Goal: Task Accomplishment & Management: Manage account settings

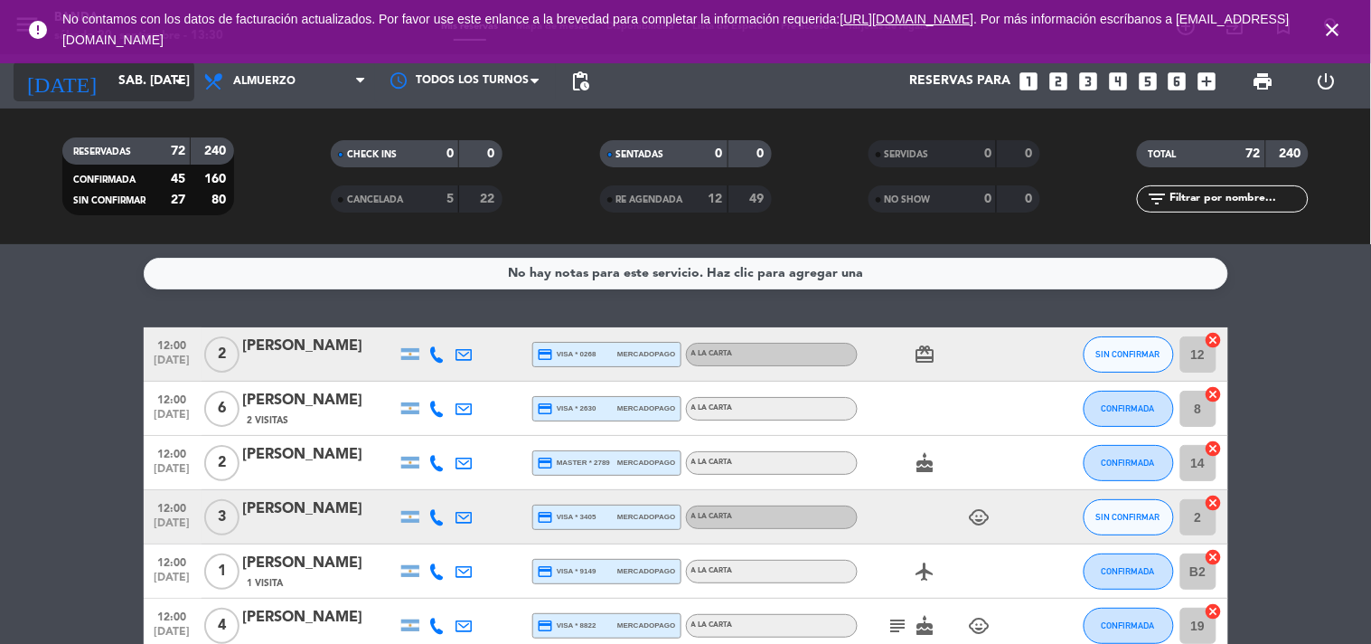
click at [172, 78] on icon "arrow_drop_down" at bounding box center [179, 82] width 22 height 22
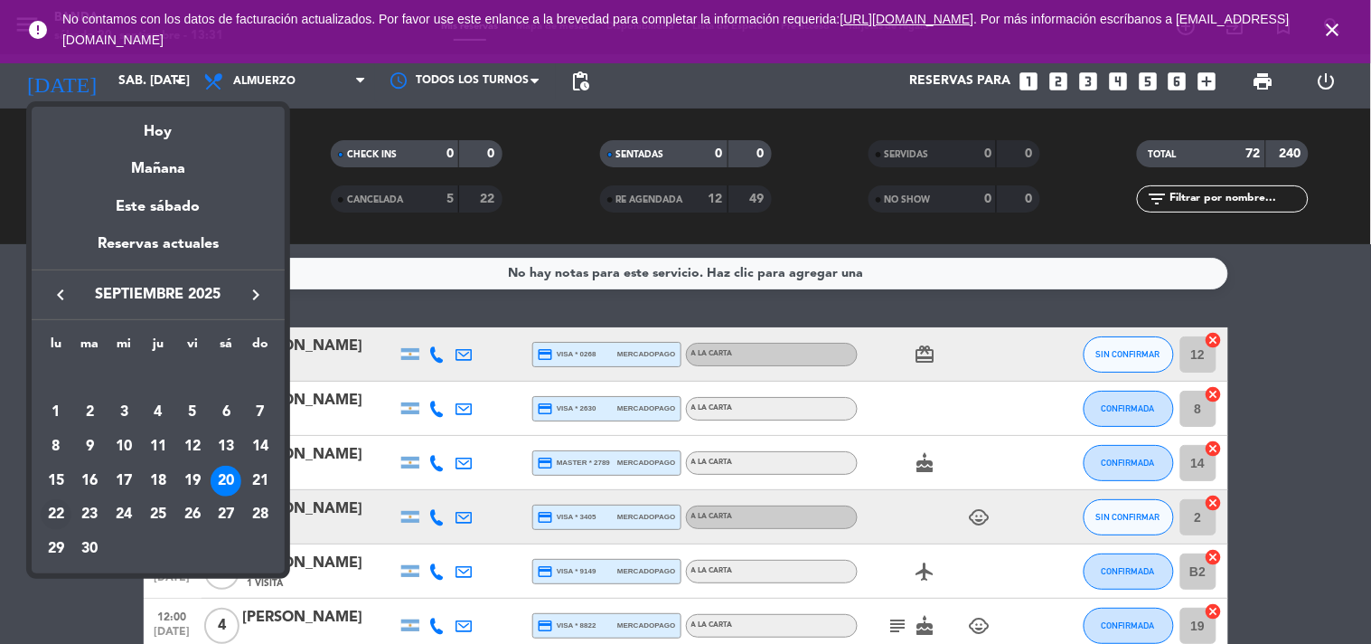
click at [57, 508] on div "22" at bounding box center [56, 514] width 31 height 31
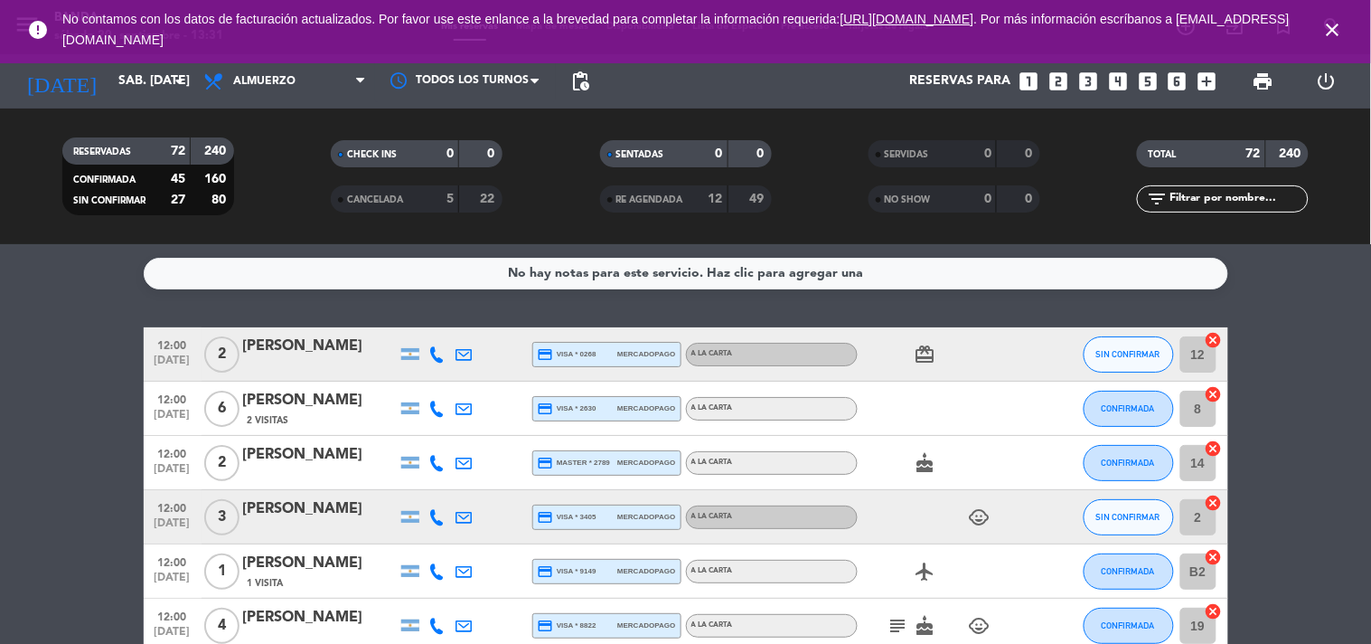
type input "lun. [DATE]"
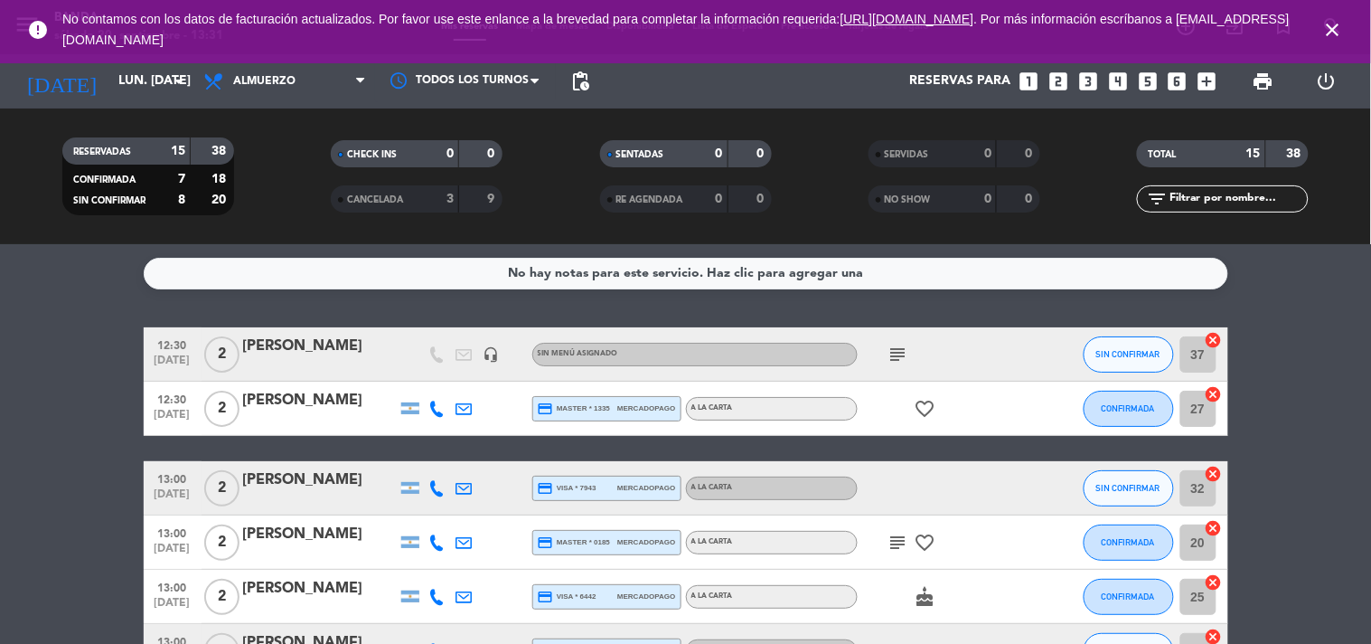
drag, startPoint x: 290, startPoint y: 103, endPoint x: 306, endPoint y: 92, distance: 18.8
click at [306, 92] on div "Todos los servicios Almuerzo Cena Almuerzo Todos los servicios Almuerzo Cena" at bounding box center [284, 81] width 181 height 54
click at [306, 92] on span "Almuerzo" at bounding box center [284, 81] width 181 height 40
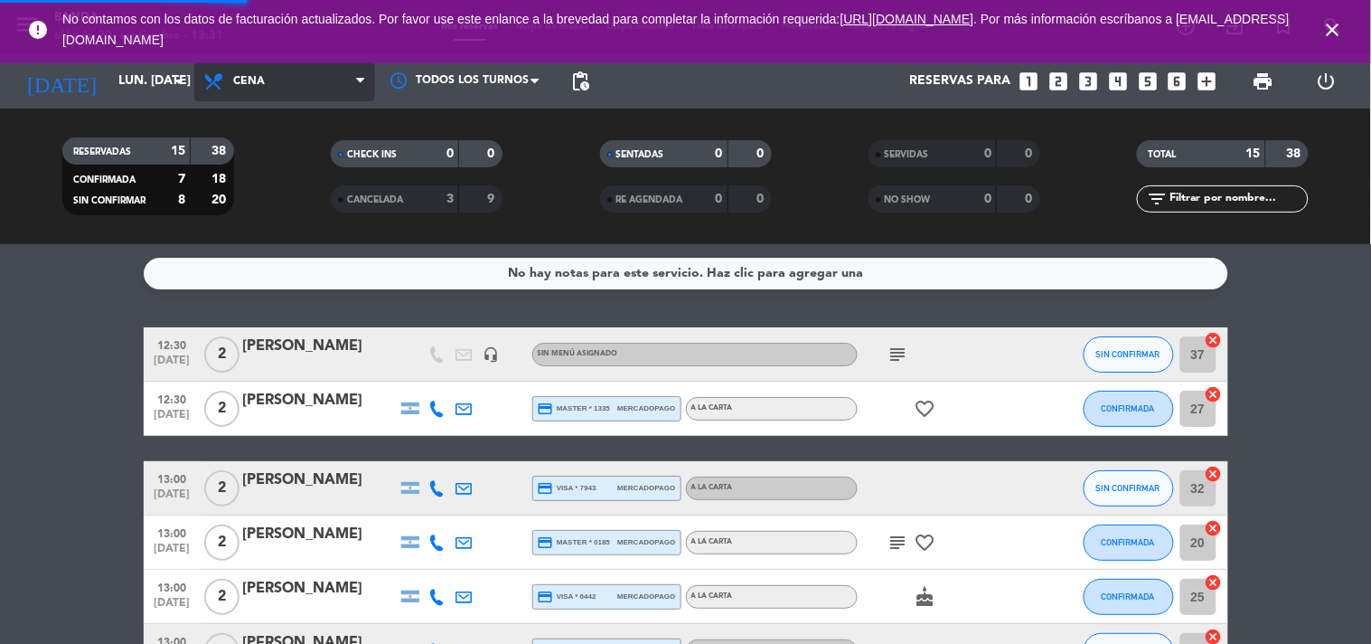
click at [262, 201] on div "menu Banda sábado 20. septiembre - 13:31 Mis reservas Mapa de mesas Disponibili…" at bounding box center [685, 122] width 1371 height 244
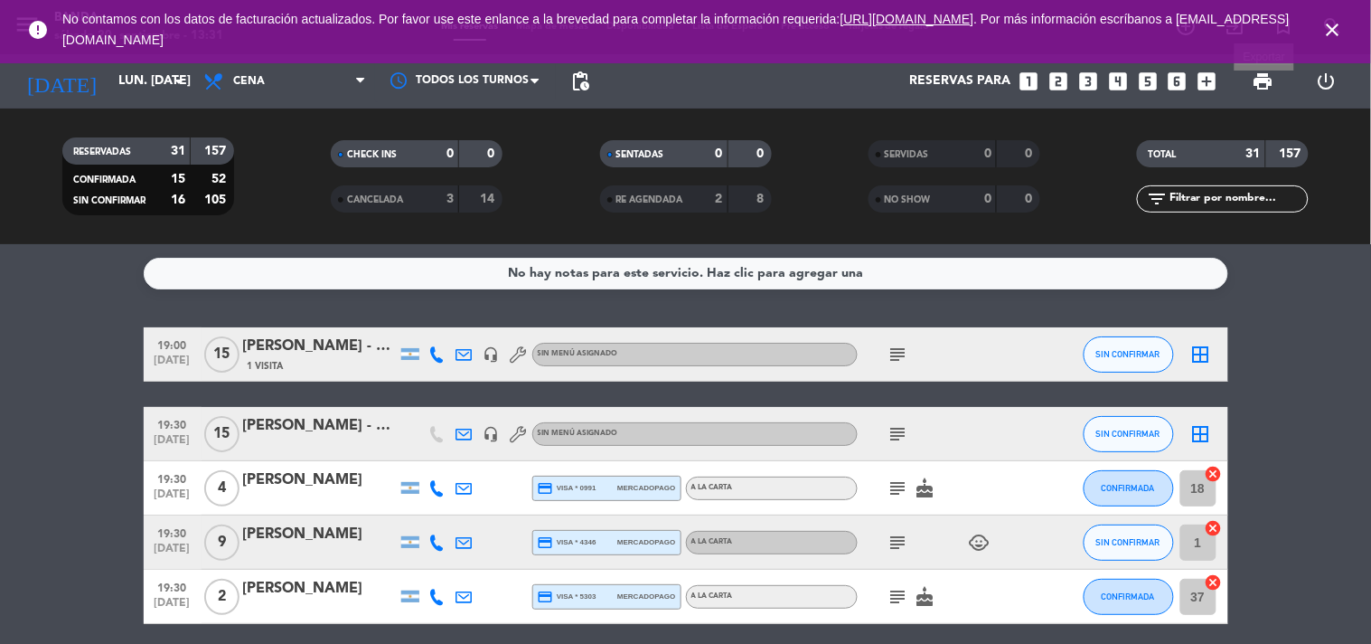
click at [1263, 86] on span "print" at bounding box center [1264, 82] width 22 height 22
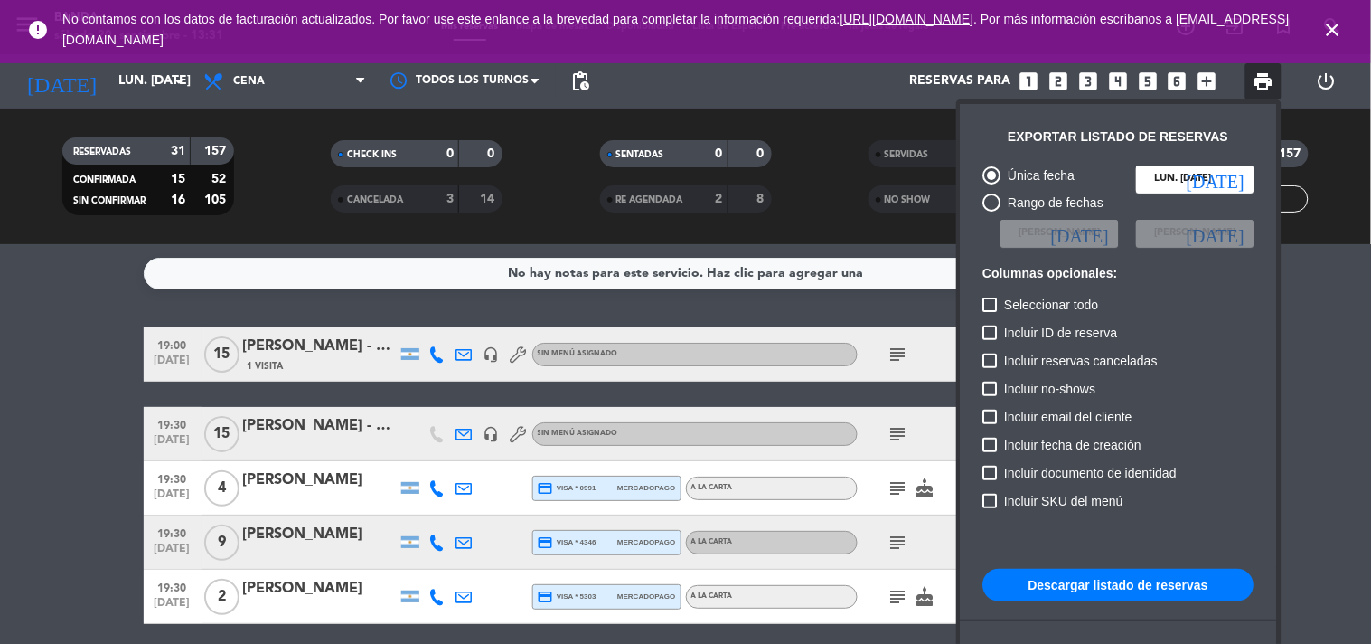
scroll to position [109, 0]
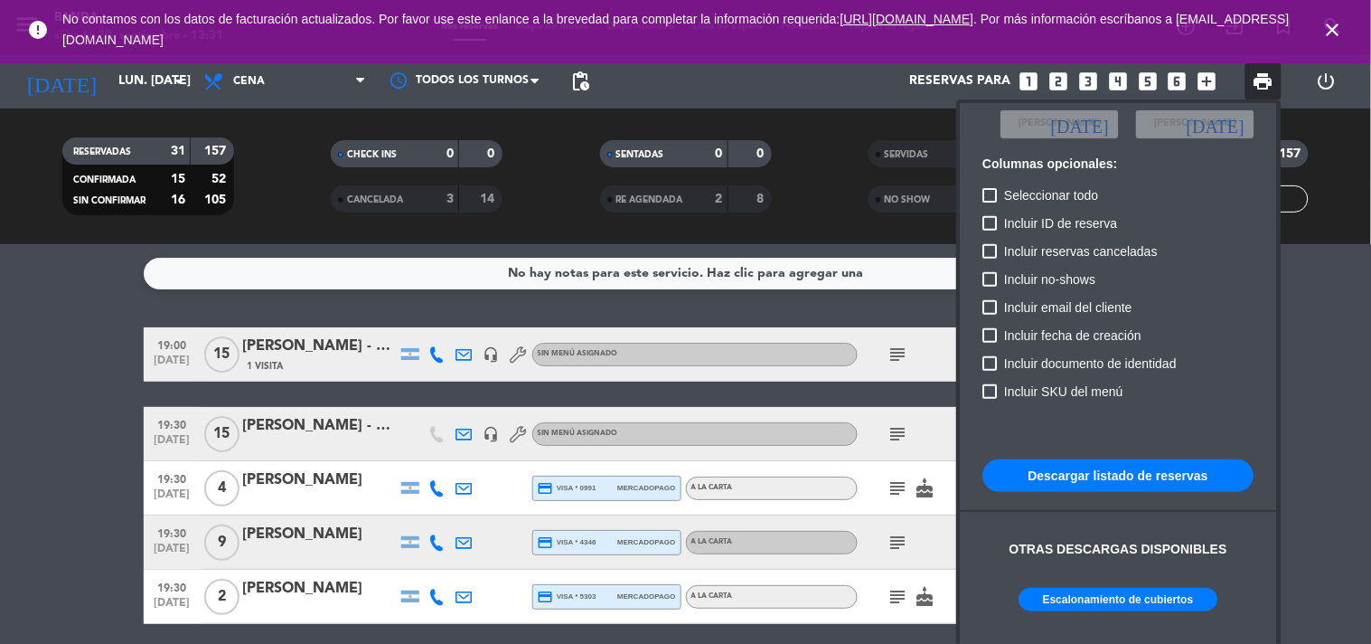
click at [1137, 589] on button "Escalonamiento de cubiertos" at bounding box center [1119, 600] width 199 height 24
click at [1115, 81] on div at bounding box center [685, 322] width 1371 height 644
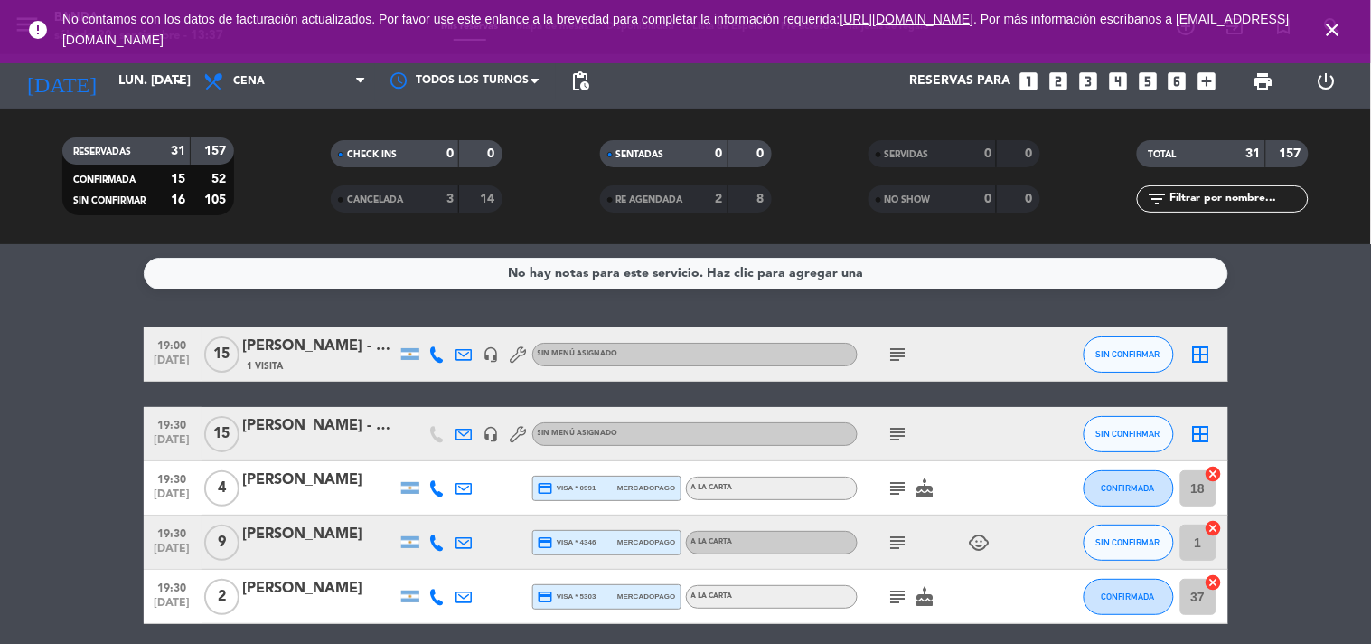
click at [1115, 78] on icon "looks_4" at bounding box center [1118, 82] width 24 height 24
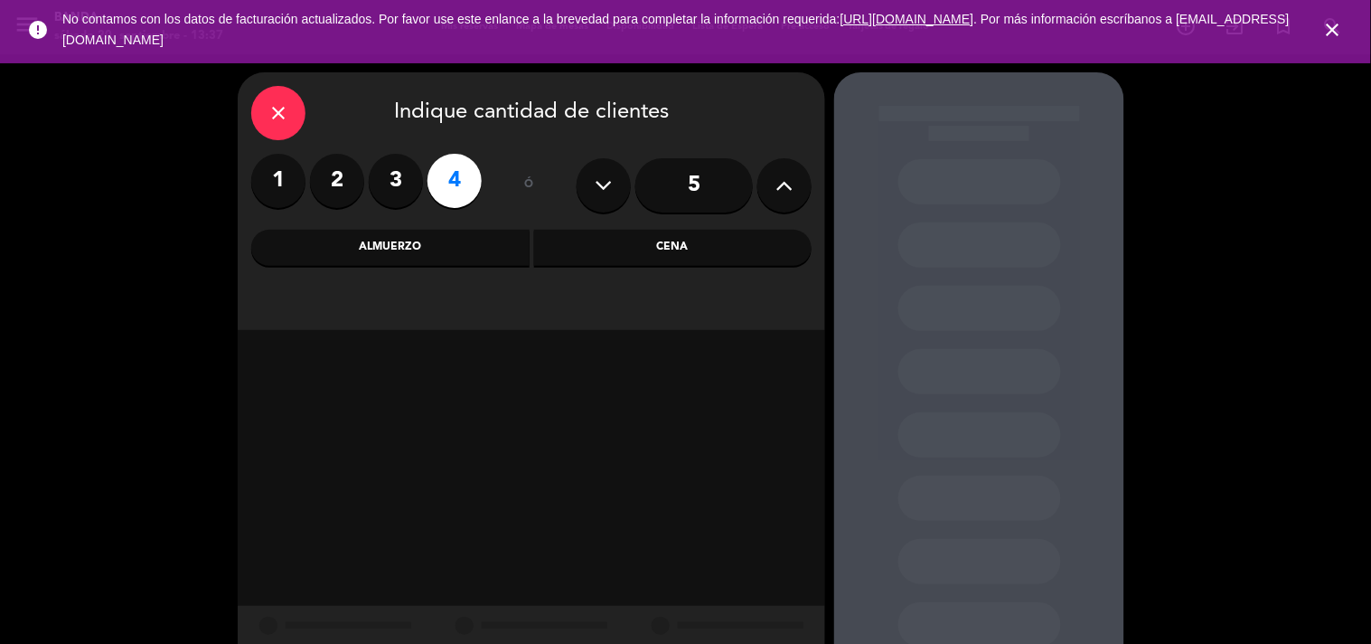
click at [620, 257] on div "Cena" at bounding box center [673, 248] width 278 height 36
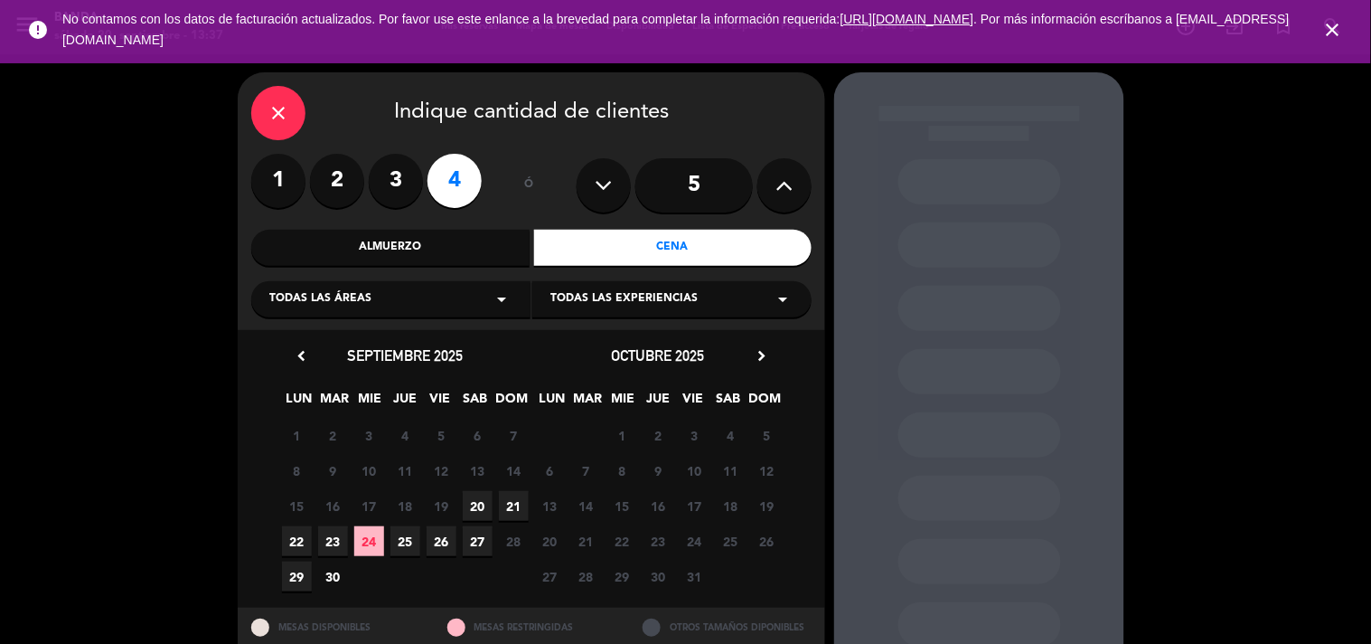
click at [296, 542] on span "22" at bounding box center [297, 541] width 30 height 30
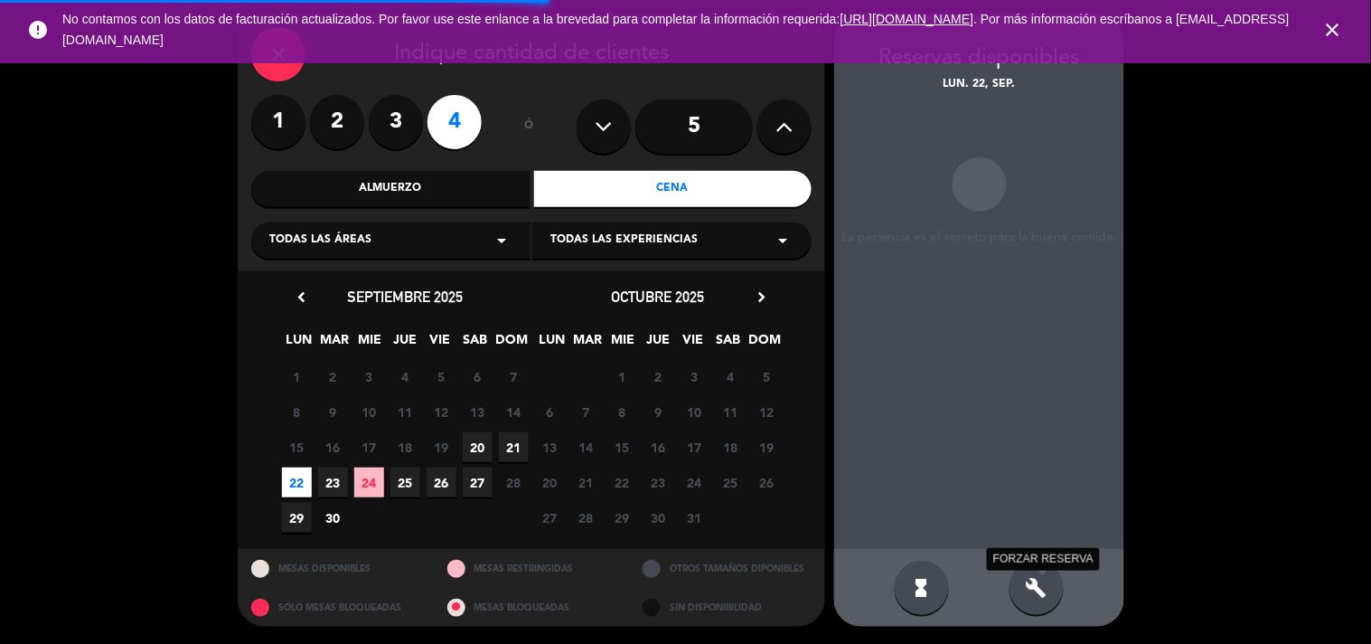
click at [1029, 579] on div "Reservas disponibles lun. 22, sep. La paciencia es el secreto para la buena com…" at bounding box center [979, 320] width 290 height 613
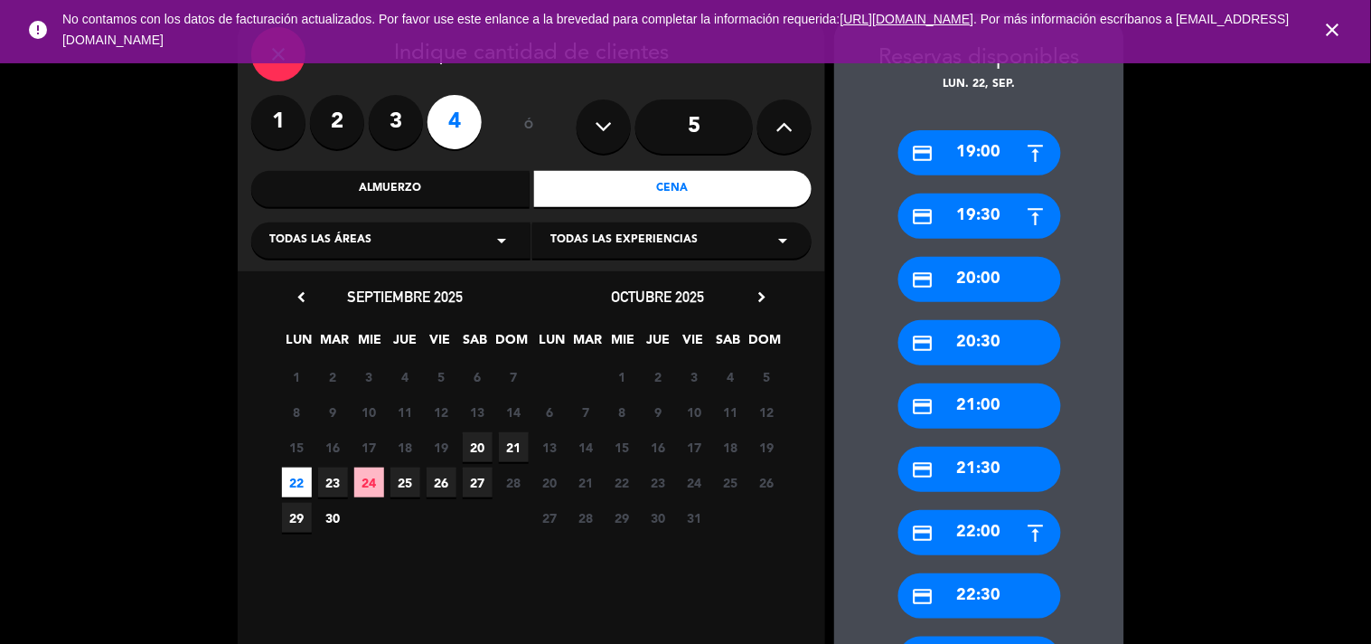
click at [989, 336] on div "credit_card 20:30" at bounding box center [979, 342] width 163 height 45
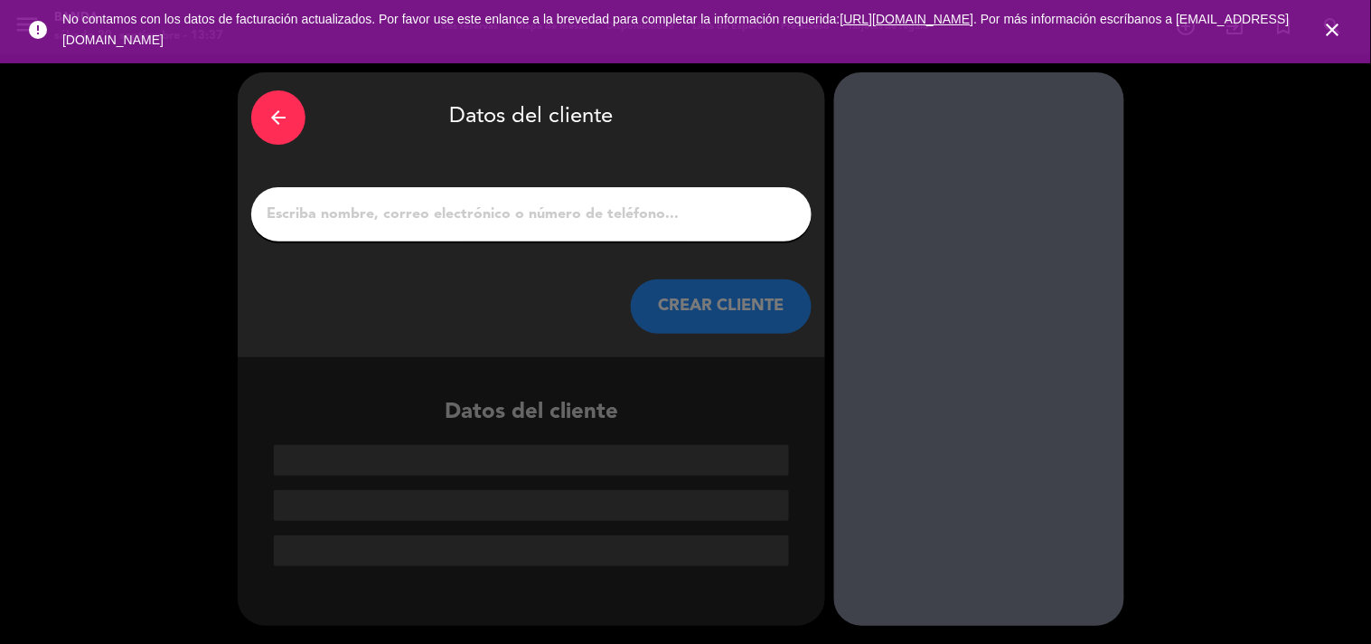
scroll to position [0, 0]
click at [576, 219] on input "1" at bounding box center [531, 214] width 533 height 25
paste input "[PERSON_NAME]"
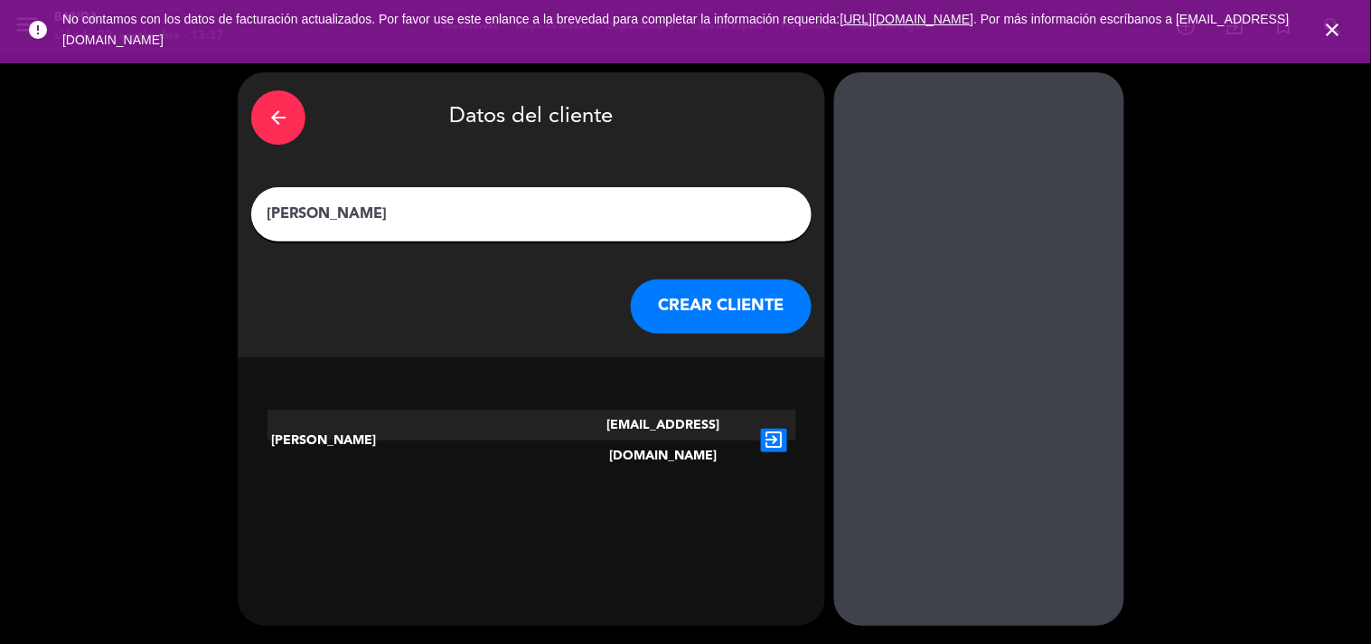
type input "[PERSON_NAME]"
click at [729, 300] on button "CREAR CLIENTE" at bounding box center [721, 306] width 181 height 54
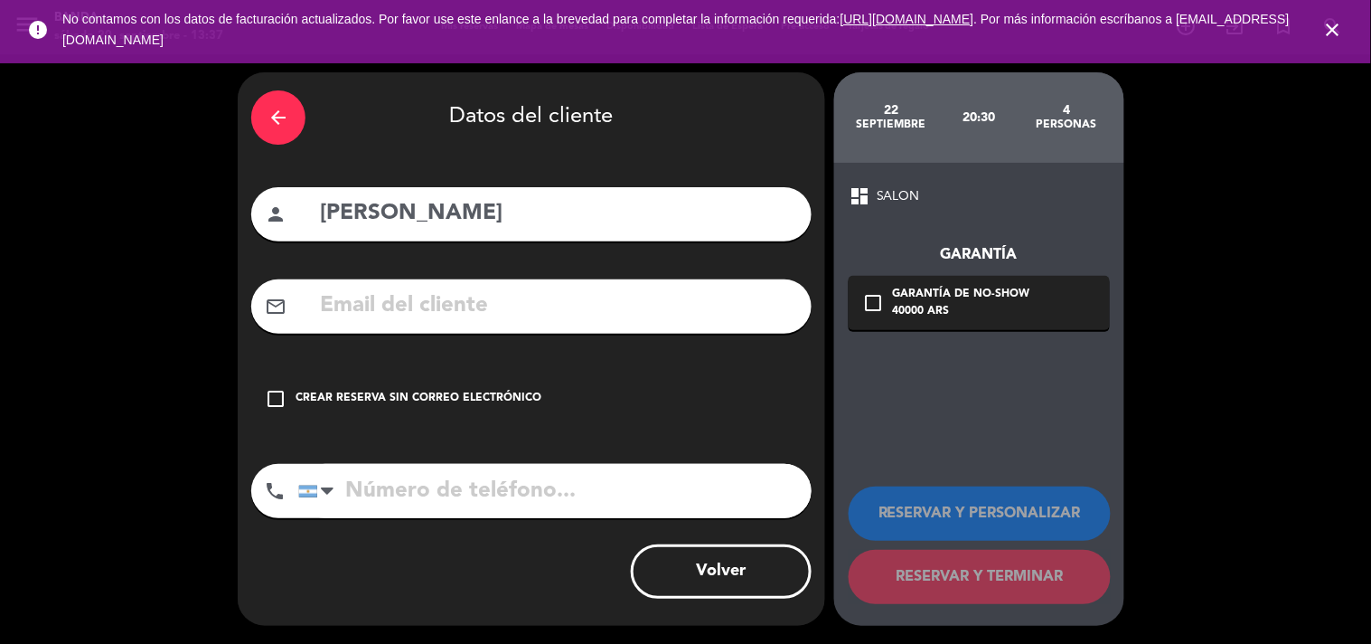
click at [600, 304] on input "text" at bounding box center [558, 305] width 480 height 37
paste input "[EMAIL_ADDRESS][DOMAIN_NAME]"
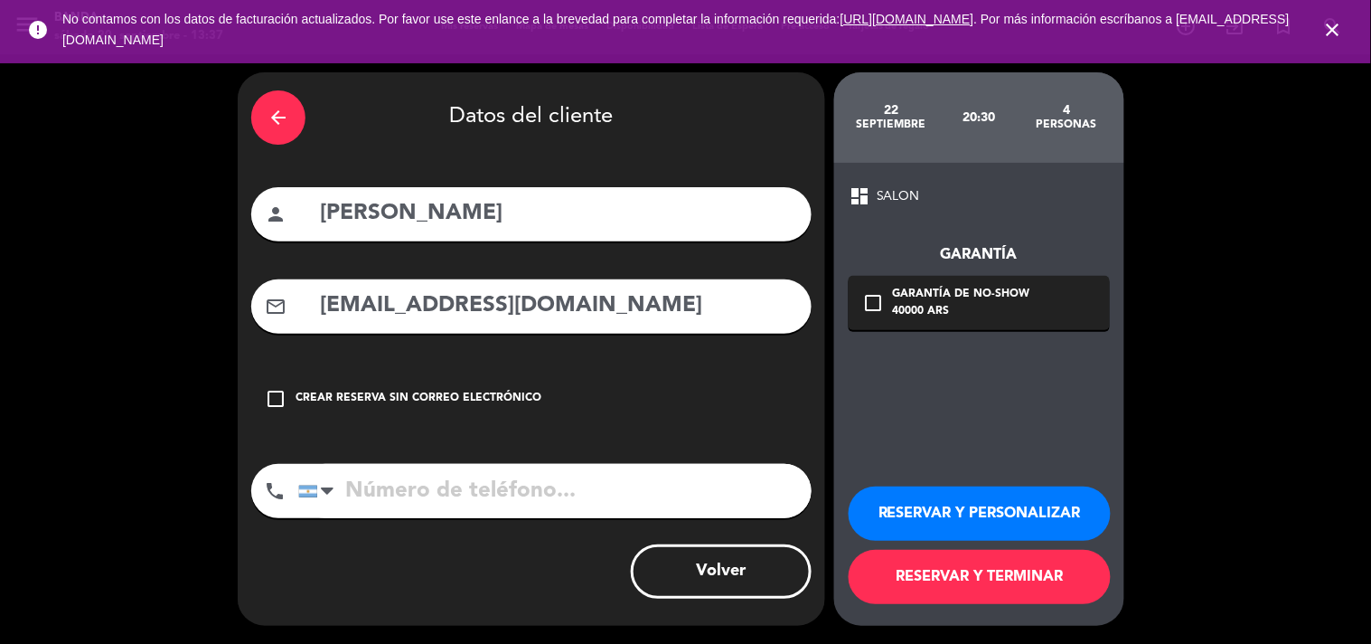
type input "[EMAIL_ADDRESS][DOMAIN_NAME]"
click at [525, 489] on input "tel" at bounding box center [554, 491] width 513 height 54
click at [683, 503] on input "tel" at bounding box center [554, 491] width 513 height 54
paste input "[PHONE_NUMBER]"
type input "[PHONE_NUMBER]"
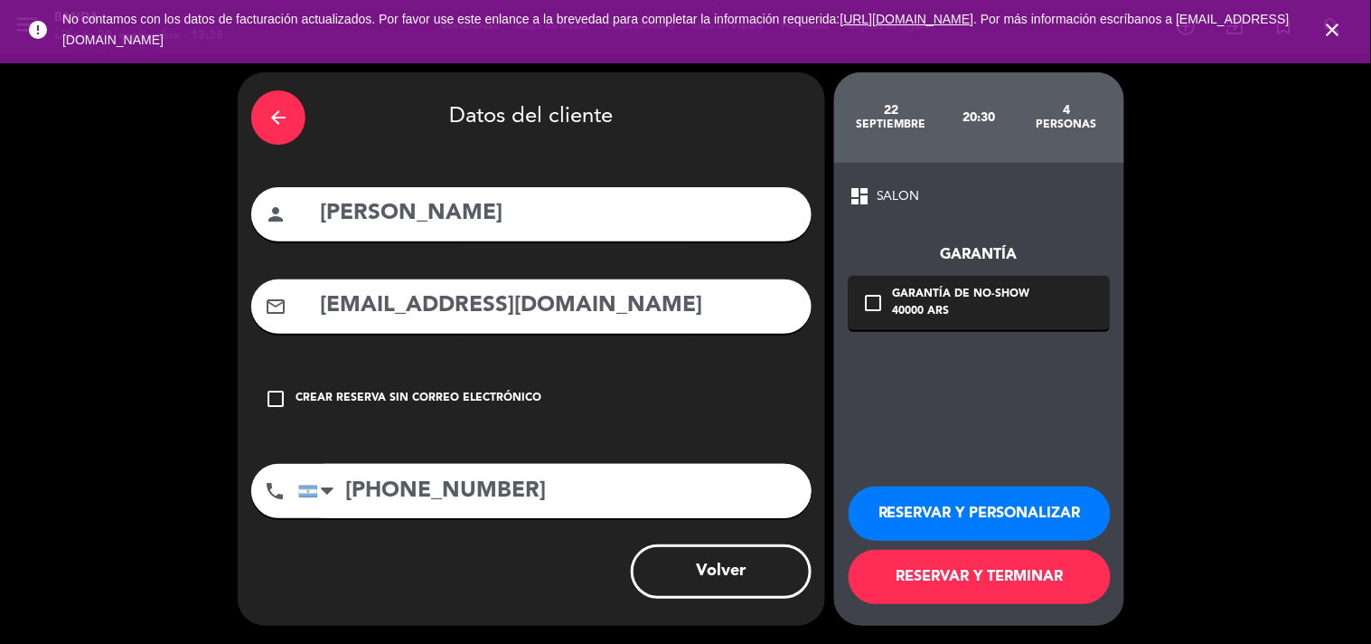
click at [1034, 575] on button "RESERVAR Y TERMINAR" at bounding box center [980, 577] width 262 height 54
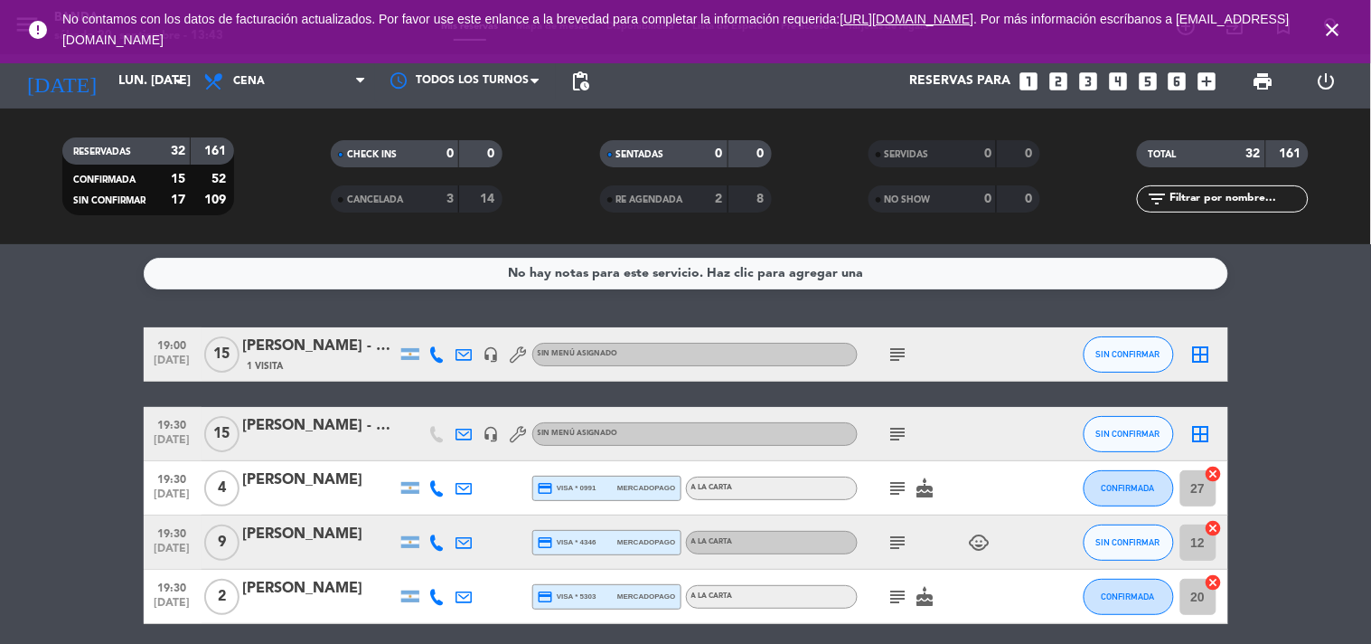
click at [1327, 31] on icon "close" at bounding box center [1333, 30] width 22 height 22
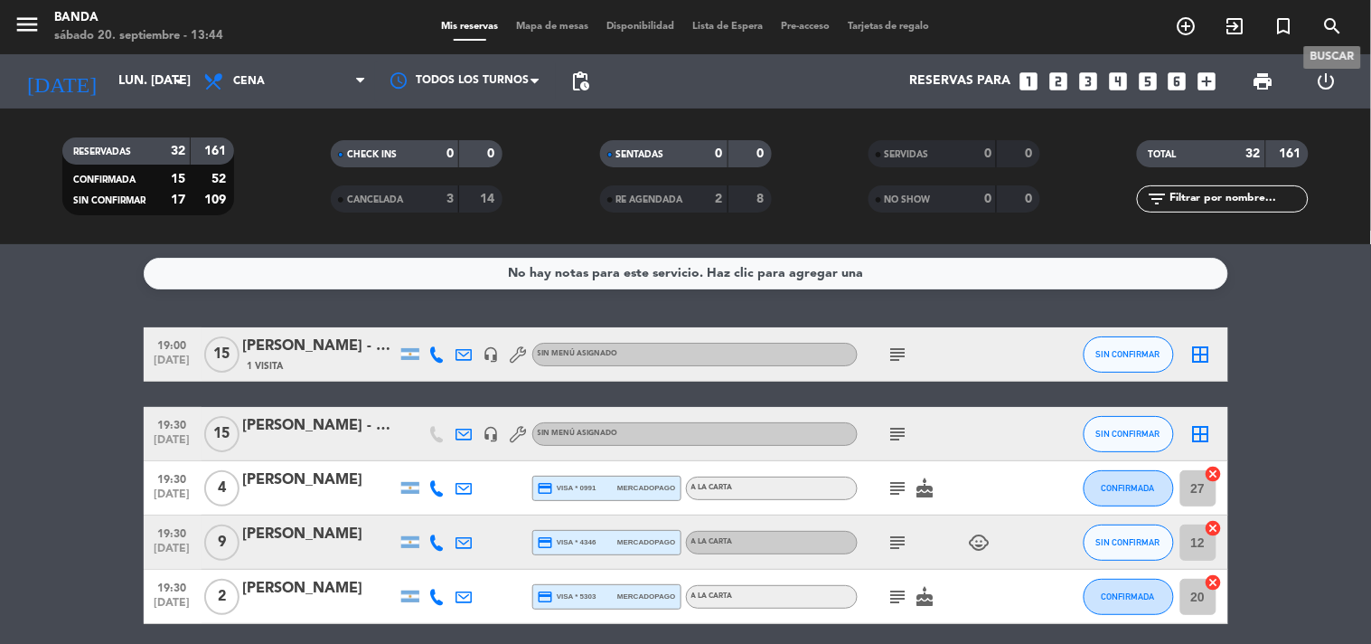
drag, startPoint x: 1349, startPoint y: 33, endPoint x: 1286, endPoint y: 3, distance: 69.1
click at [1286, 3] on div "menu Banda sábado 20. septiembre - 13:44 Mis reservas Mapa de mesas Disponibili…" at bounding box center [685, 27] width 1371 height 54
click at [1340, 25] on icon "search" at bounding box center [1333, 26] width 22 height 22
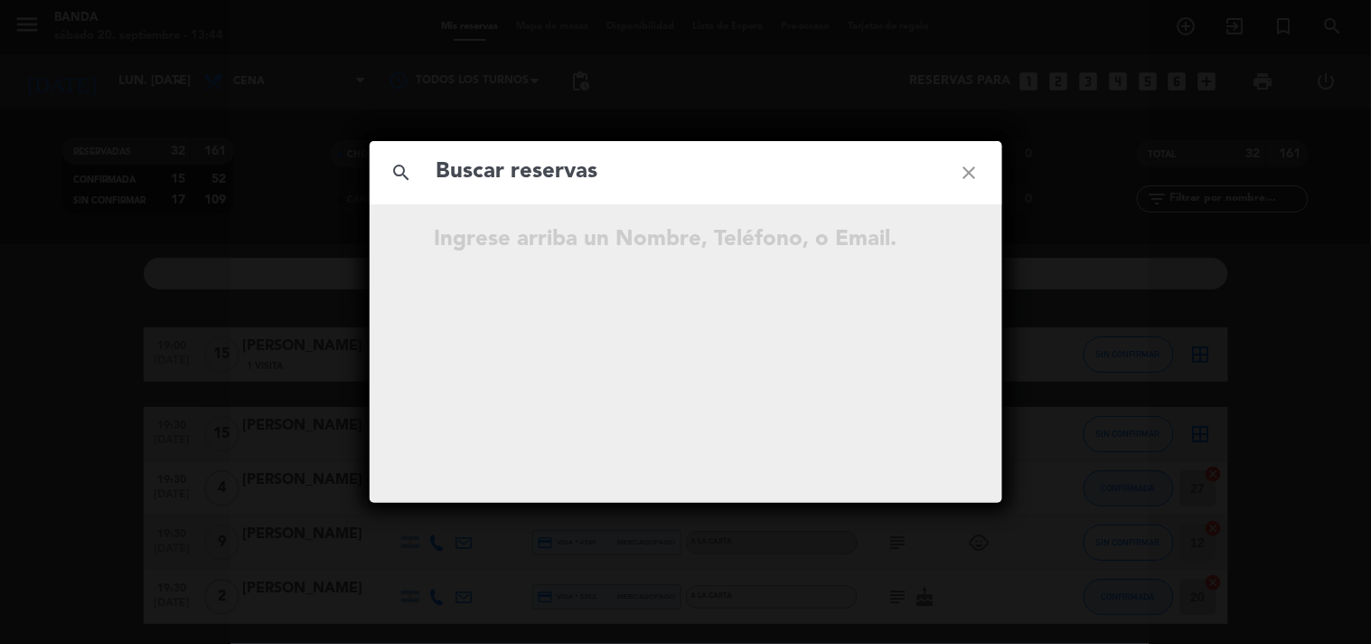
click at [618, 181] on input "text" at bounding box center [686, 172] width 503 height 37
type input "5493794015156"
click at [970, 170] on icon "close" at bounding box center [969, 172] width 65 height 65
click at [974, 175] on icon "close" at bounding box center [969, 172] width 65 height 65
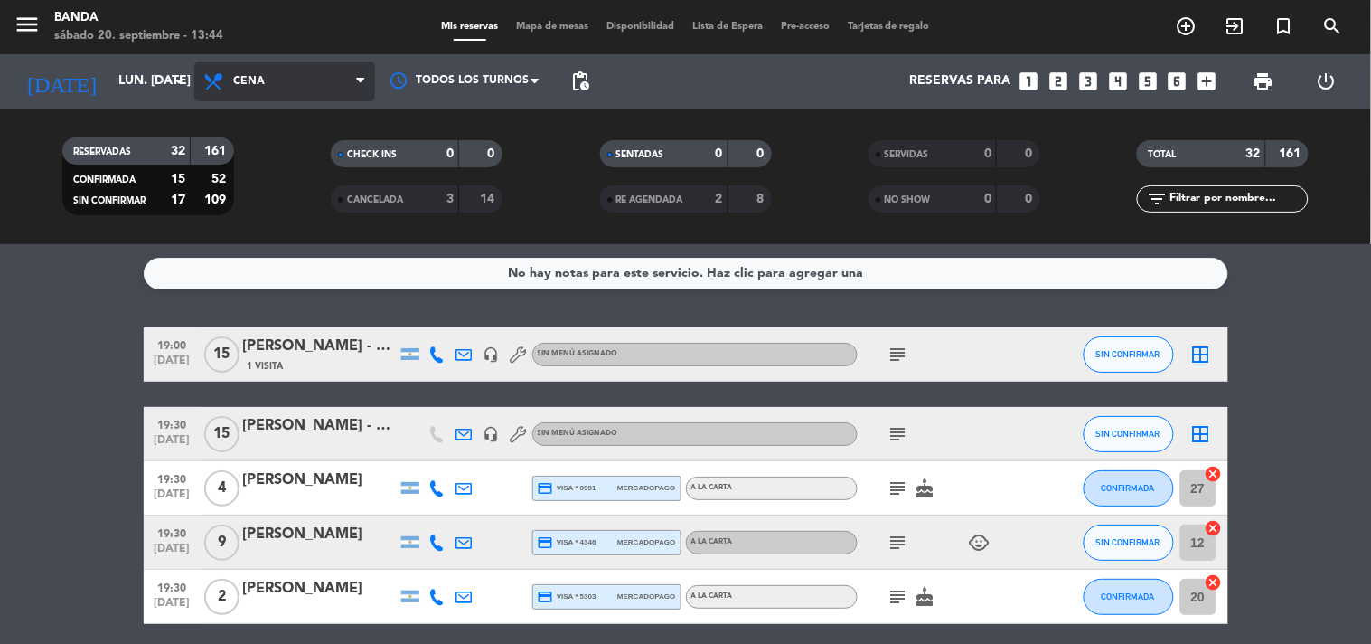
click at [196, 81] on span "Cena" at bounding box center [284, 81] width 181 height 40
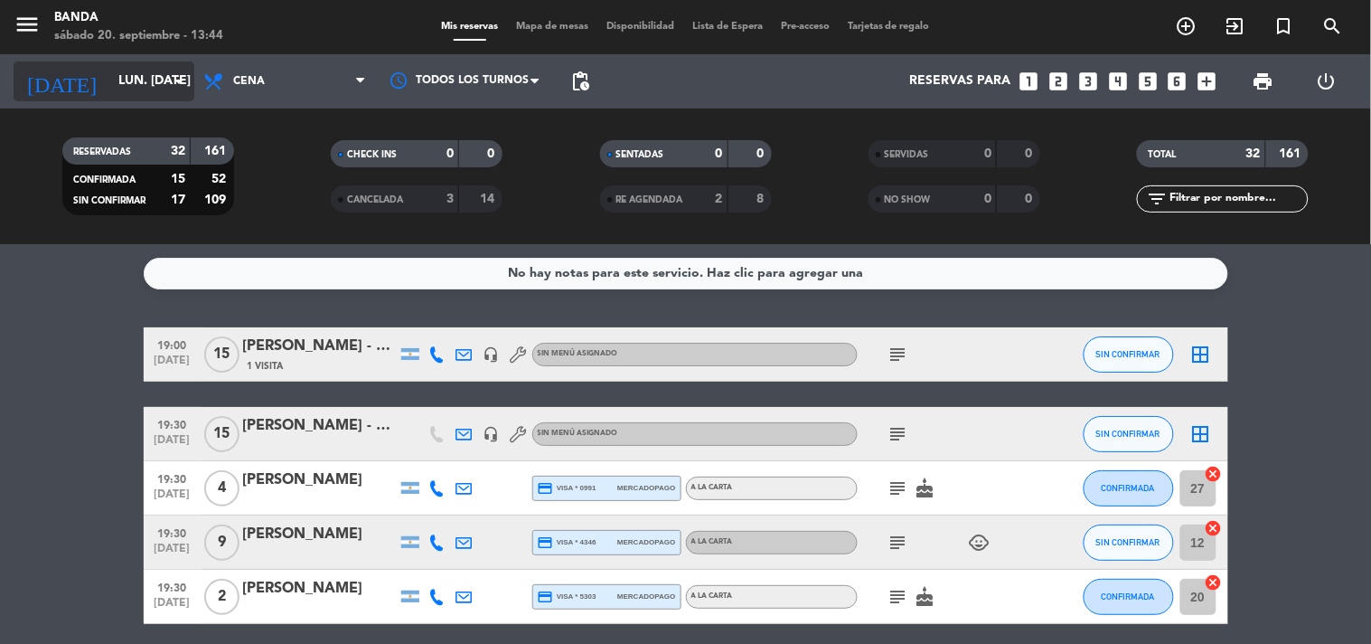
click at [172, 83] on icon "arrow_drop_down" at bounding box center [179, 82] width 22 height 22
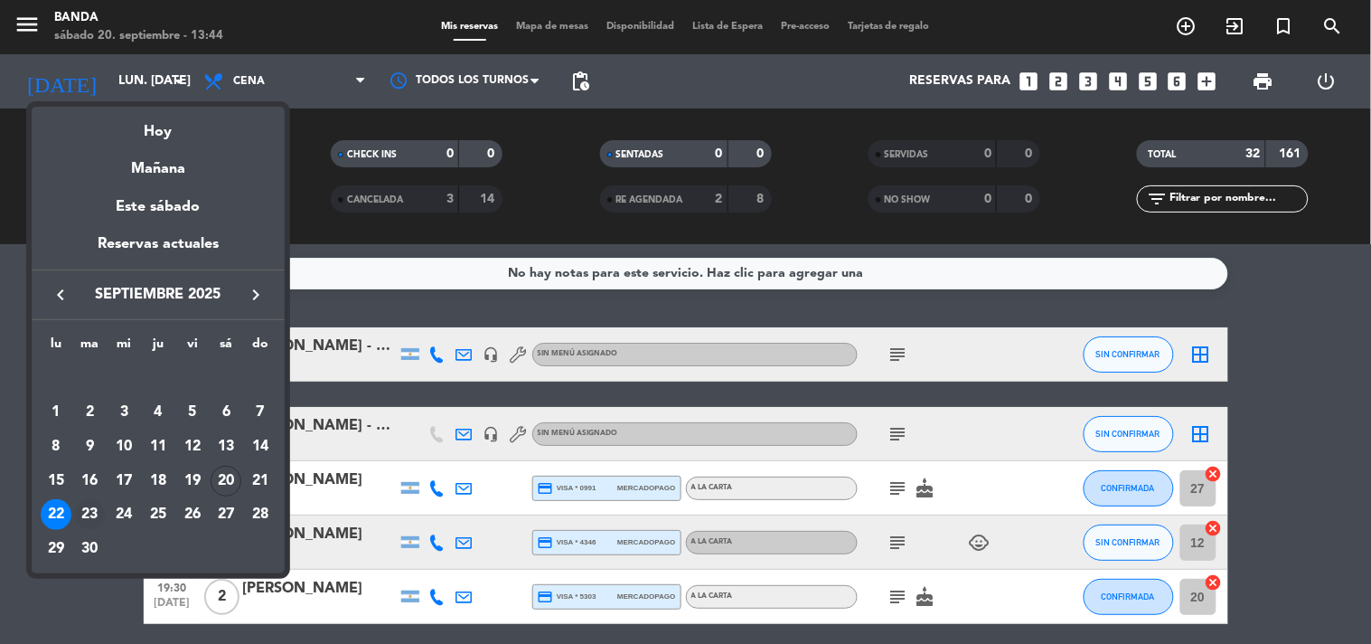
click at [94, 513] on div "23" at bounding box center [90, 514] width 31 height 31
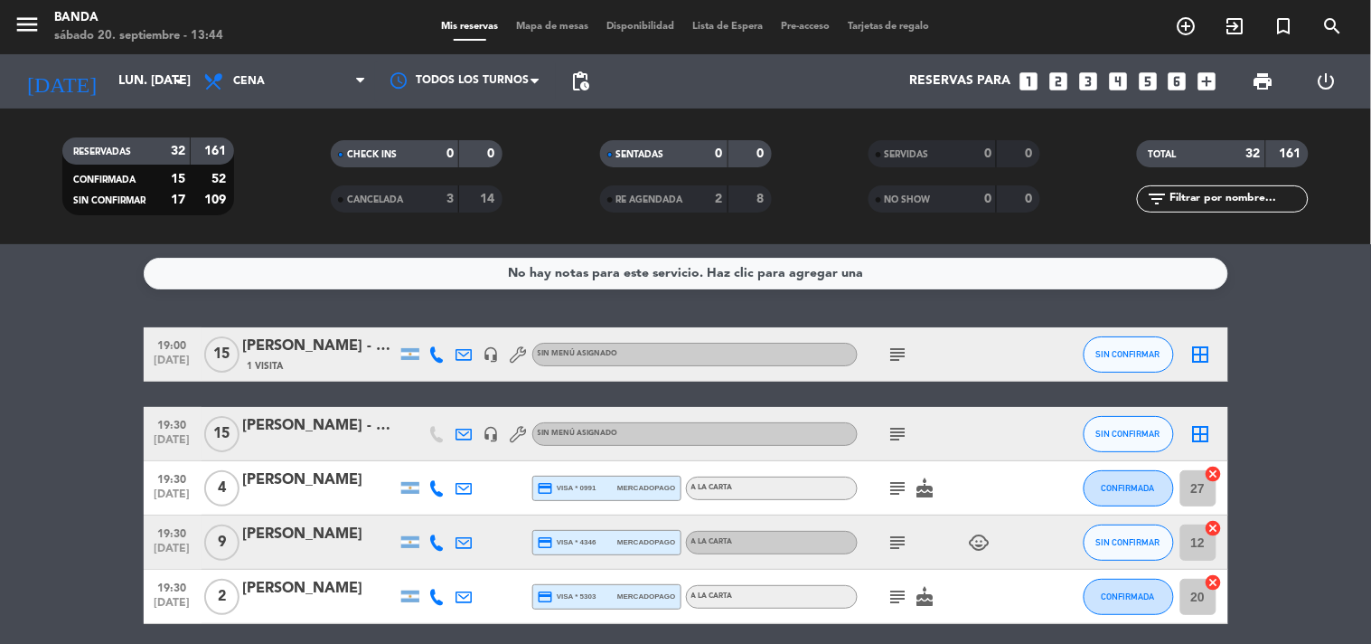
type input "[DATE] sep."
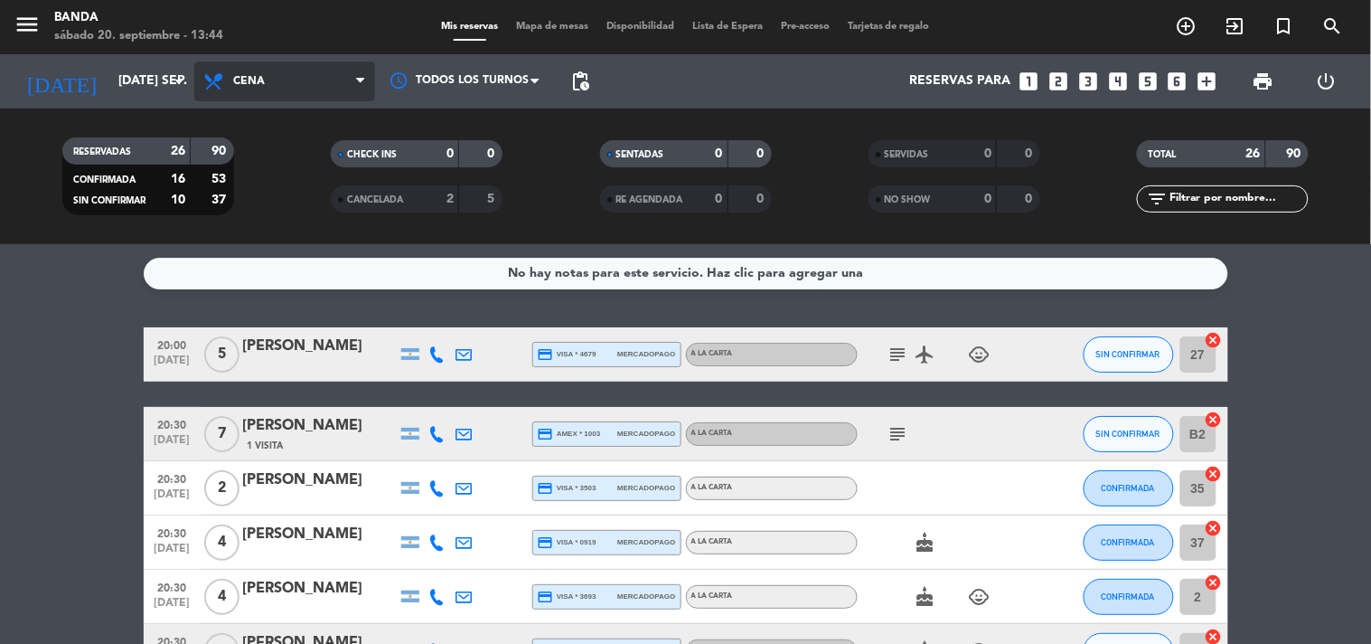
click at [317, 91] on span "Cena" at bounding box center [284, 81] width 181 height 40
click at [283, 156] on div "menu Banda sábado 20. septiembre - 13:44 Mis reservas Mapa de mesas Disponibili…" at bounding box center [685, 122] width 1371 height 244
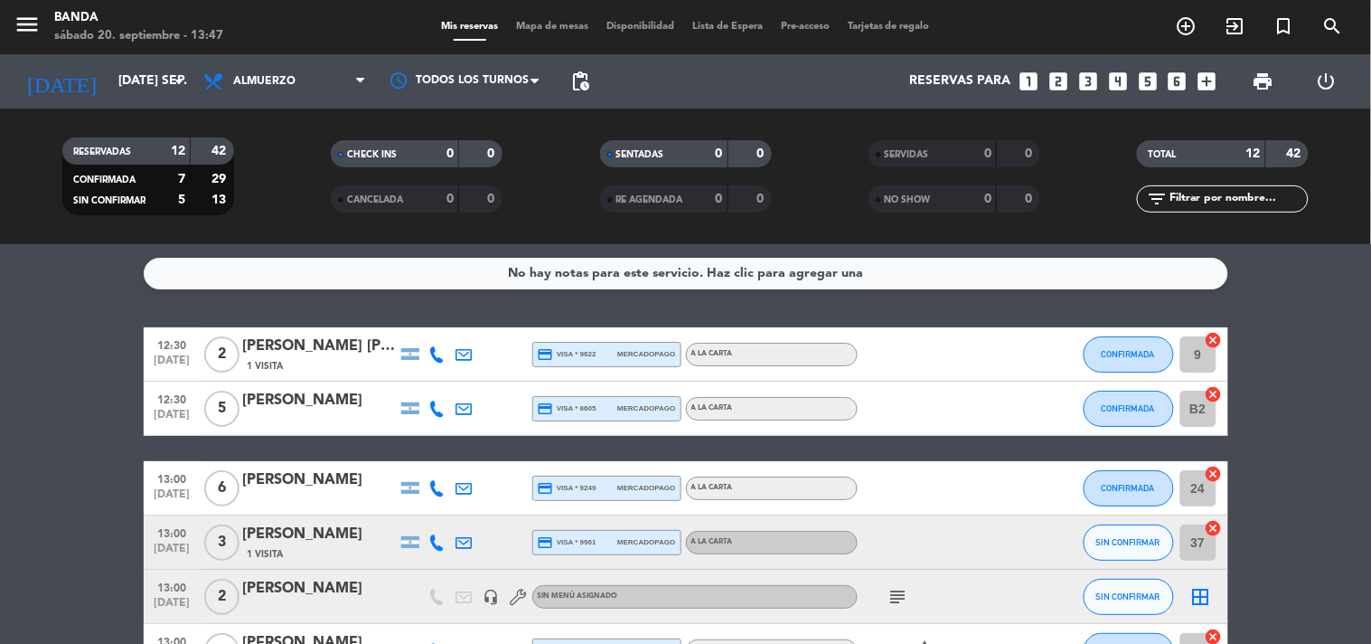
click at [1060, 84] on icon "looks_two" at bounding box center [1059, 82] width 24 height 24
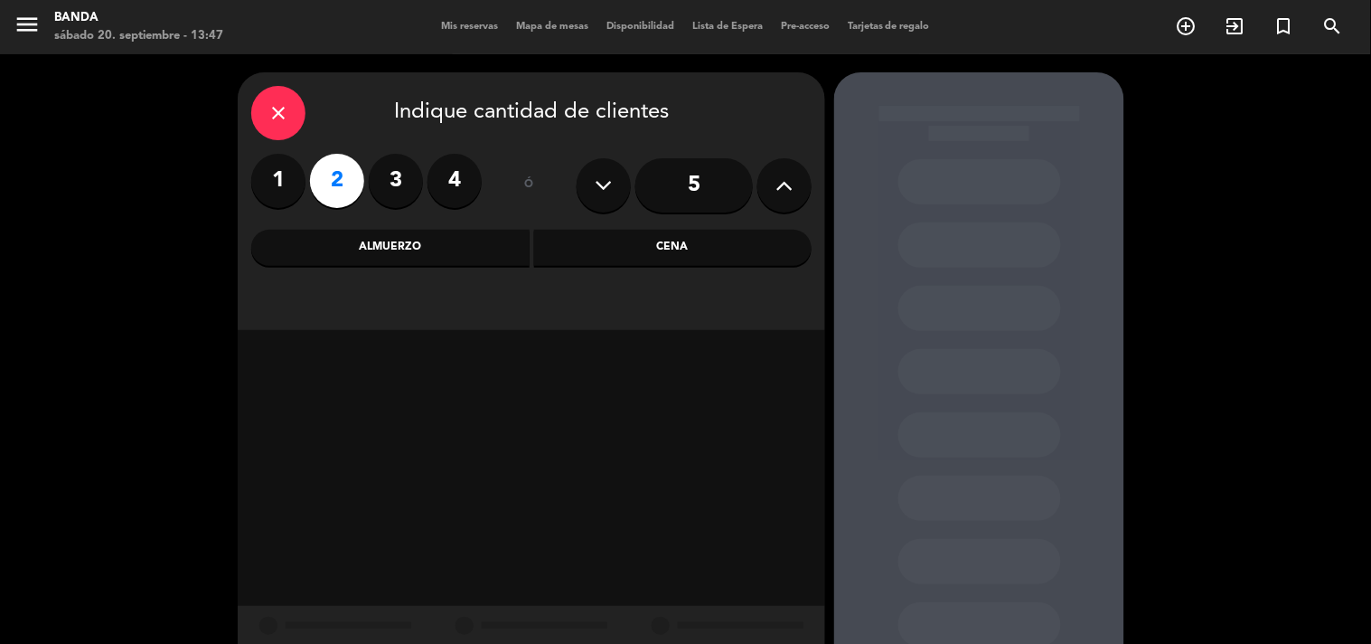
click at [404, 241] on div "Almuerzo" at bounding box center [390, 248] width 278 height 36
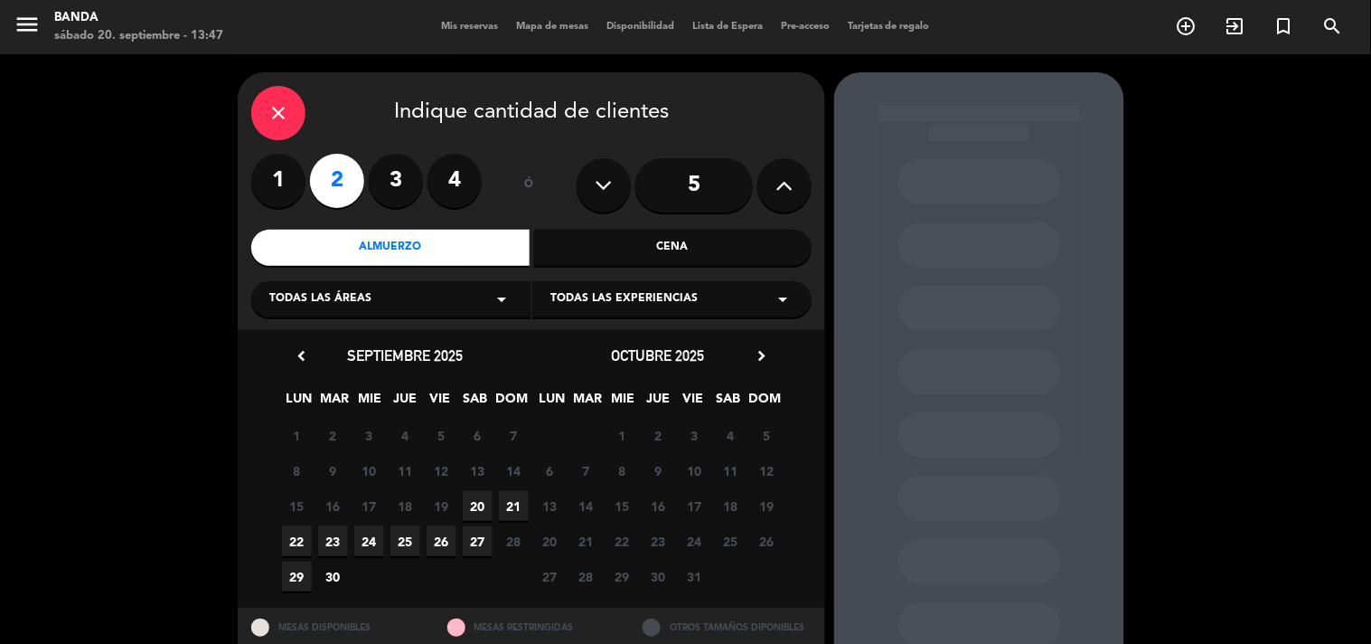
click at [471, 504] on span "20" at bounding box center [478, 506] width 30 height 30
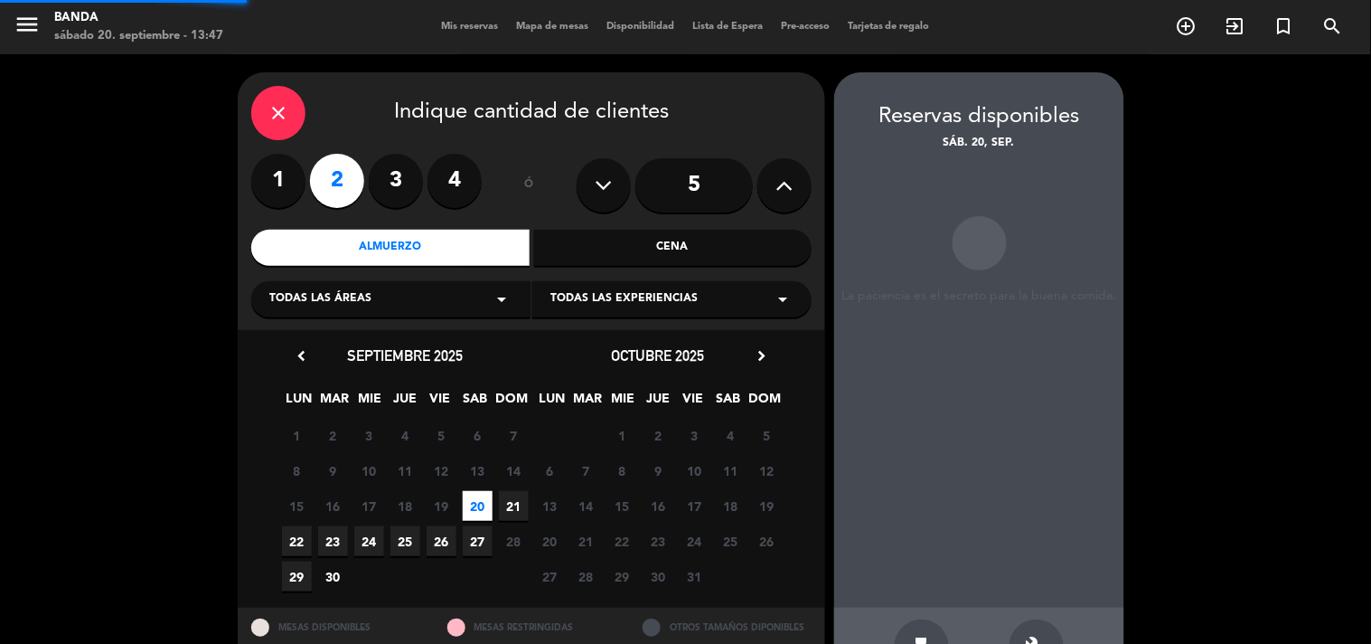
scroll to position [59, 0]
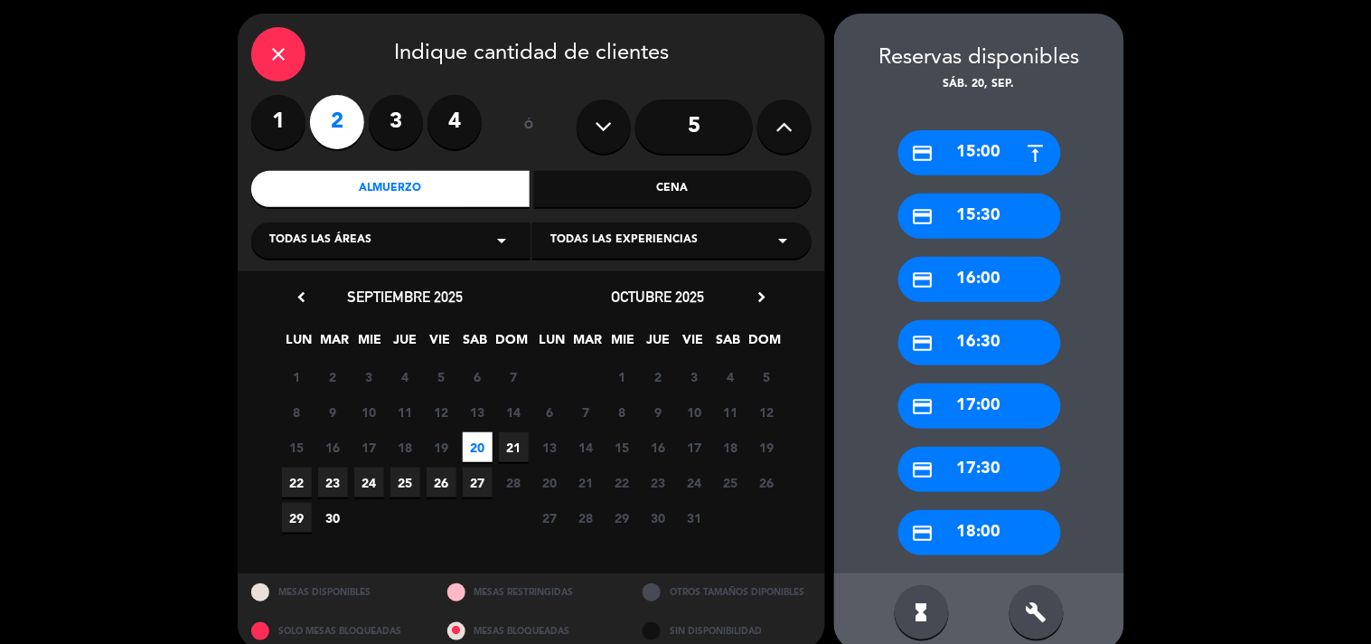
click at [1049, 577] on div "hourglass_full build" at bounding box center [979, 612] width 290 height 78
click at [1034, 604] on icon "build" at bounding box center [1037, 612] width 22 height 22
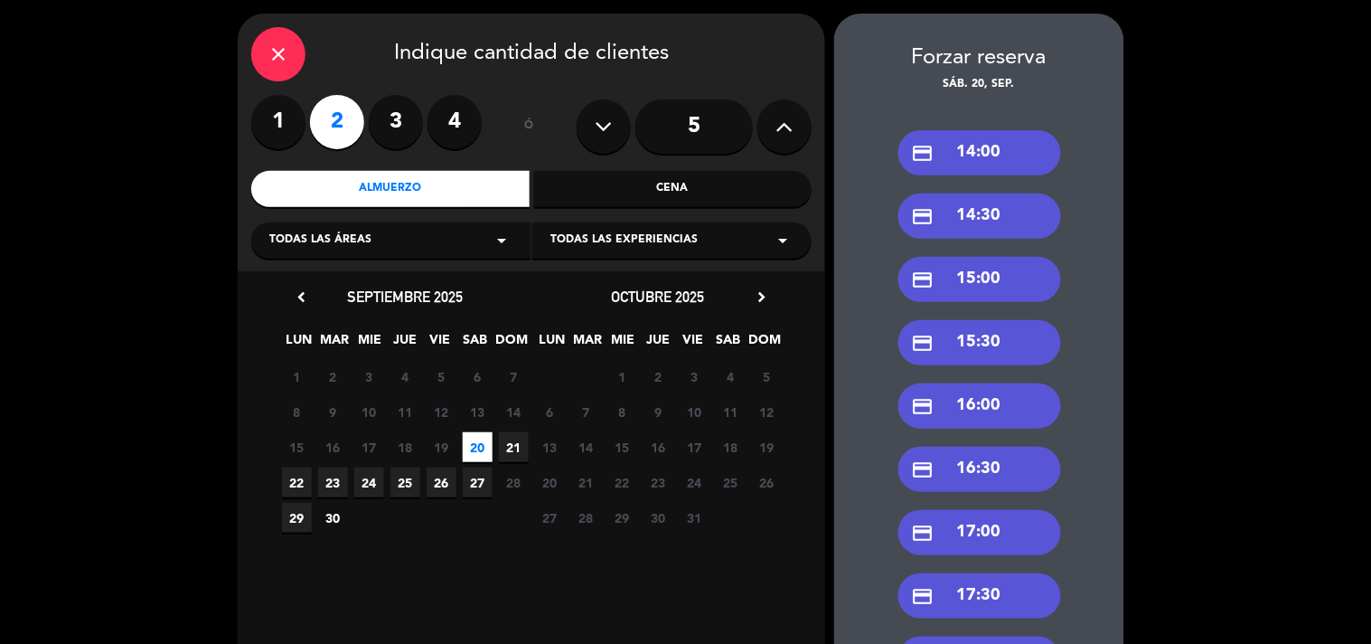
click at [989, 155] on div "credit_card 14:00" at bounding box center [979, 152] width 163 height 45
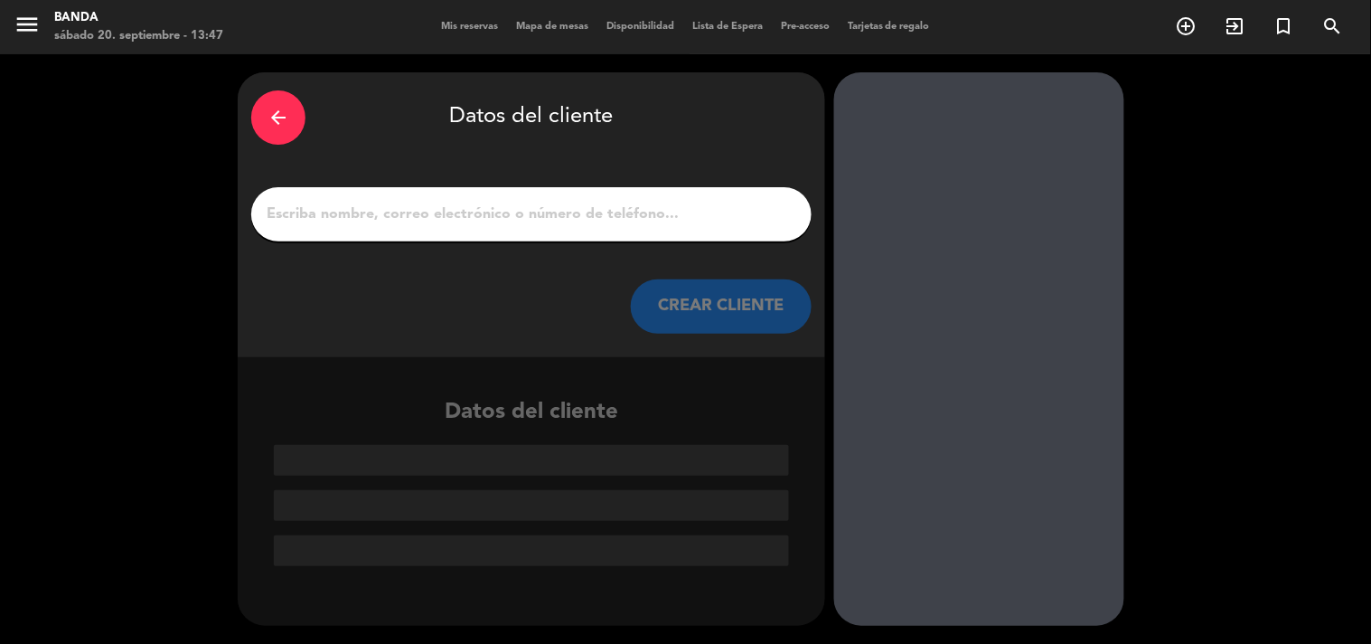
scroll to position [0, 0]
click at [612, 202] on input "1" at bounding box center [531, 214] width 533 height 25
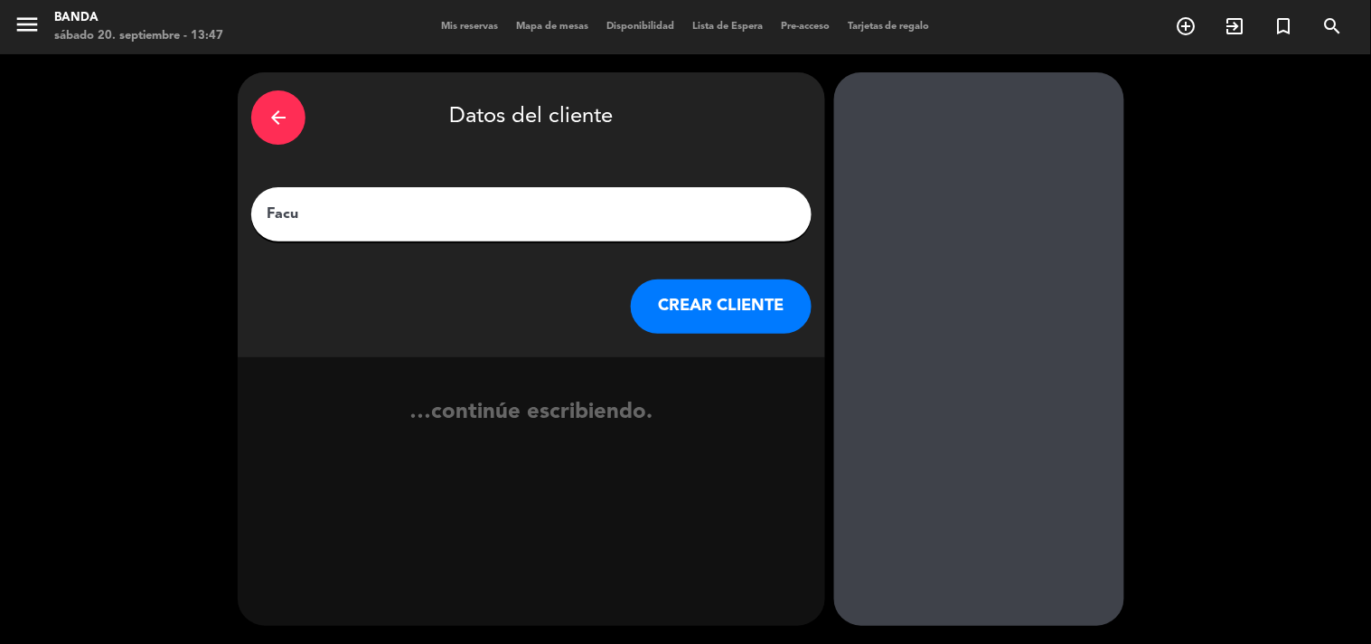
type input "Facu"
click at [727, 324] on button "CREAR CLIENTE" at bounding box center [721, 306] width 181 height 54
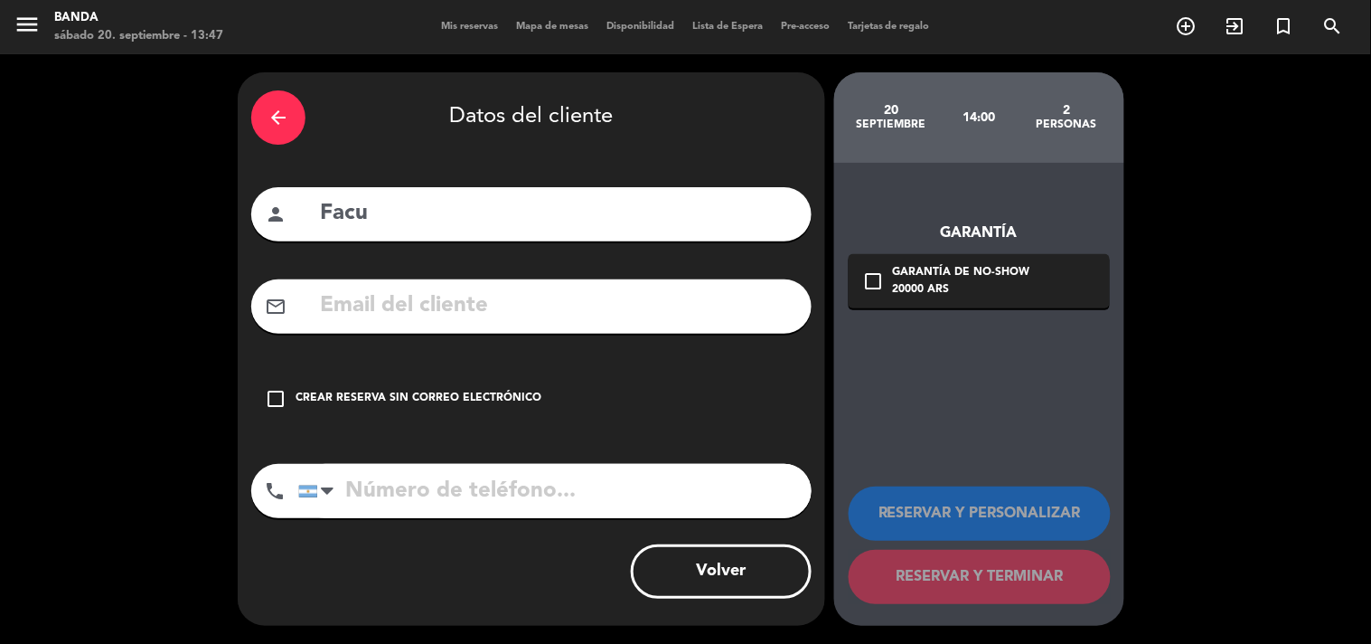
click at [278, 400] on icon "check_box_outline_blank" at bounding box center [276, 399] width 22 height 22
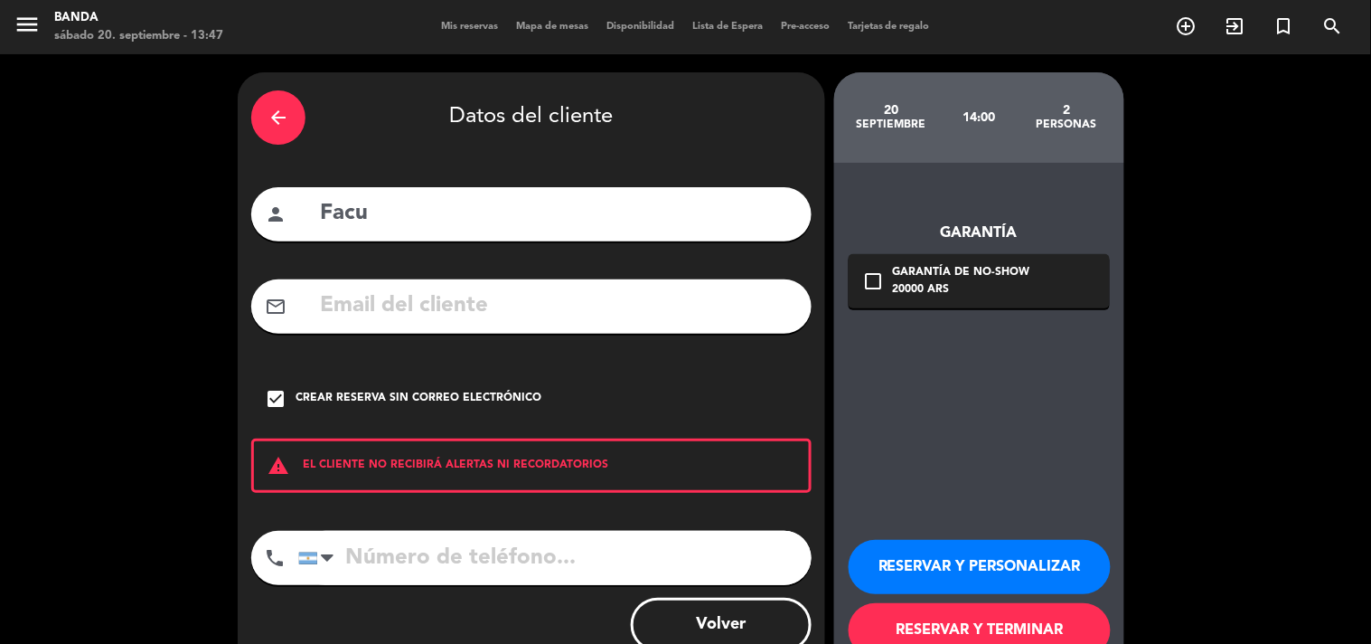
click at [937, 558] on button "RESERVAR Y PERSONALIZAR" at bounding box center [980, 567] width 262 height 54
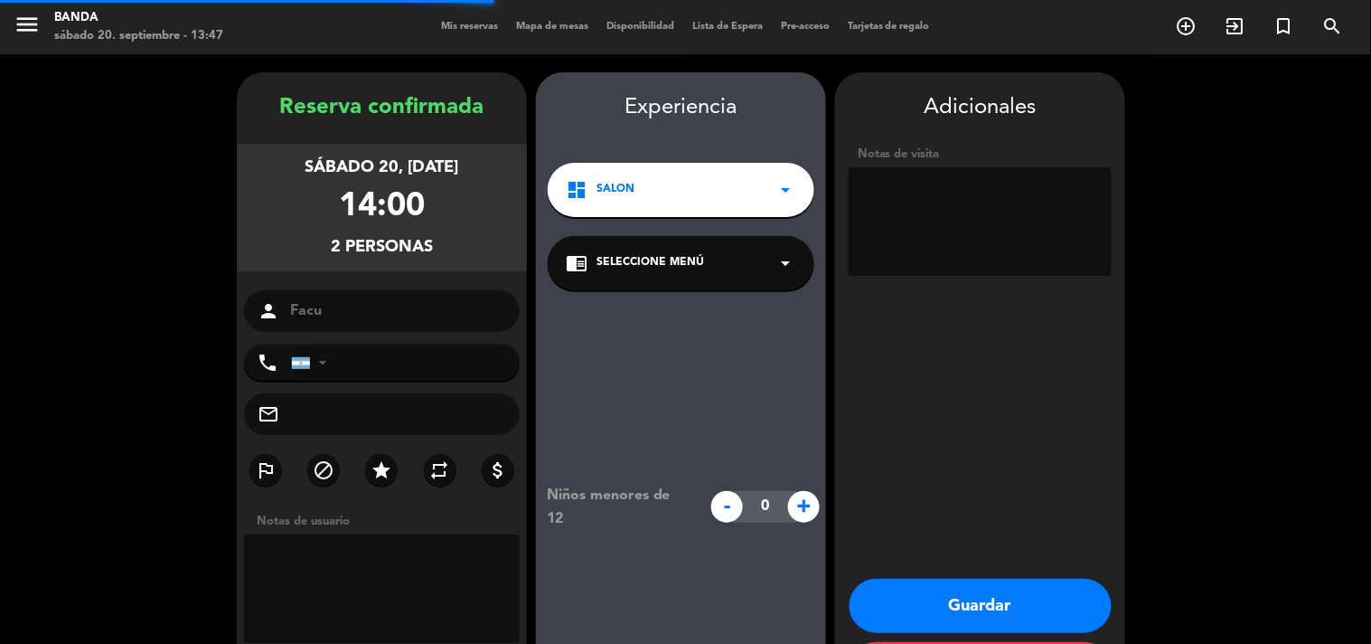
scroll to position [72, 0]
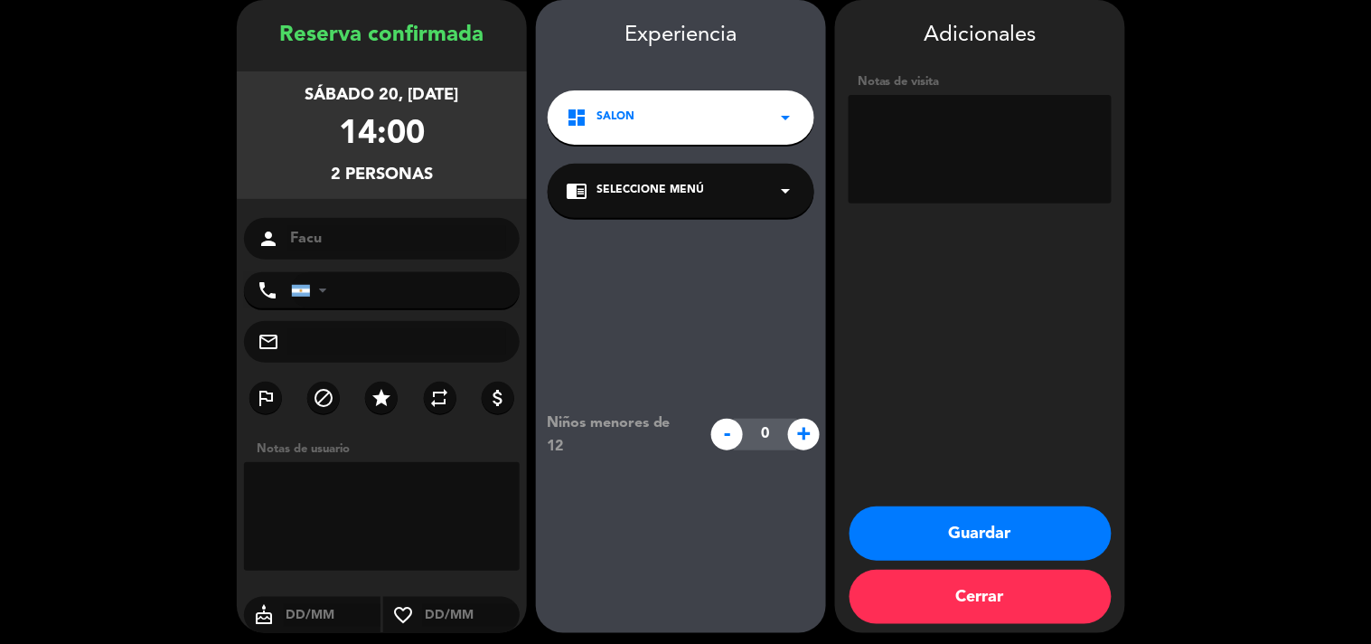
click at [973, 121] on textarea at bounding box center [980, 149] width 263 height 108
type textarea "socio"
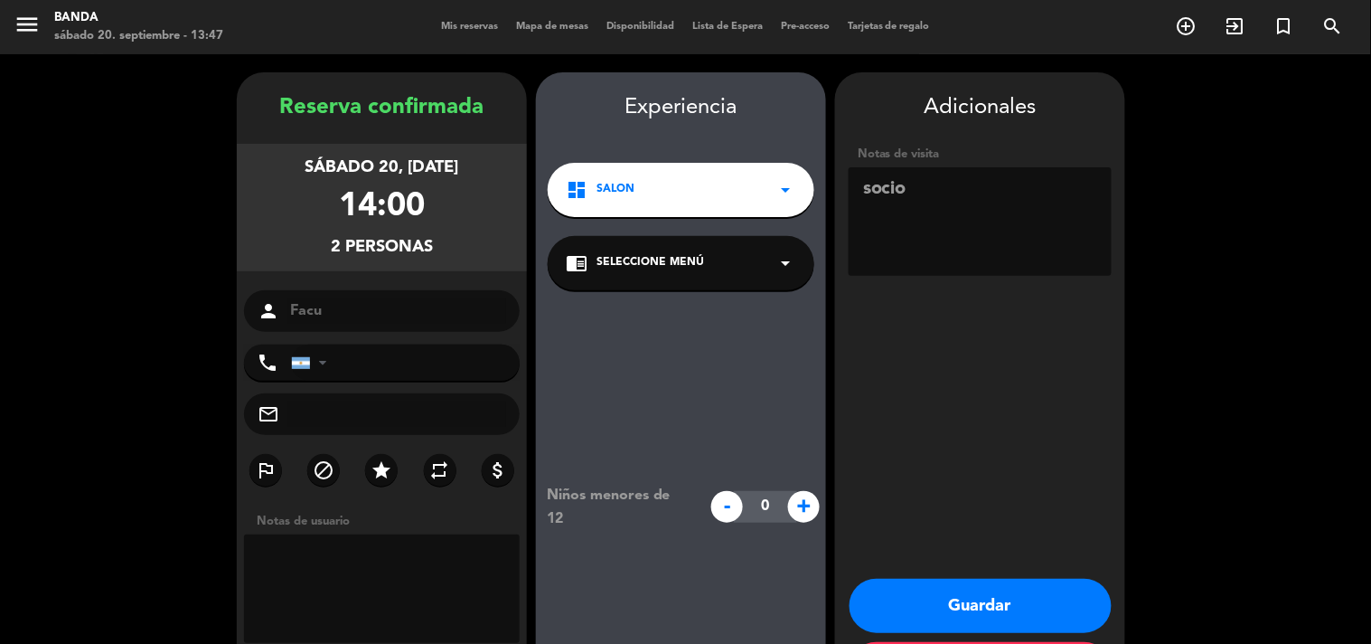
click at [916, 607] on button "Guardar" at bounding box center [981, 605] width 262 height 54
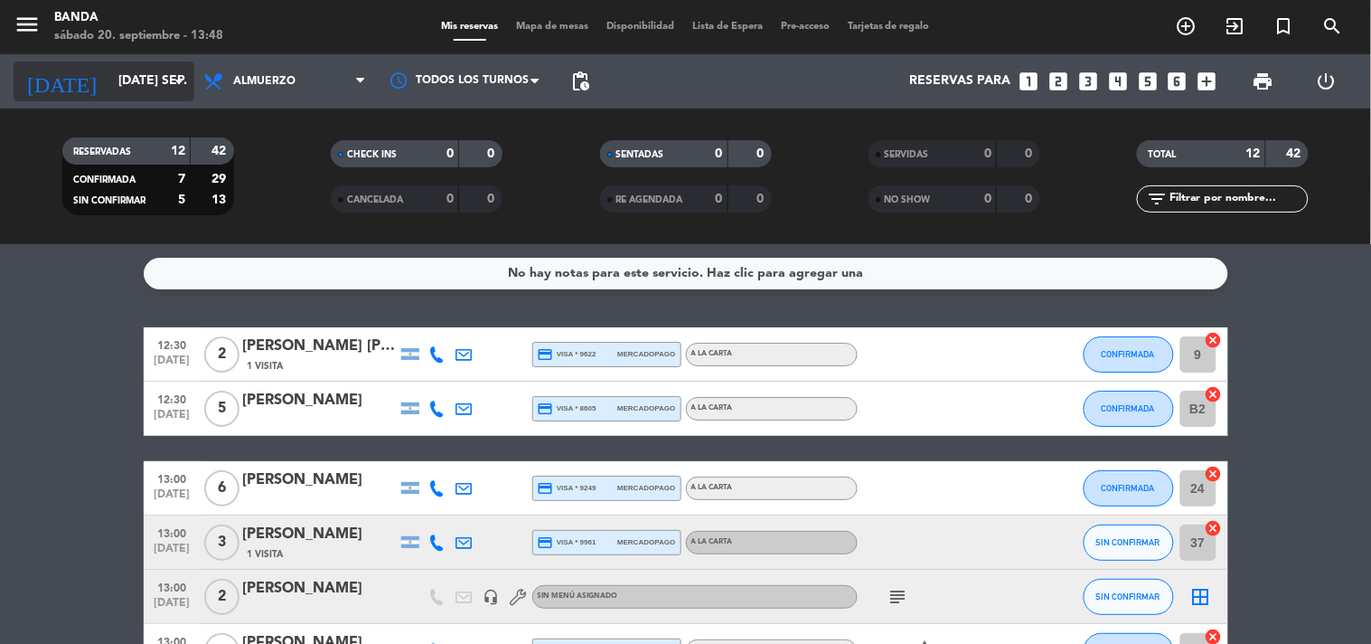
click at [118, 69] on input "[DATE] sep." at bounding box center [195, 81] width 172 height 33
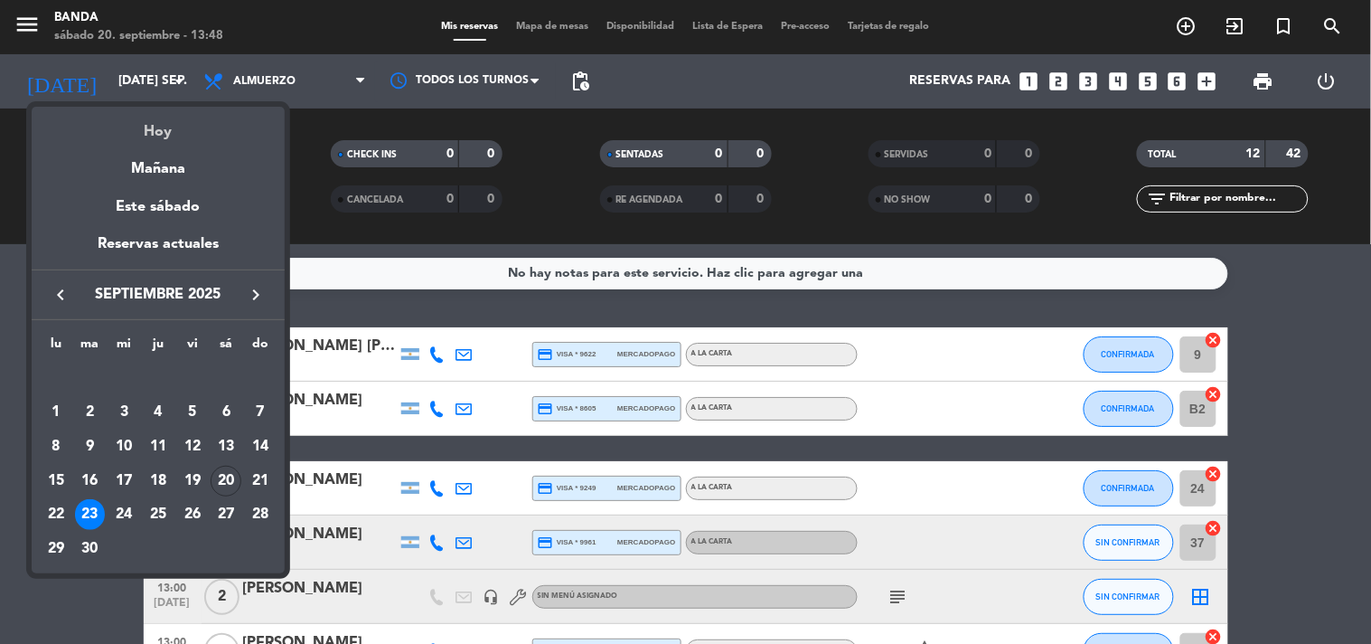
click at [160, 127] on div "Hoy" at bounding box center [158, 125] width 253 height 37
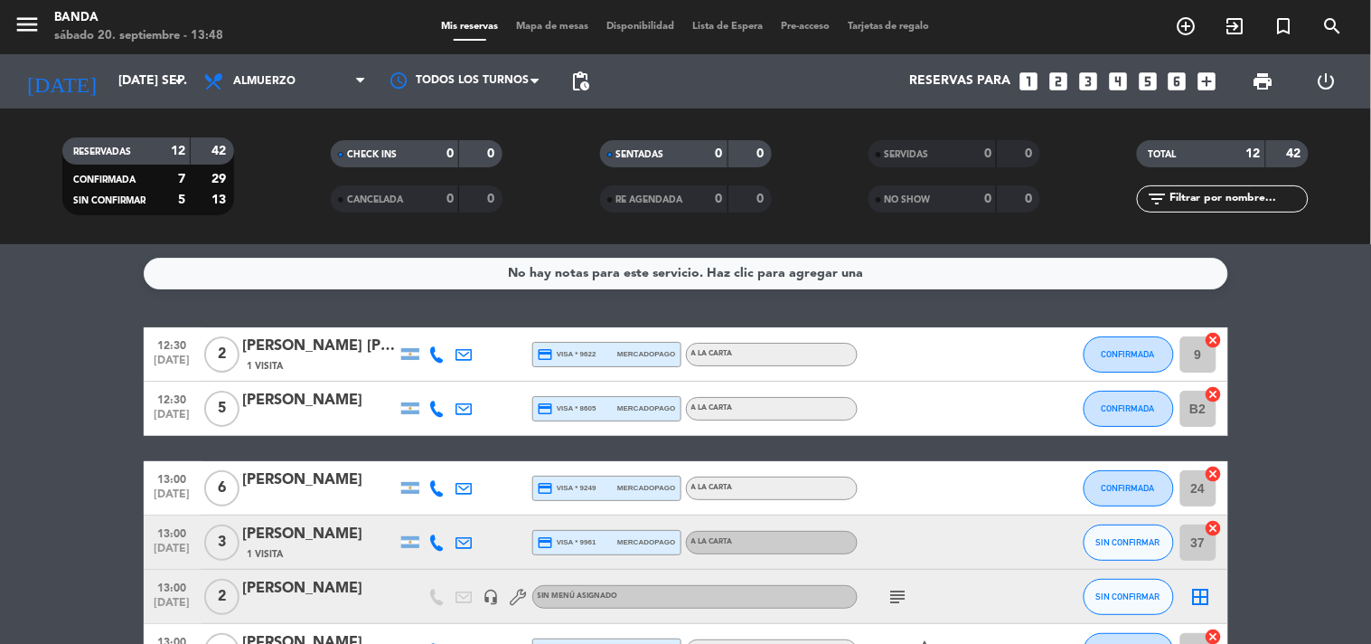
type input "sáb. [DATE]"
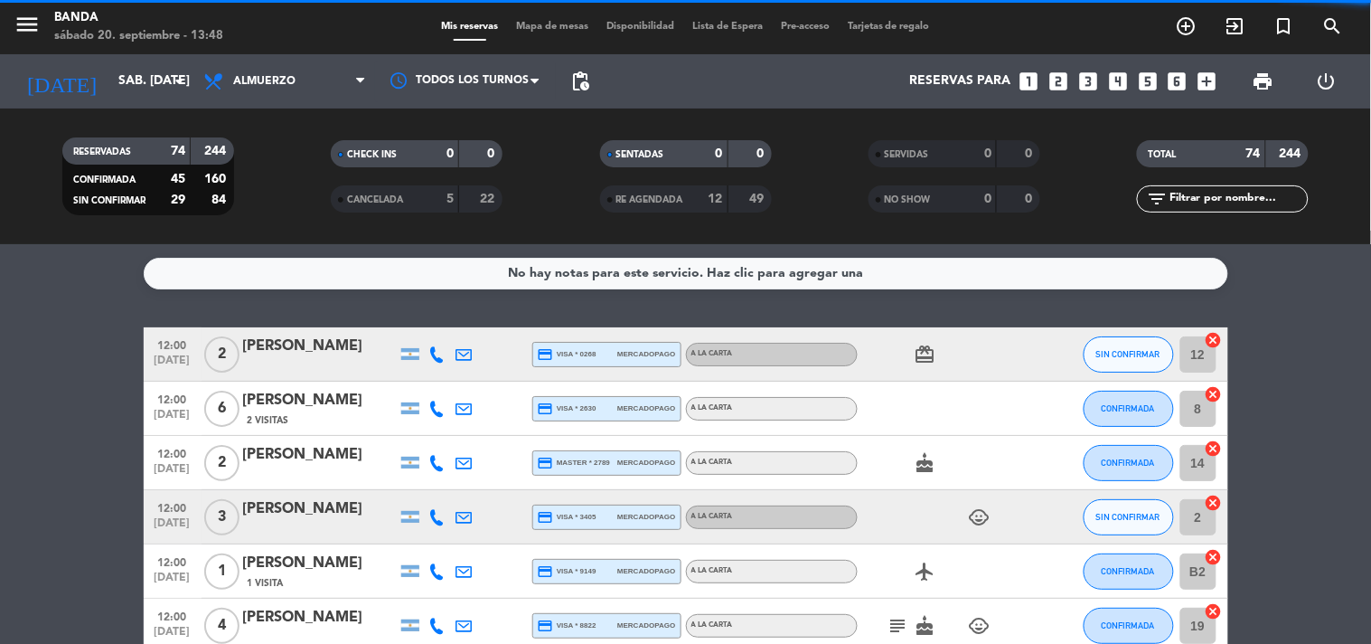
click at [337, 61] on span "Almuerzo" at bounding box center [284, 81] width 181 height 40
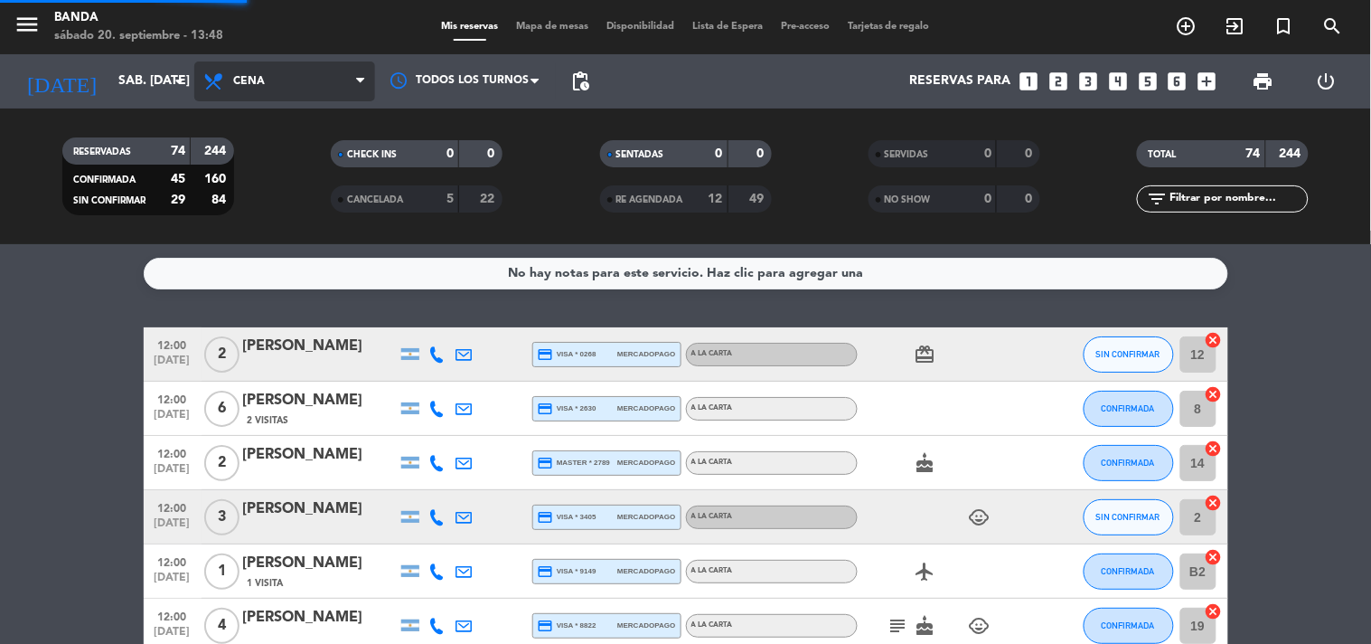
click at [258, 194] on div "menu Banda sábado 20. septiembre - 13:48 Mis reservas Mapa de mesas Disponibili…" at bounding box center [685, 122] width 1371 height 244
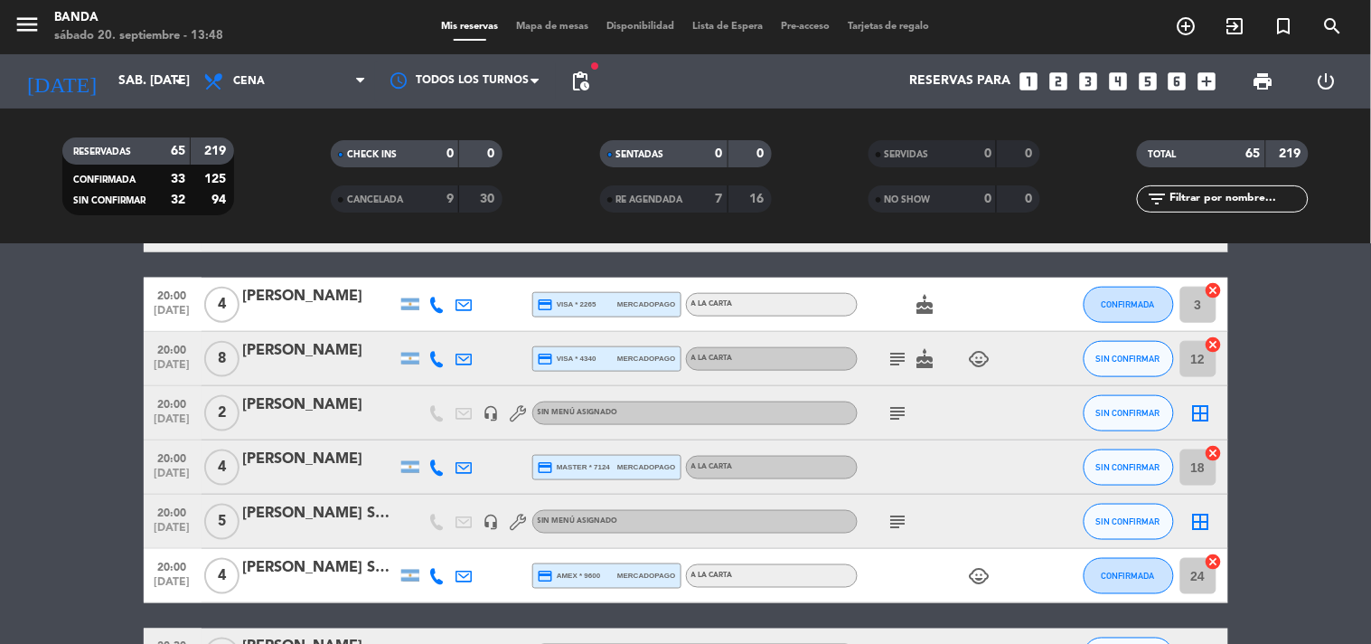
scroll to position [535, 0]
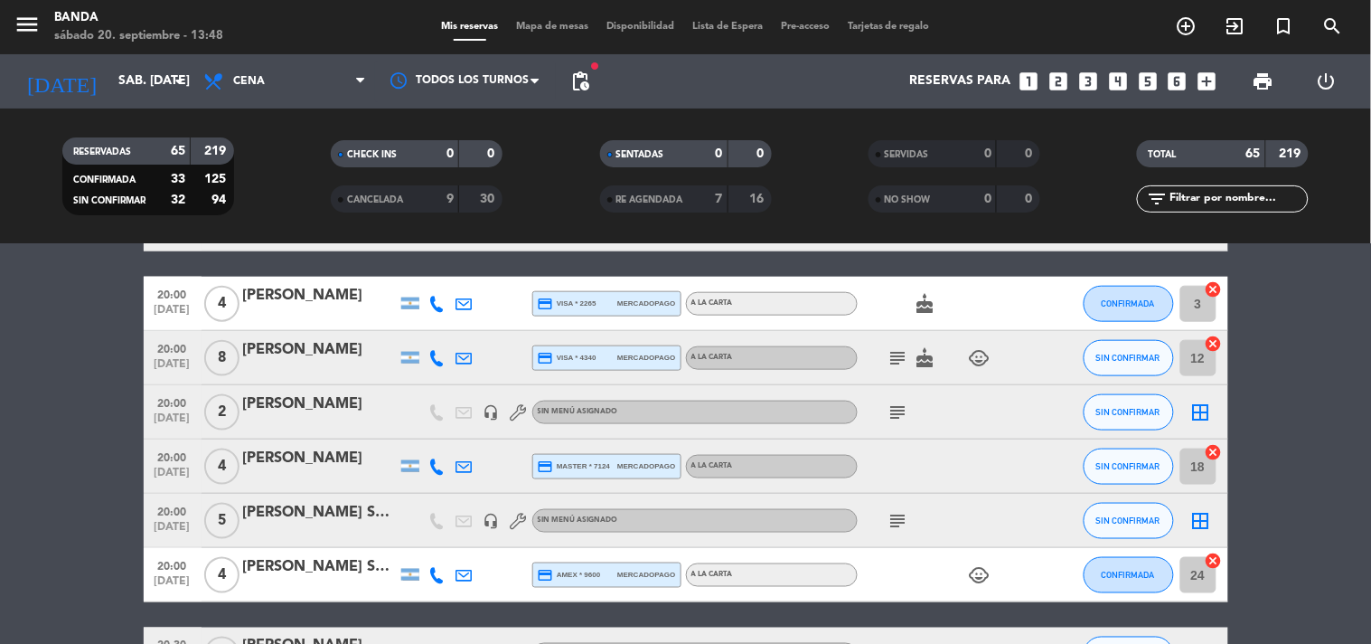
click at [897, 521] on icon "subject" at bounding box center [899, 521] width 22 height 22
click at [263, 511] on div "[PERSON_NAME] Socio" at bounding box center [320, 513] width 154 height 24
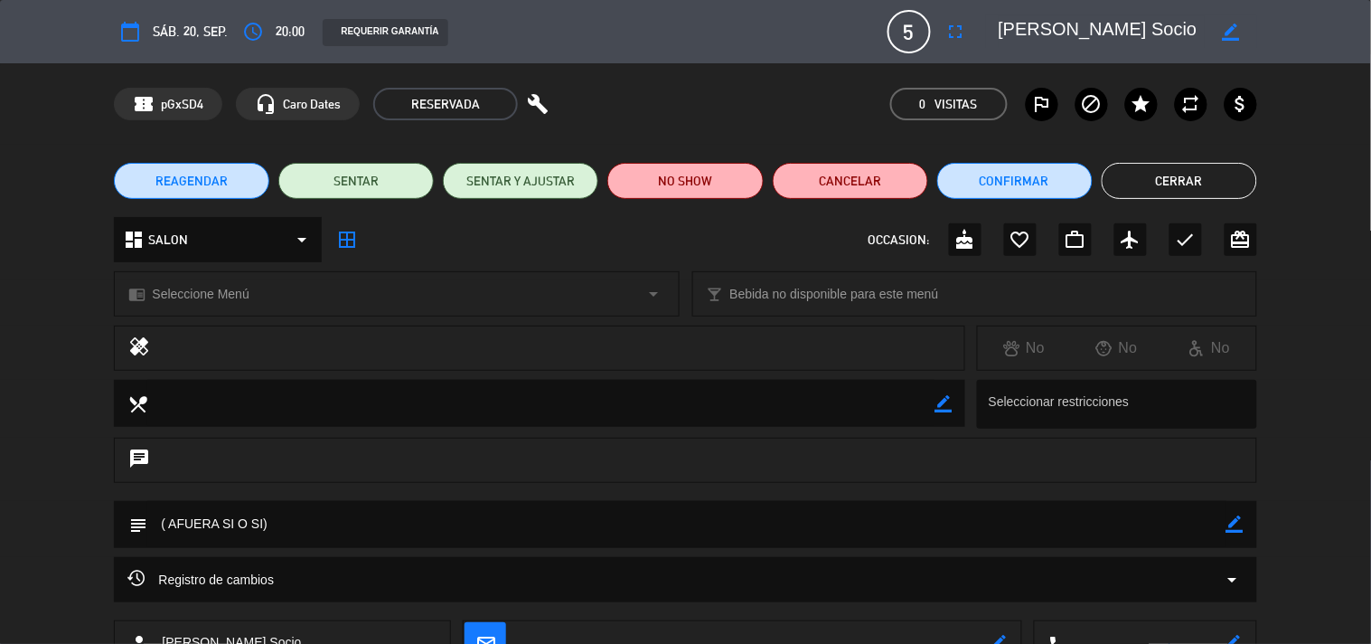
scroll to position [80, 0]
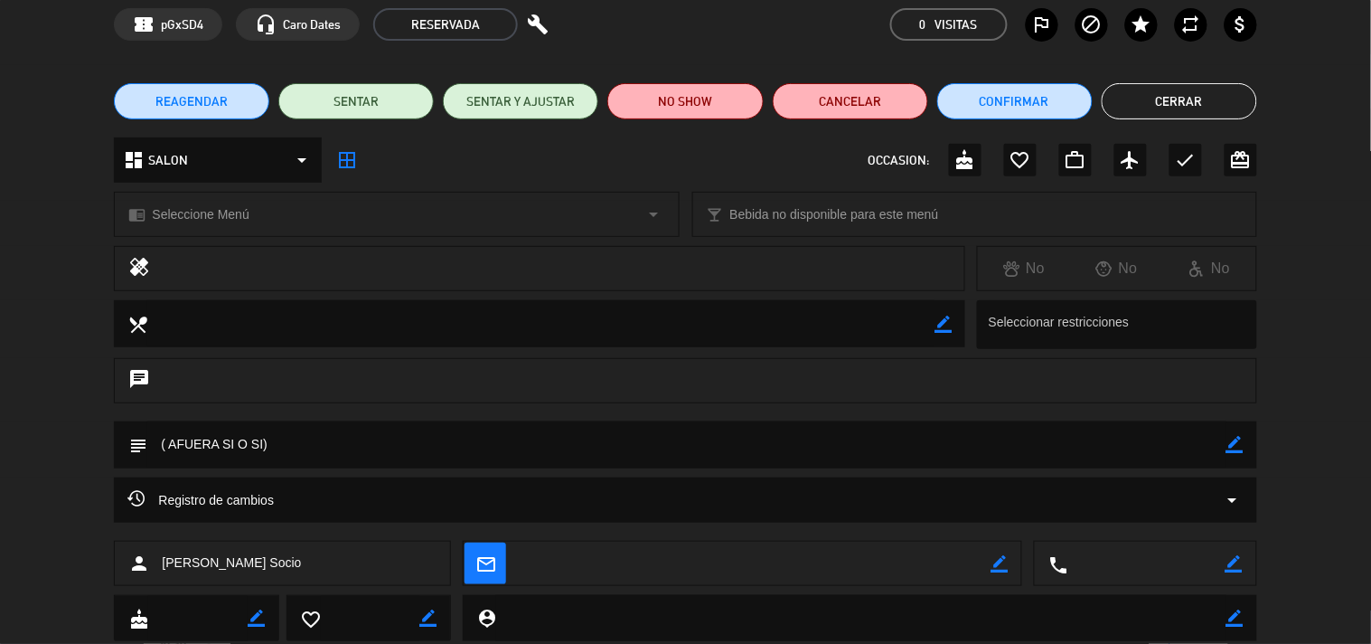
click at [1240, 443] on icon "border_color" at bounding box center [1235, 444] width 17 height 17
click at [1026, 443] on textarea at bounding box center [686, 444] width 1078 height 46
type textarea "("
type textarea "m"
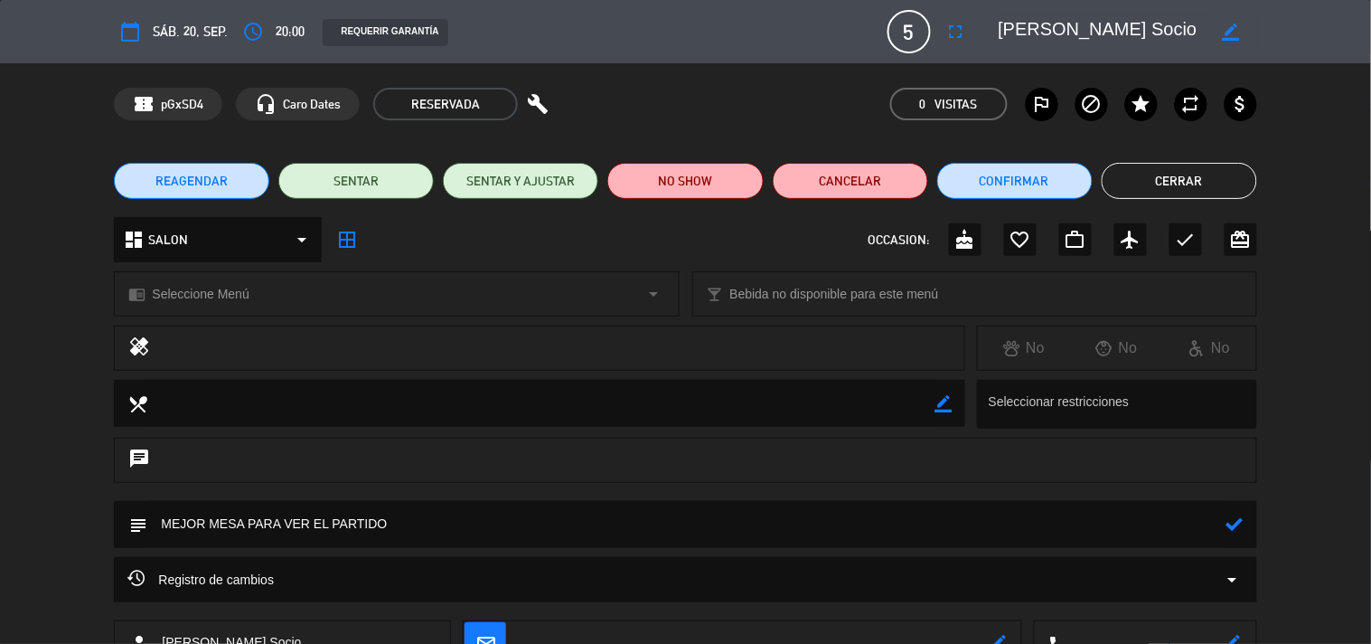
click at [1244, 572] on div "Registro de cambios arrow_drop_down" at bounding box center [685, 579] width 1143 height 45
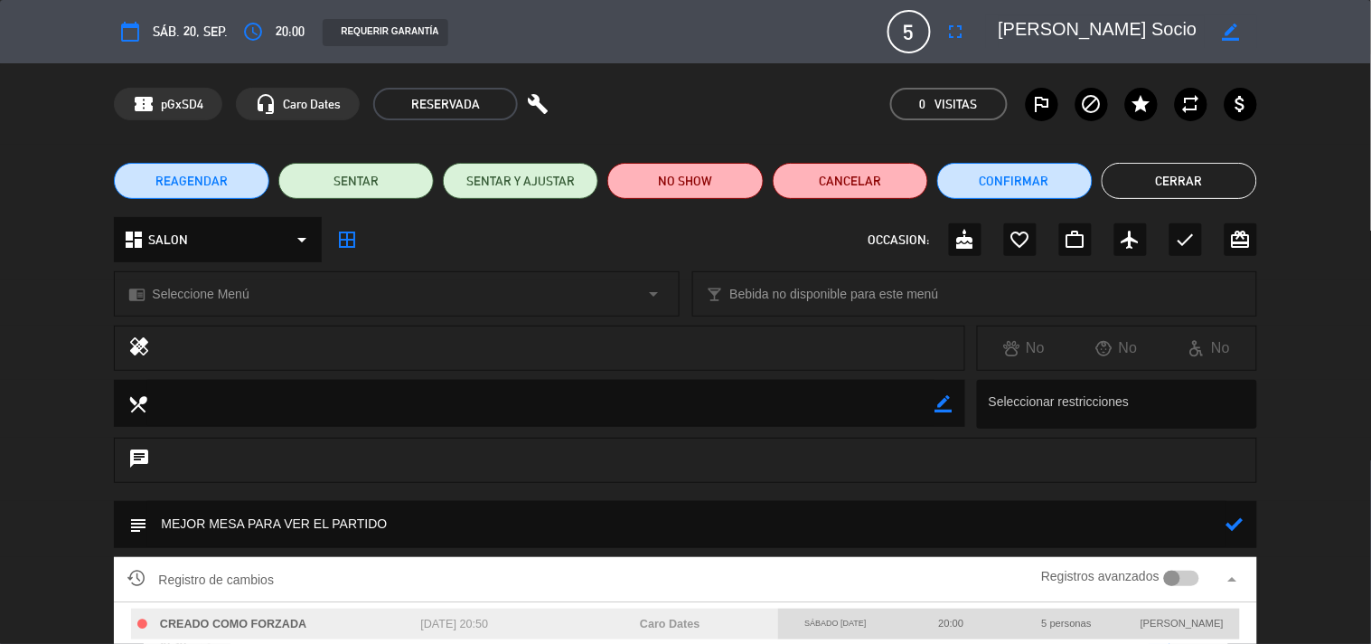
scroll to position [212, 0]
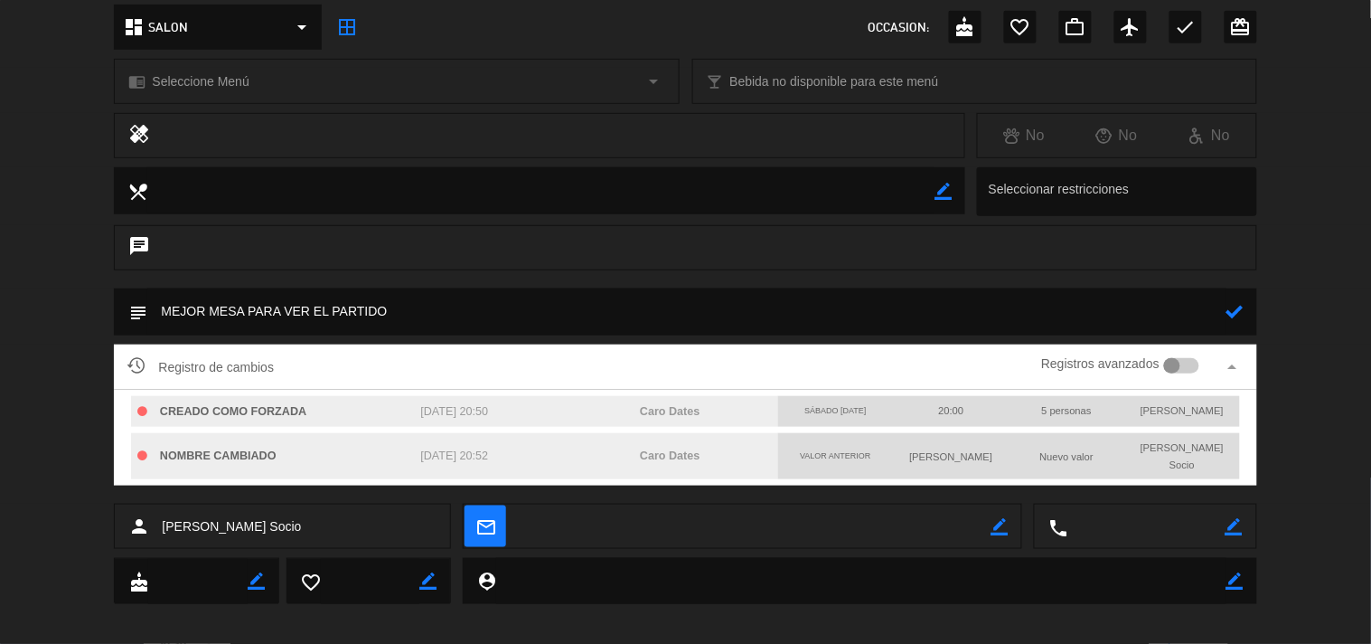
click at [1242, 304] on icon at bounding box center [1235, 311] width 17 height 17
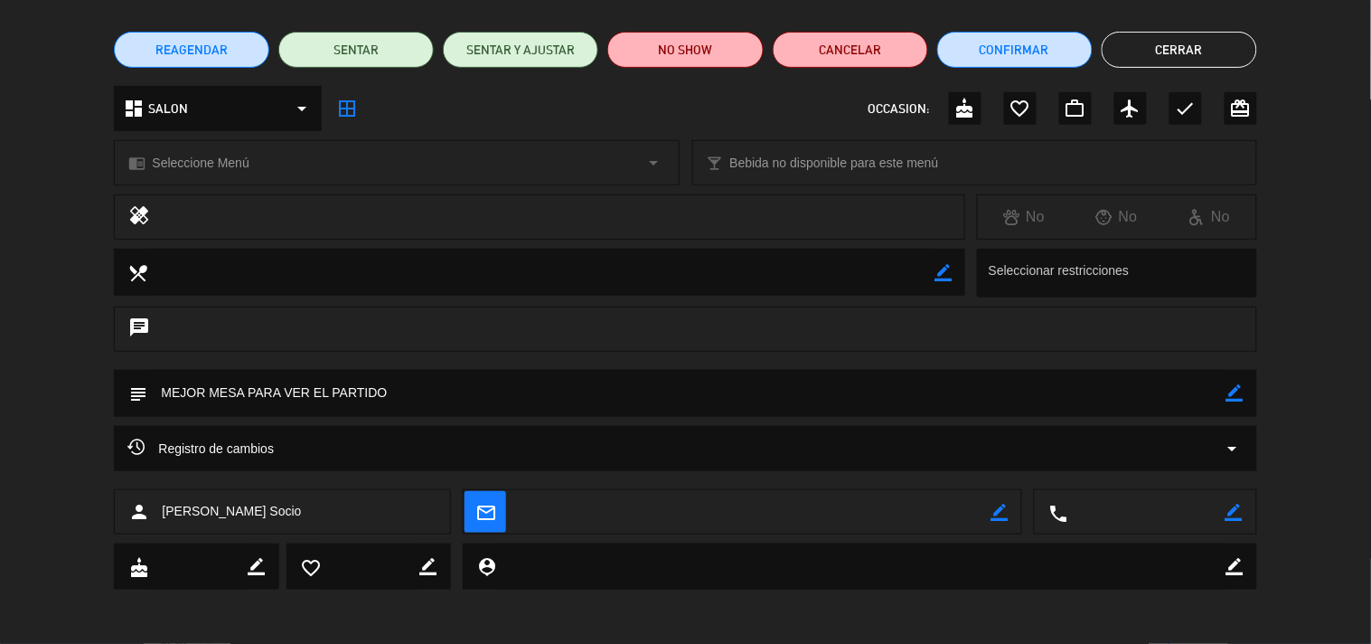
click at [1231, 402] on div "border_color" at bounding box center [1235, 393] width 17 height 47
click at [1231, 390] on icon "border_color" at bounding box center [1235, 392] width 17 height 17
click at [432, 393] on textarea at bounding box center [686, 393] width 1078 height 46
type textarea "M"
type textarea "MESA ADENTRO PARA VER EL PARTIDO."
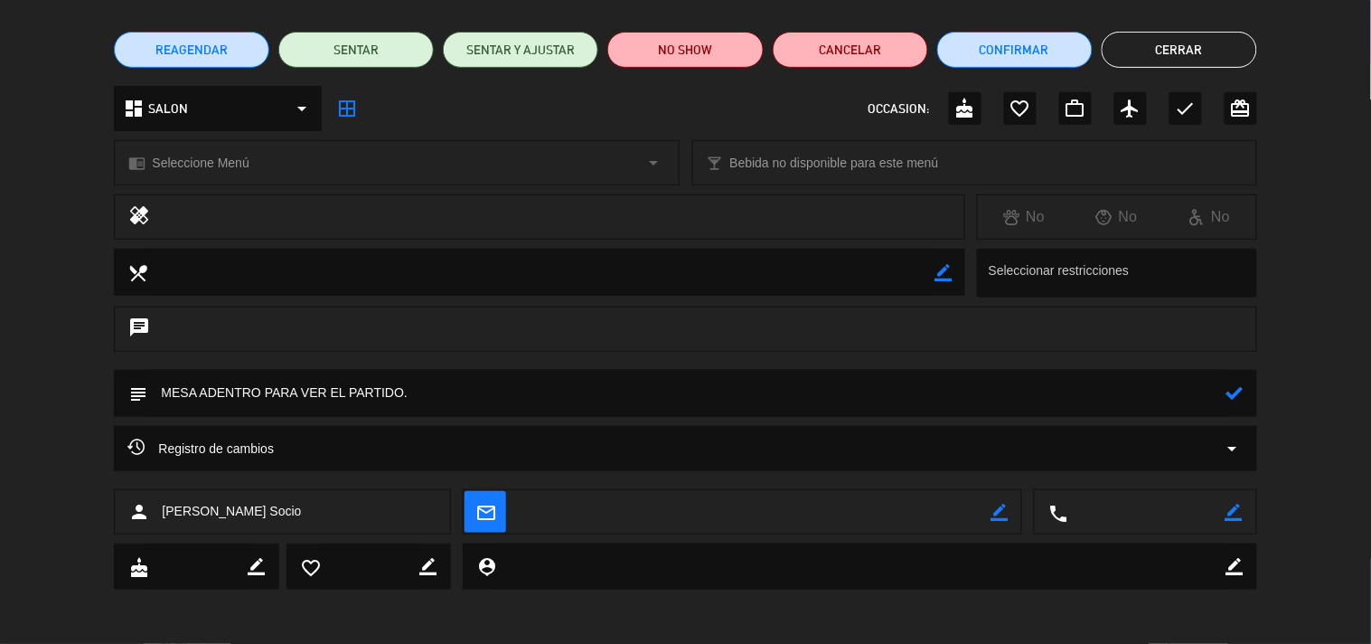
click at [1229, 389] on icon at bounding box center [1235, 392] width 17 height 17
click at [1190, 50] on button "Cerrar" at bounding box center [1179, 50] width 155 height 36
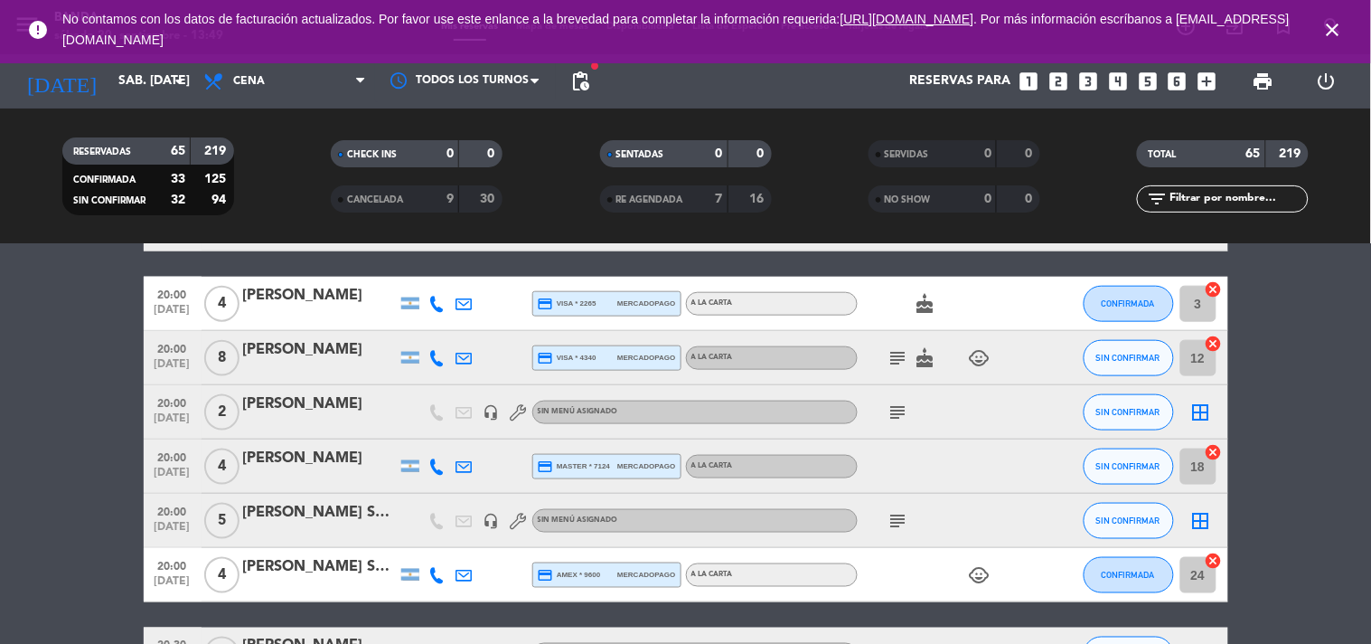
click at [893, 517] on icon "subject" at bounding box center [899, 521] width 22 height 22
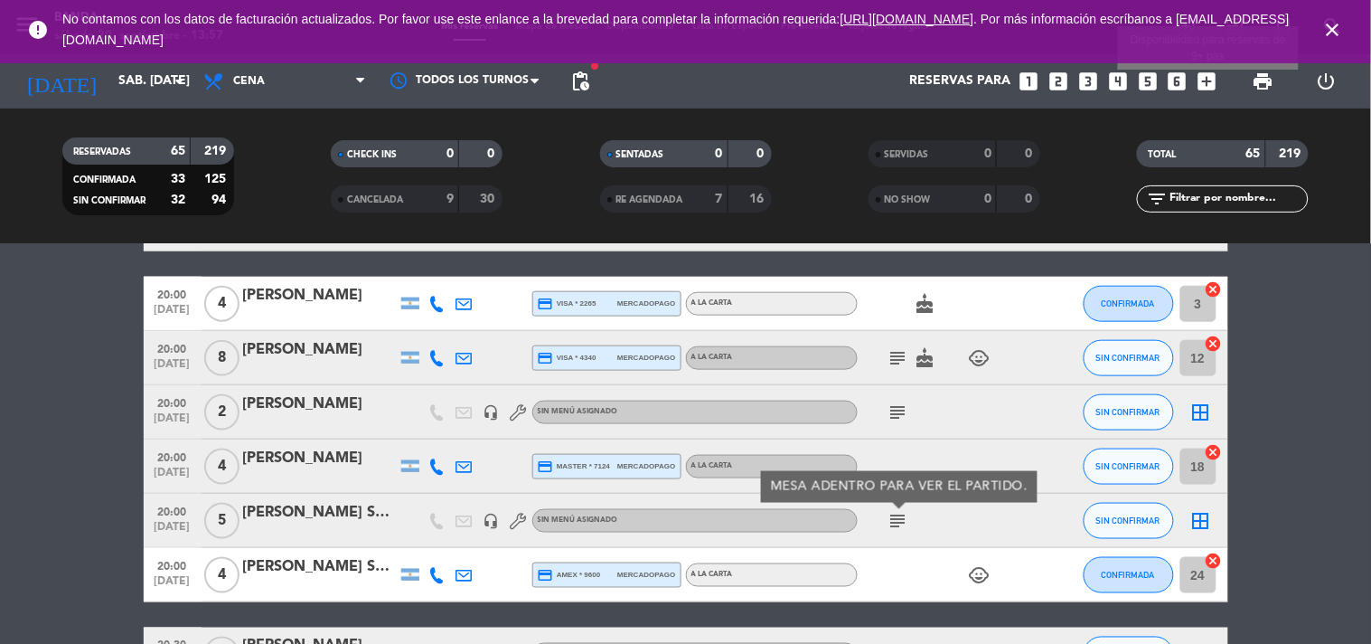
click at [1208, 84] on icon "add_box" at bounding box center [1208, 82] width 24 height 24
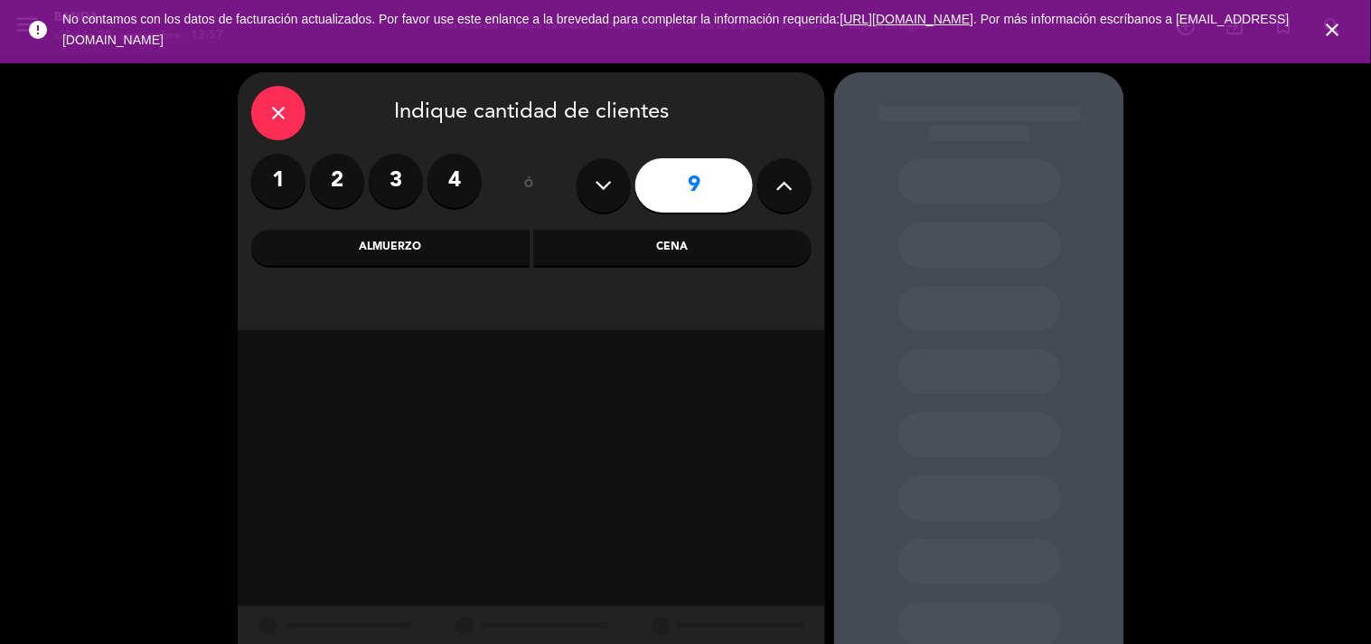
click at [609, 206] on button at bounding box center [604, 185] width 54 height 54
type input "7"
click at [479, 259] on div "Almuerzo" at bounding box center [390, 248] width 278 height 36
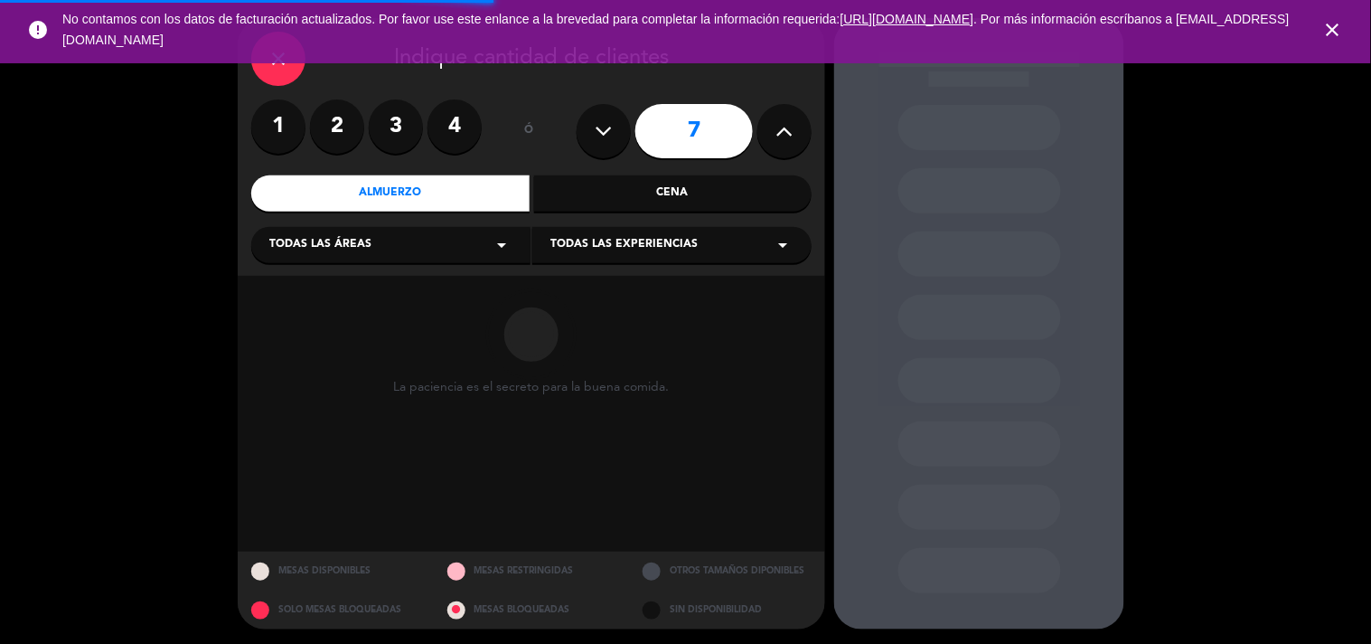
scroll to position [56, 0]
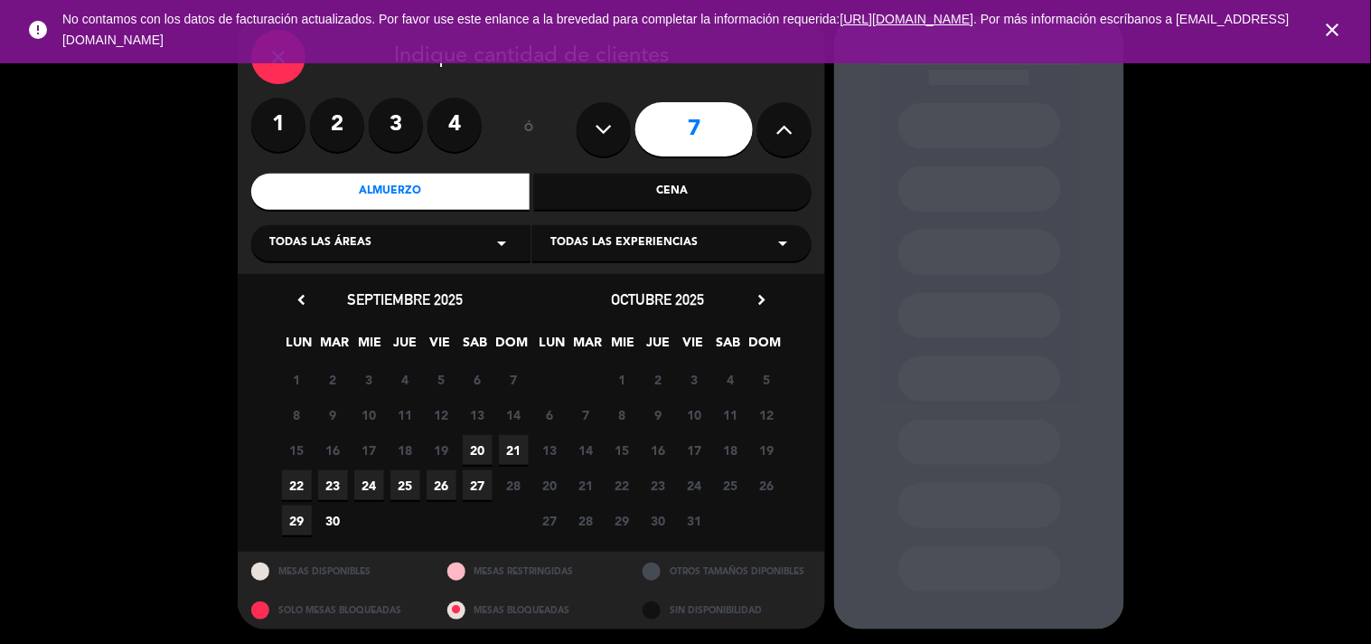
click at [375, 484] on span "24" at bounding box center [369, 485] width 30 height 30
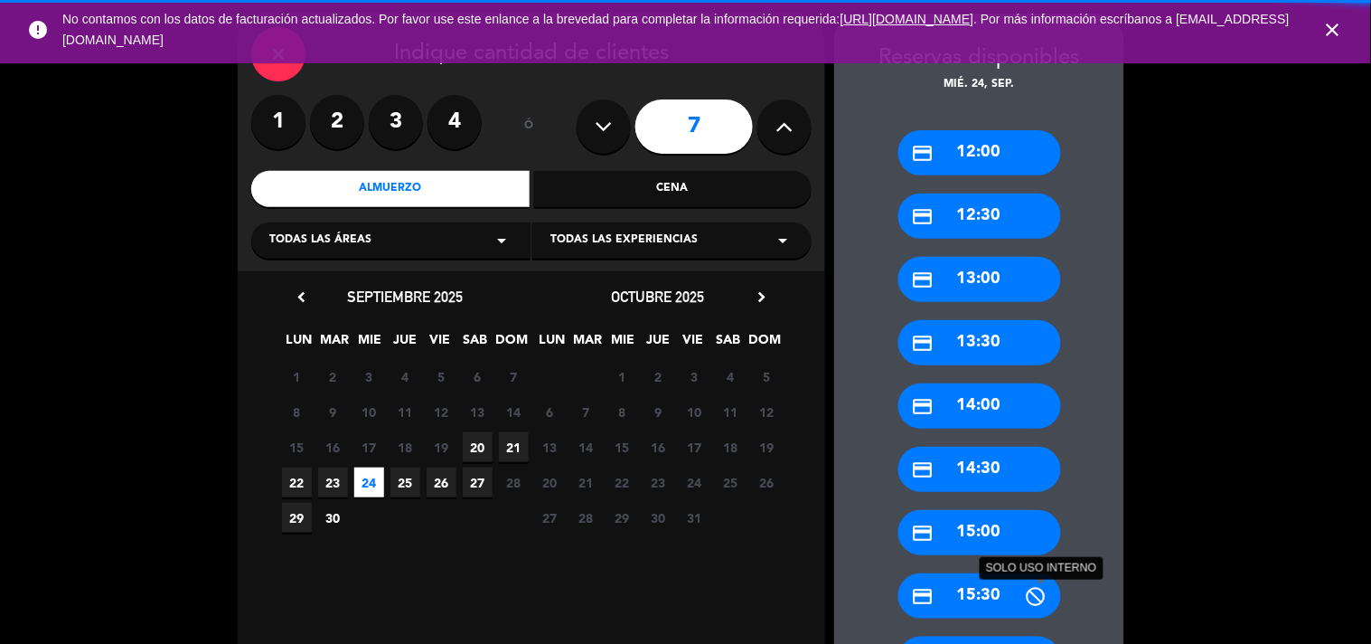
click at [1039, 589] on icon at bounding box center [1036, 596] width 23 height 23
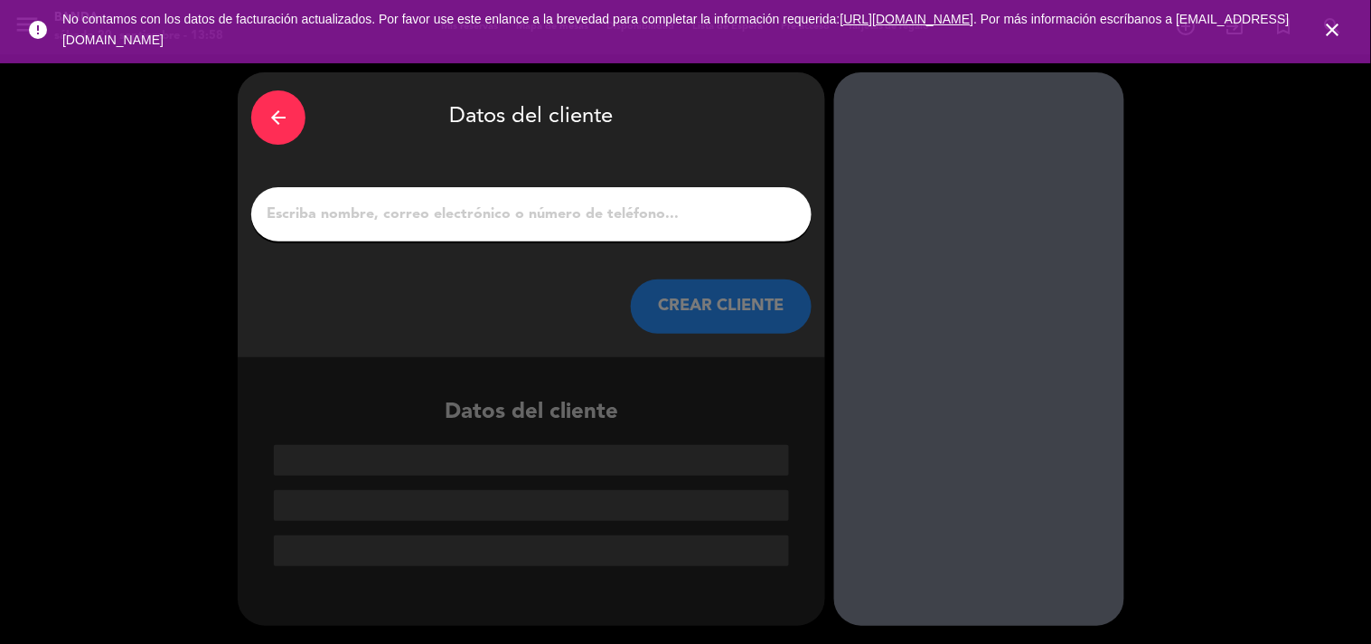
scroll to position [0, 0]
click at [281, 131] on div "arrow_back" at bounding box center [278, 117] width 54 height 54
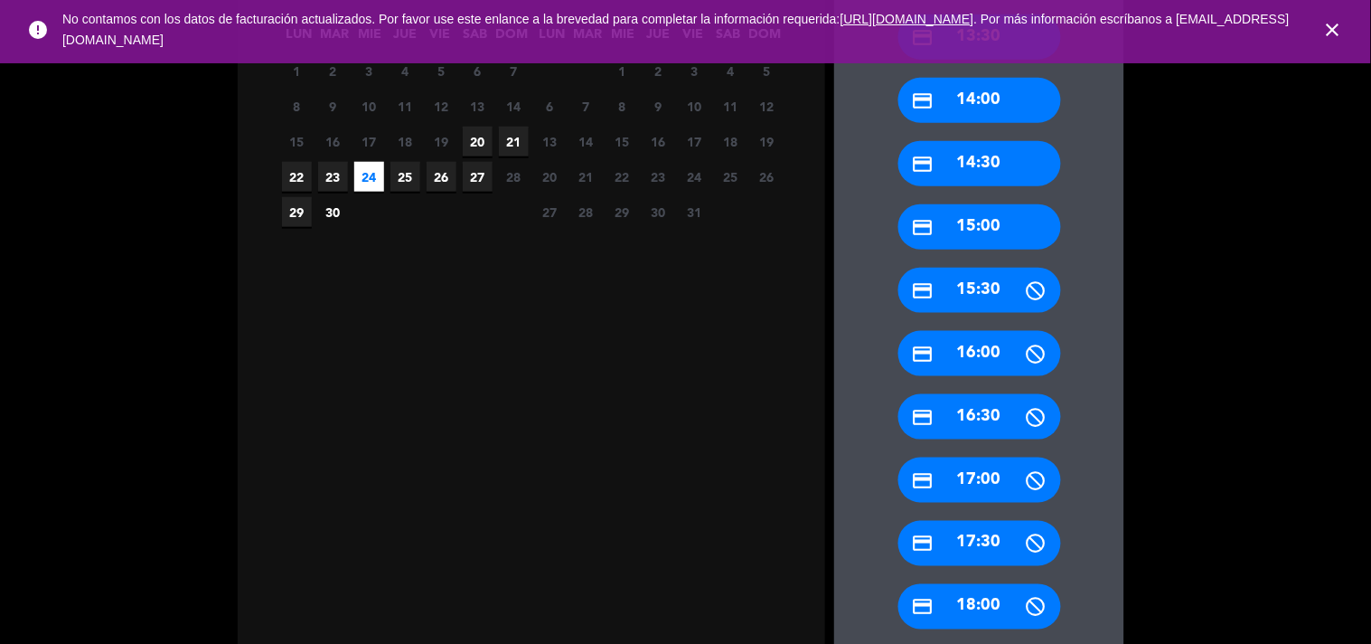
scroll to position [463, 0]
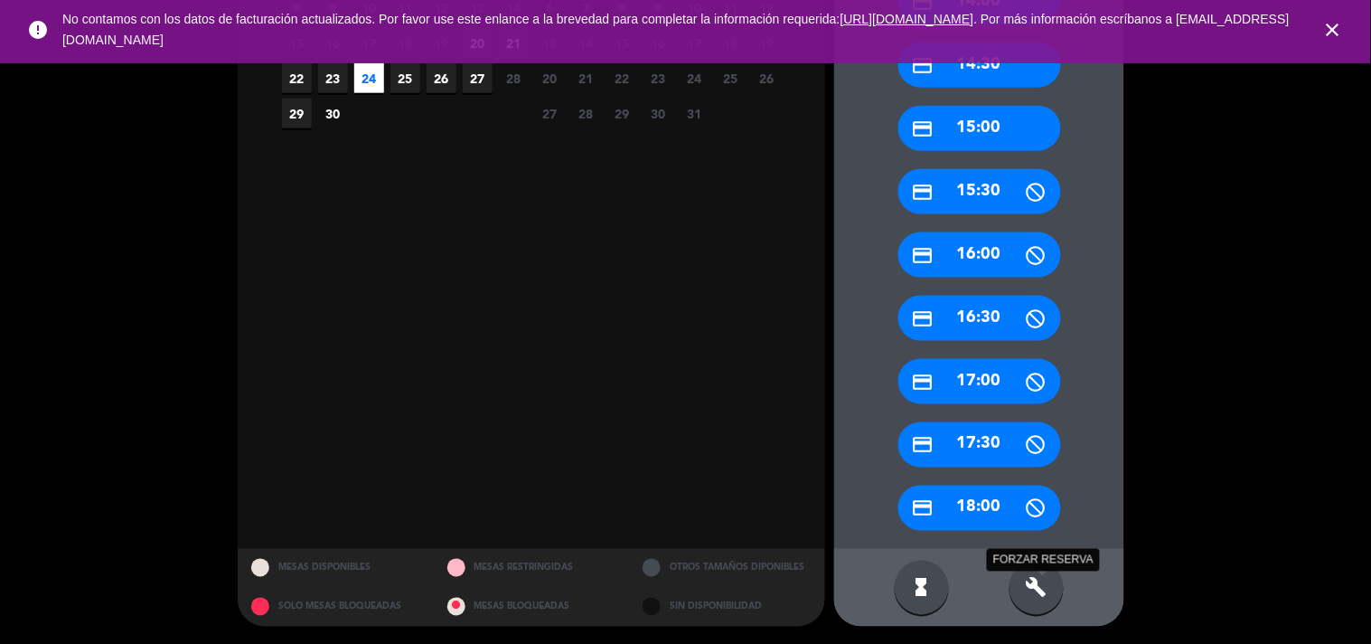
click at [1028, 586] on icon "build" at bounding box center [1037, 588] width 22 height 22
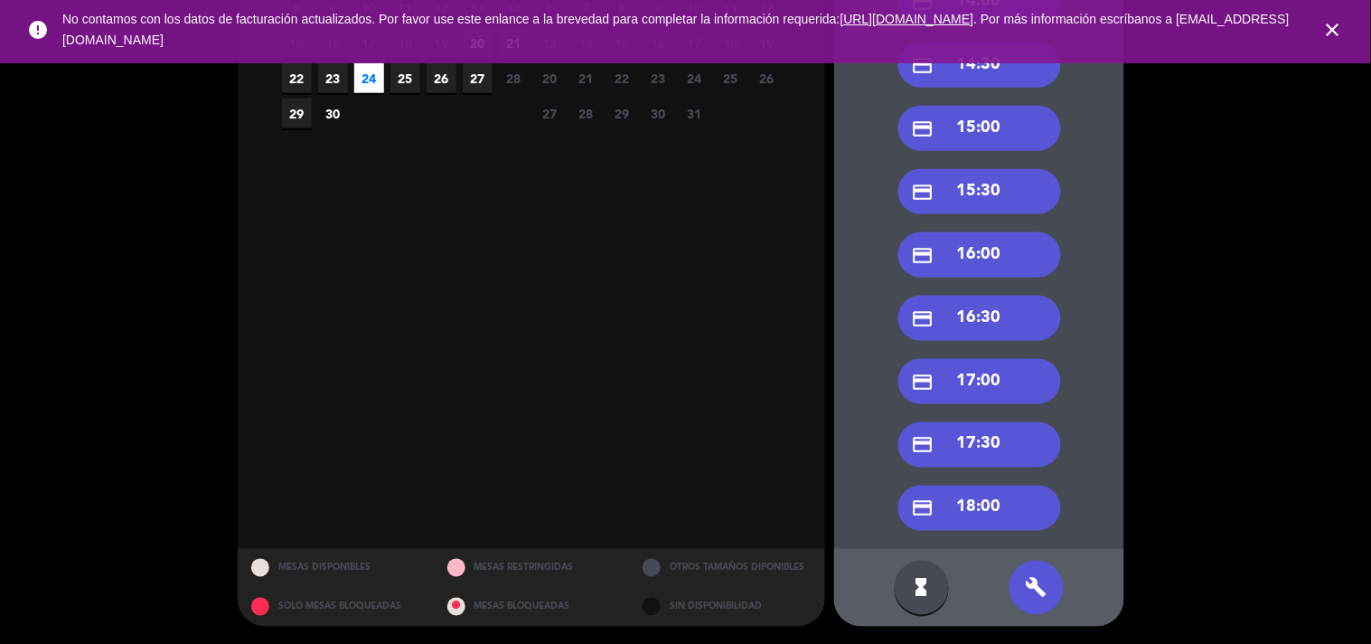
click at [982, 138] on div "credit_card 15:00" at bounding box center [979, 128] width 163 height 45
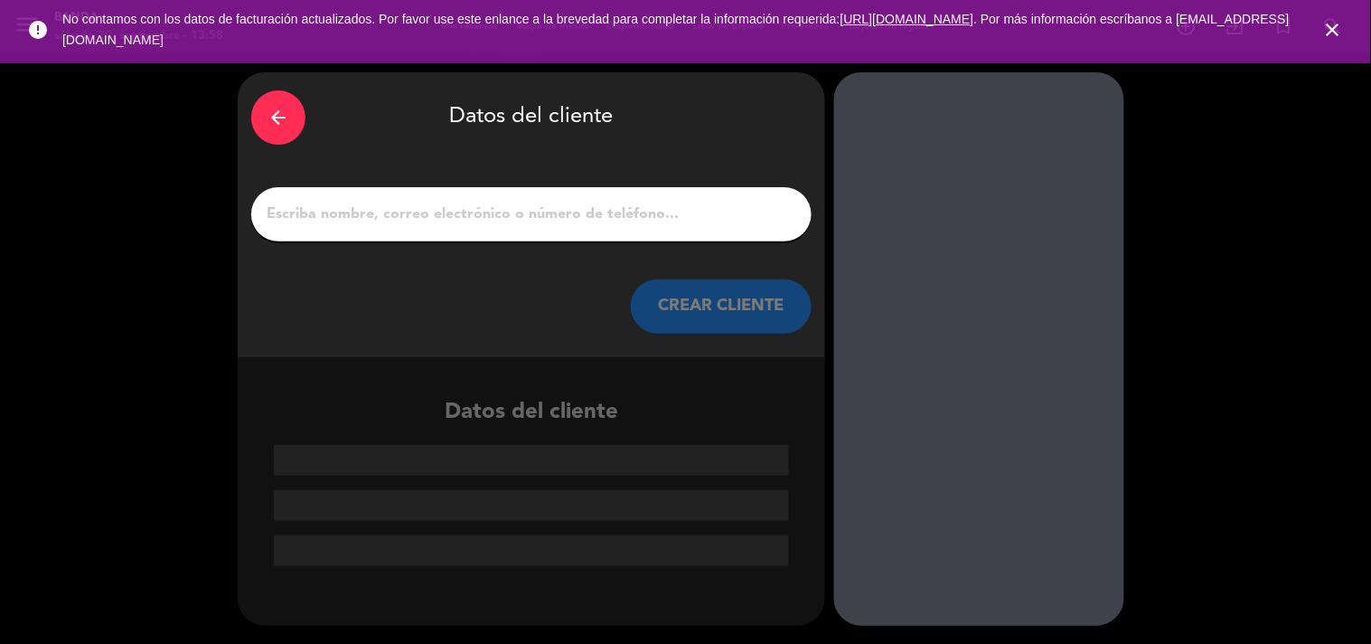
click at [589, 210] on input "1" at bounding box center [531, 214] width 533 height 25
paste input "[PERSON_NAME]"
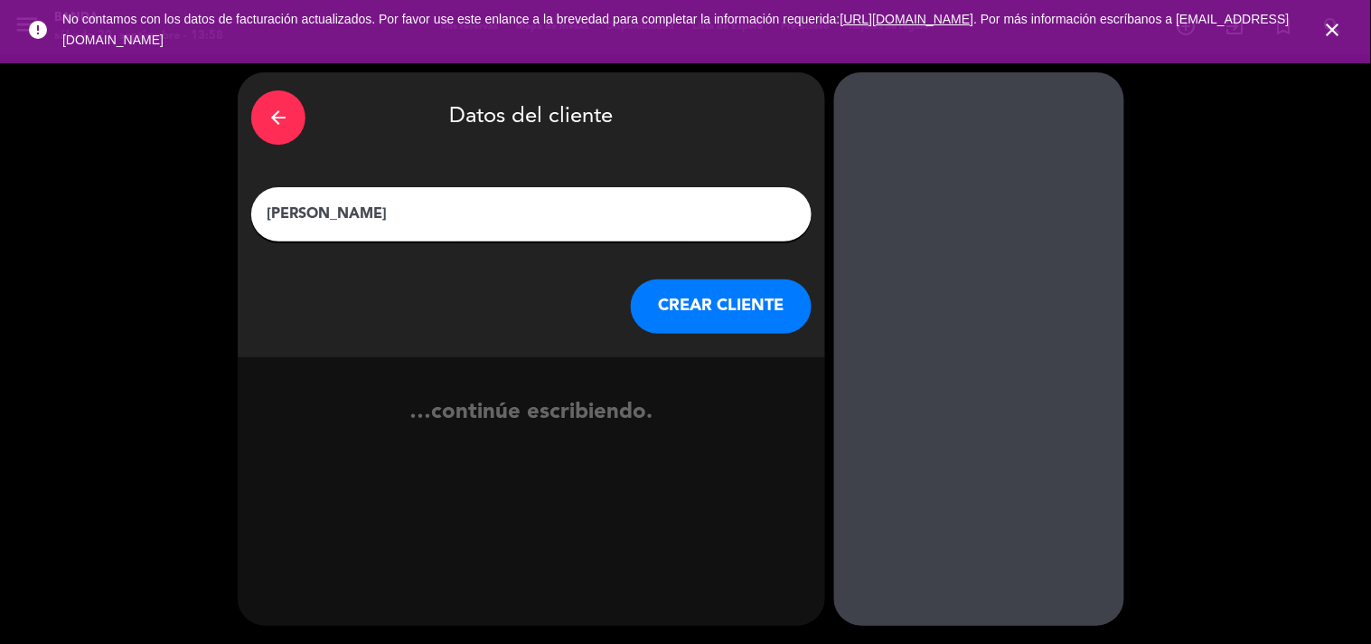
type input "[PERSON_NAME]"
click at [739, 330] on button "CREAR CLIENTE" at bounding box center [721, 306] width 181 height 54
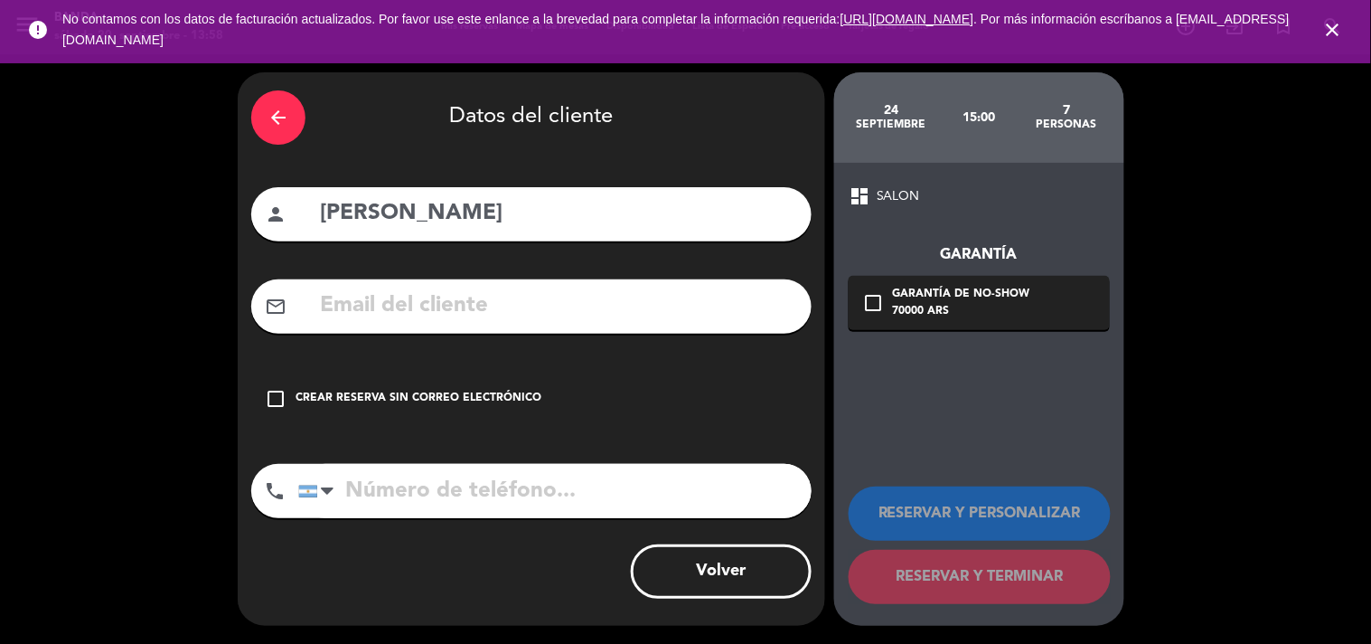
click at [365, 295] on input "text" at bounding box center [558, 305] width 480 height 37
paste input "[EMAIL_ADDRESS][DOMAIN_NAME]"
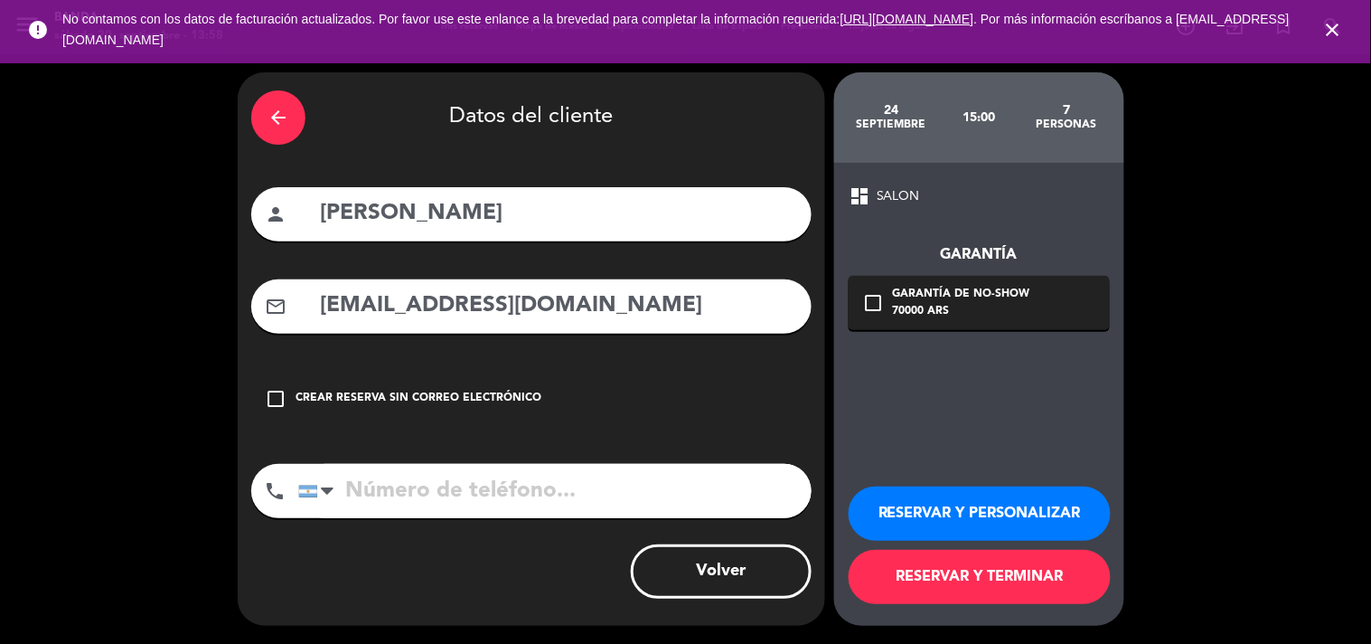
type input "[EMAIL_ADDRESS][DOMAIN_NAME]"
click at [461, 500] on input "tel" at bounding box center [554, 491] width 513 height 54
type input "v"
paste input "[PHONE_NUMBER]"
type input "[PHONE_NUMBER]"
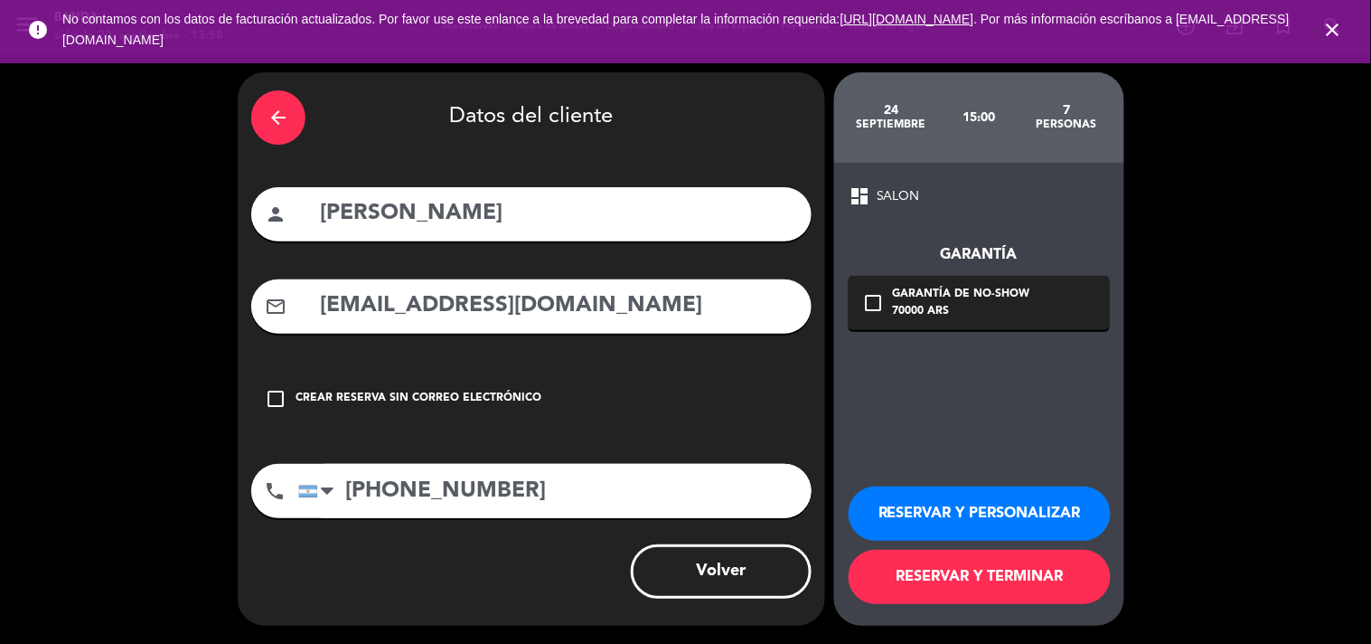
click at [880, 501] on button "RESERVAR Y PERSONALIZAR" at bounding box center [980, 513] width 262 height 54
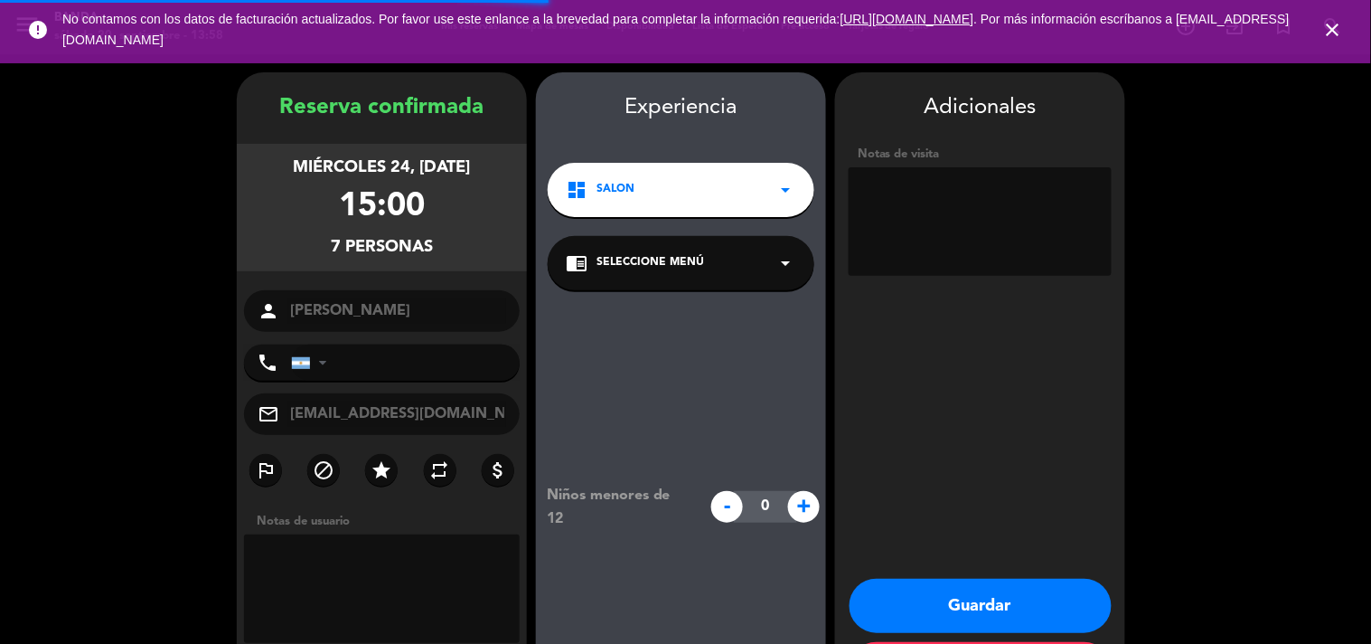
type input "[PHONE_NUMBER]"
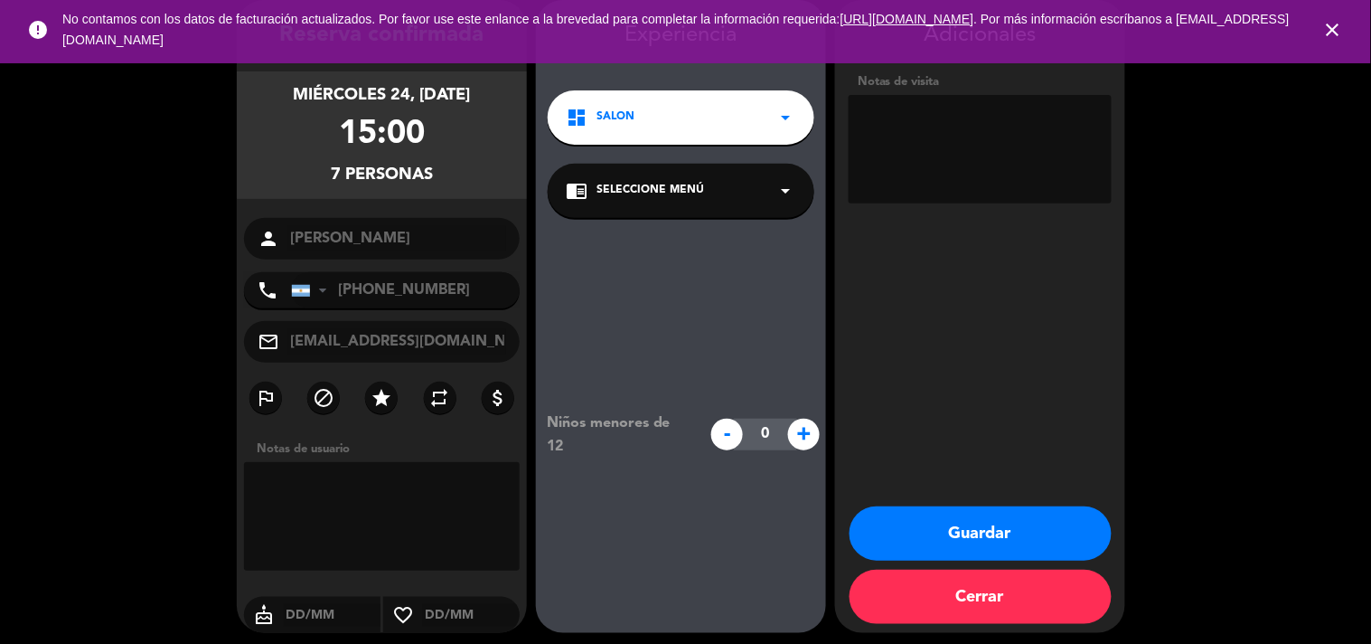
click at [1018, 155] on textarea at bounding box center [980, 149] width 263 height 108
click at [943, 149] on textarea at bounding box center [980, 149] width 263 height 108
click at [1046, 155] on textarea at bounding box center [980, 149] width 263 height 108
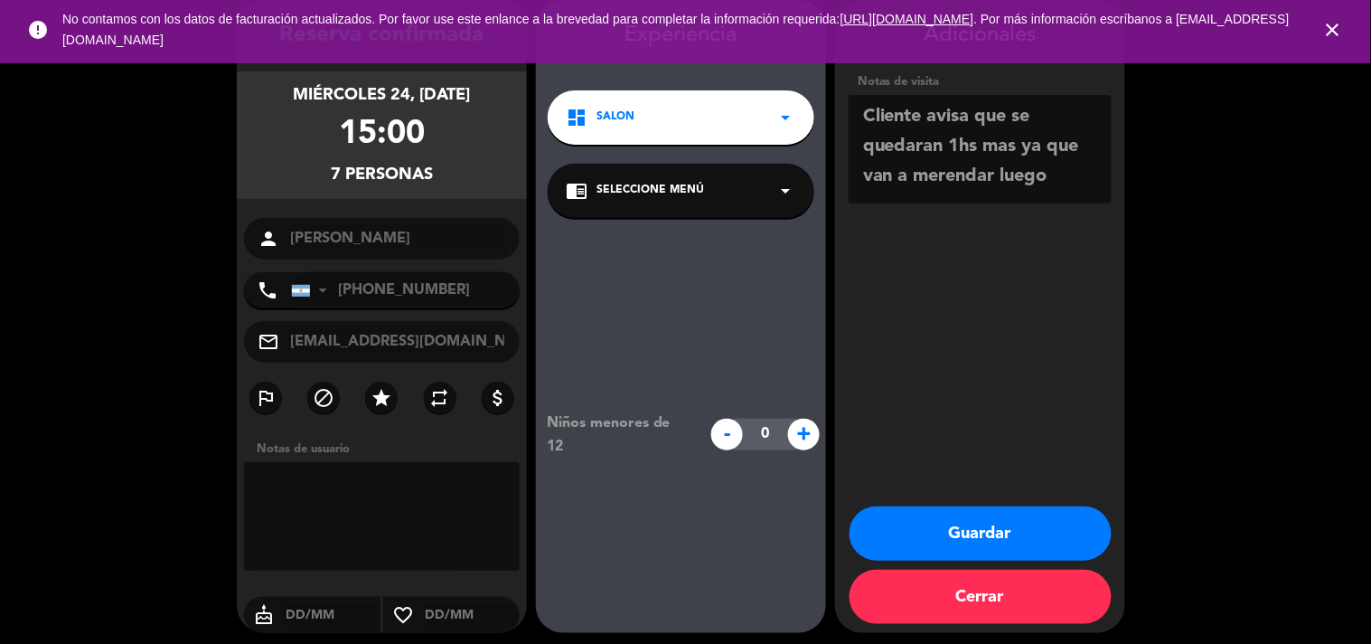
type textarea "Cliente avisa que se quedaran 1hs mas ya que van a merendar luego"
click at [900, 548] on button "Guardar" at bounding box center [981, 533] width 262 height 54
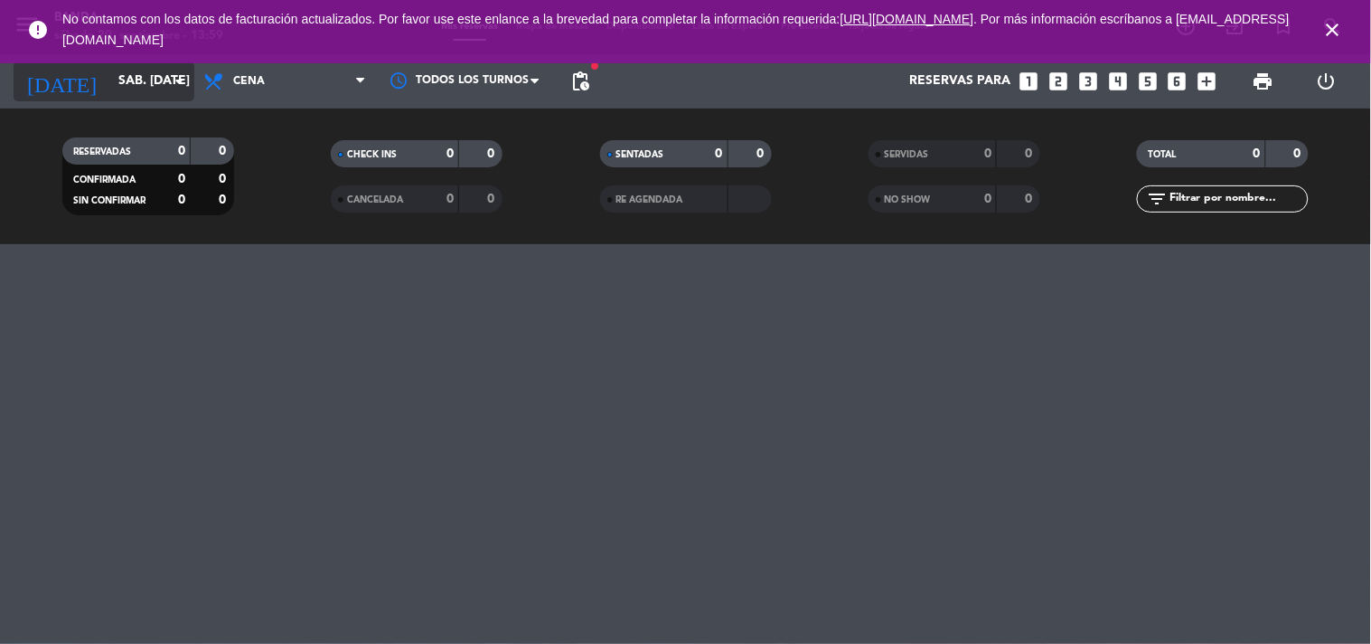
click at [167, 94] on input "sáb. [DATE]" at bounding box center [195, 81] width 172 height 33
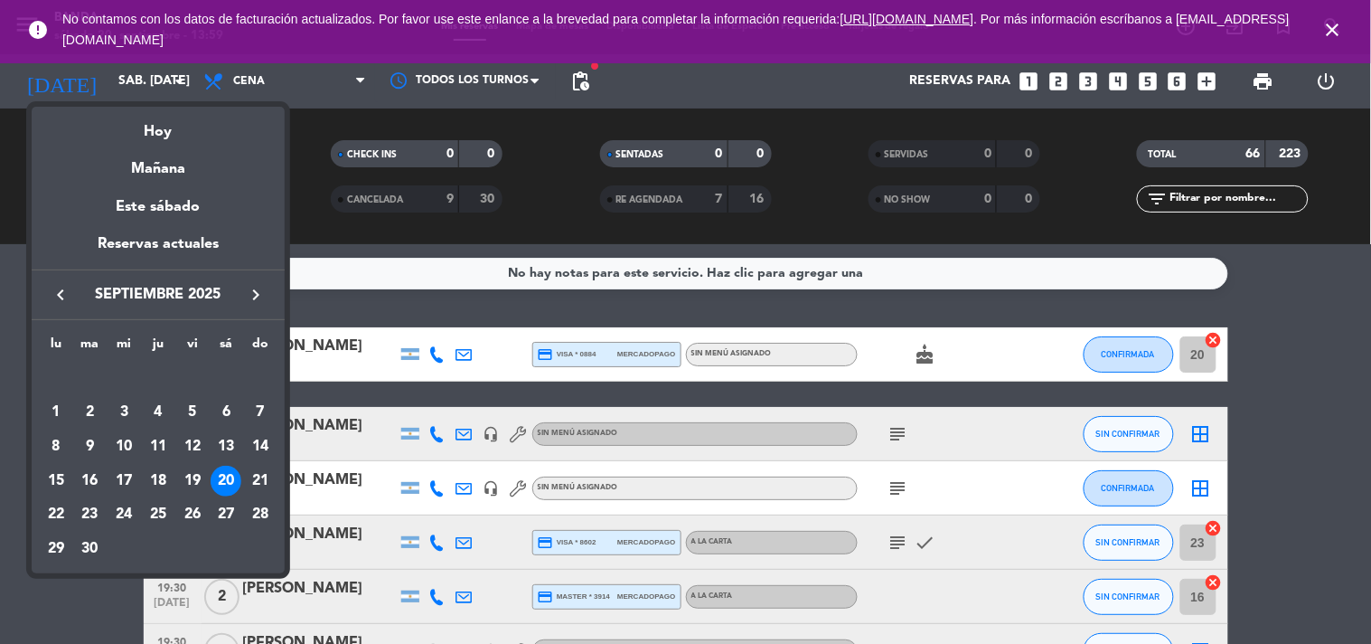
click at [1275, 272] on div at bounding box center [685, 322] width 1371 height 644
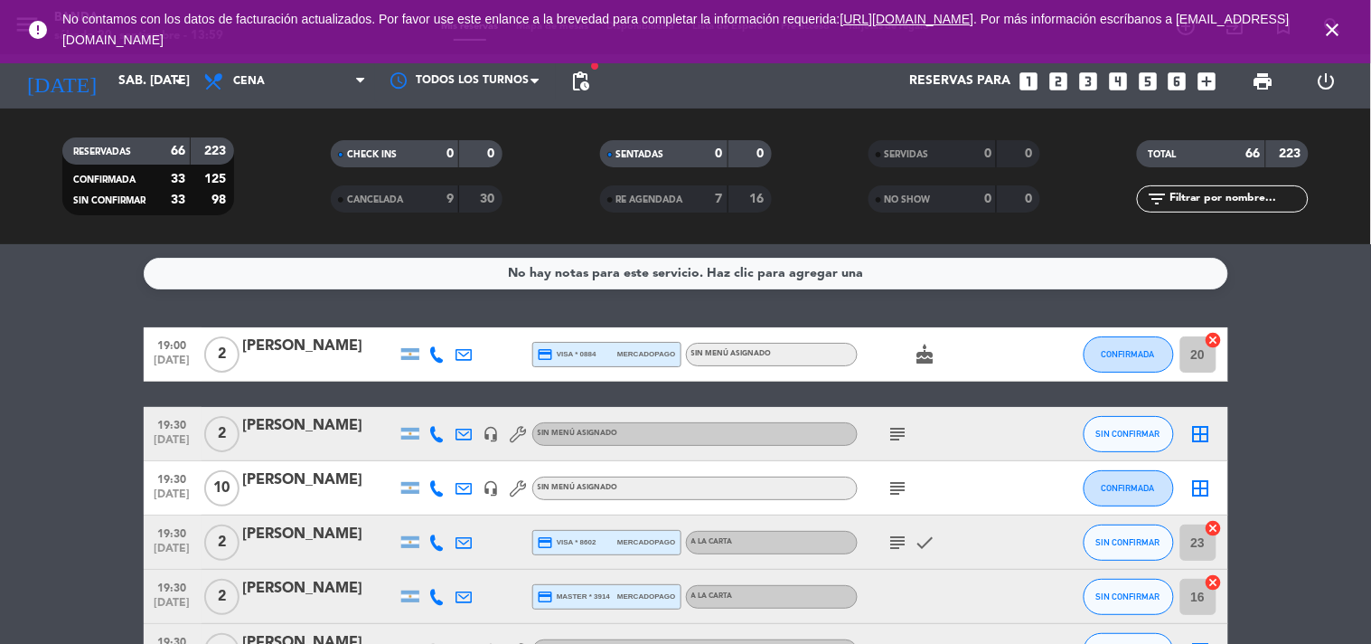
click at [1264, 92] on span "print" at bounding box center [1264, 81] width 36 height 36
click at [1261, 81] on span "print" at bounding box center [1264, 82] width 22 height 22
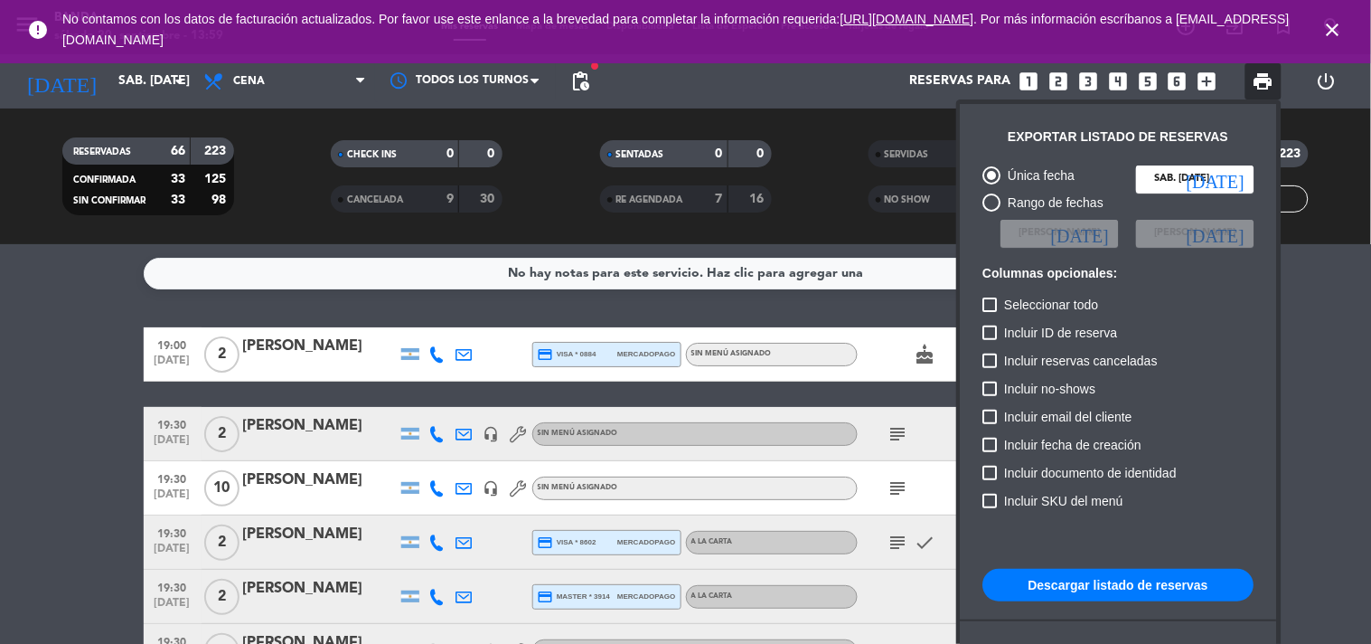
scroll to position [109, 0]
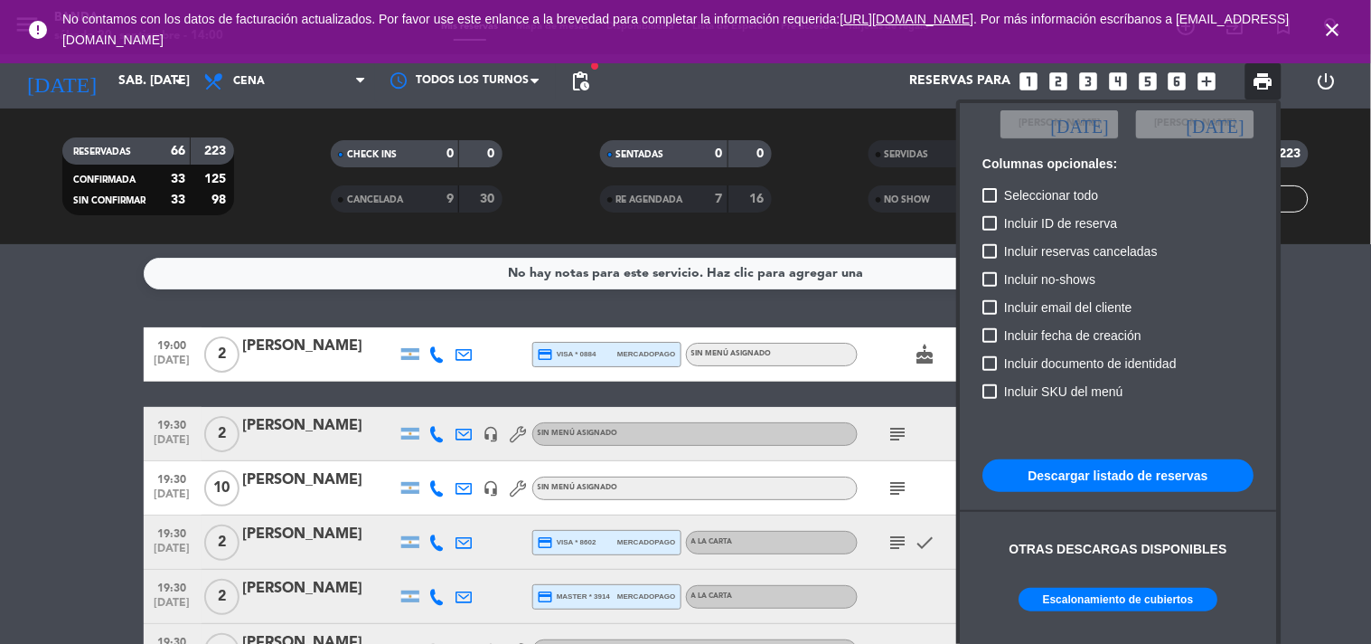
click at [1108, 601] on button "Escalonamiento de cubiertos" at bounding box center [1119, 600] width 199 height 24
click at [709, 0] on span "No contamos con los datos de facturación actualizados. Por favor use este enlan…" at bounding box center [685, 30] width 1246 height 60
click at [1058, 76] on div at bounding box center [685, 322] width 1371 height 644
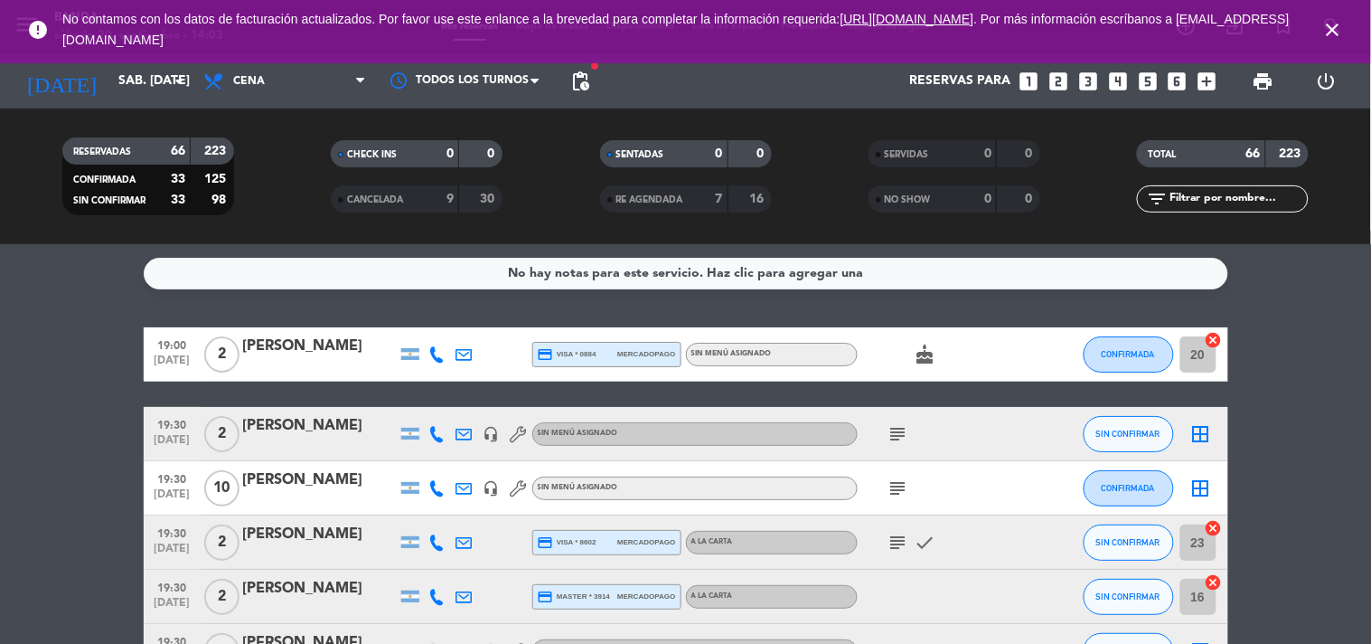
click at [1058, 76] on icon "looks_two" at bounding box center [1059, 82] width 24 height 24
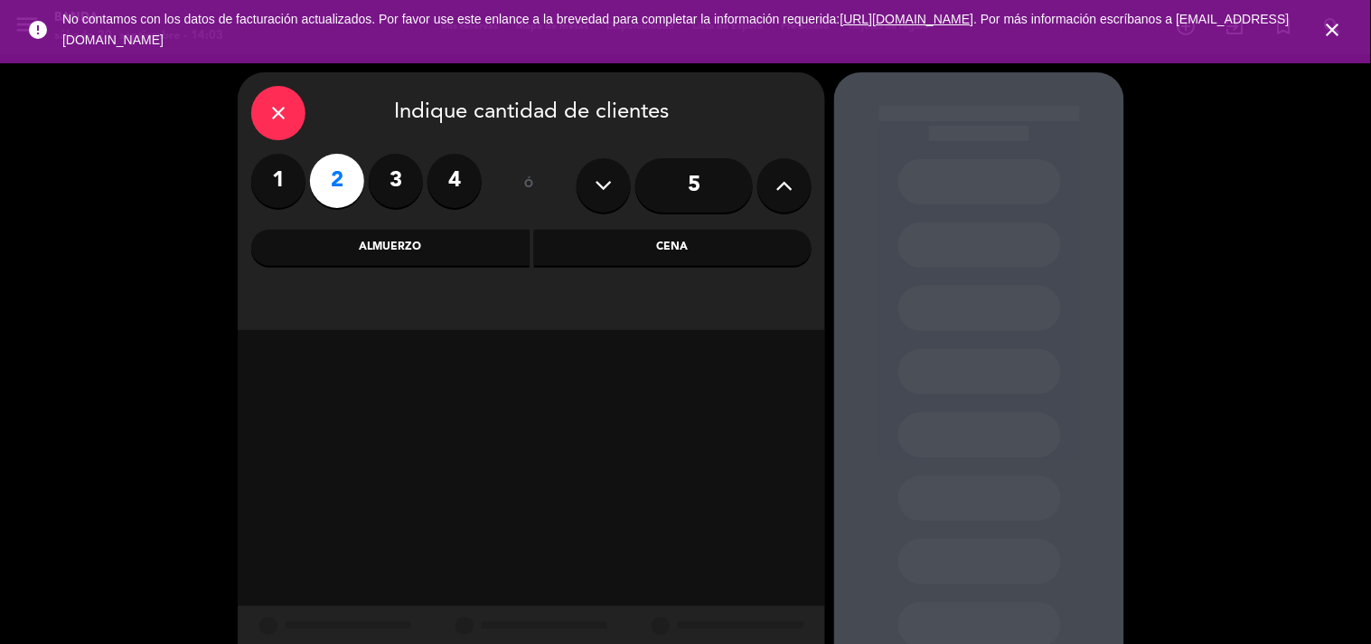
click at [718, 239] on div "Cena" at bounding box center [673, 248] width 278 height 36
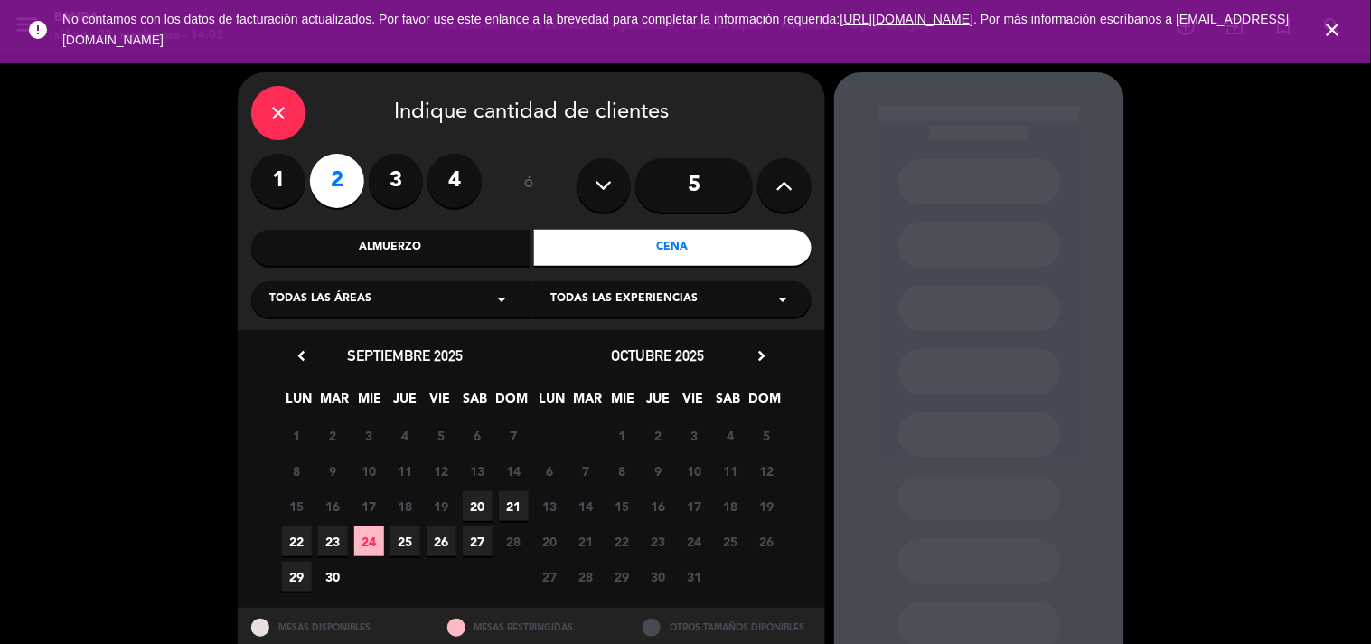
click at [491, 506] on span "20" at bounding box center [478, 506] width 30 height 30
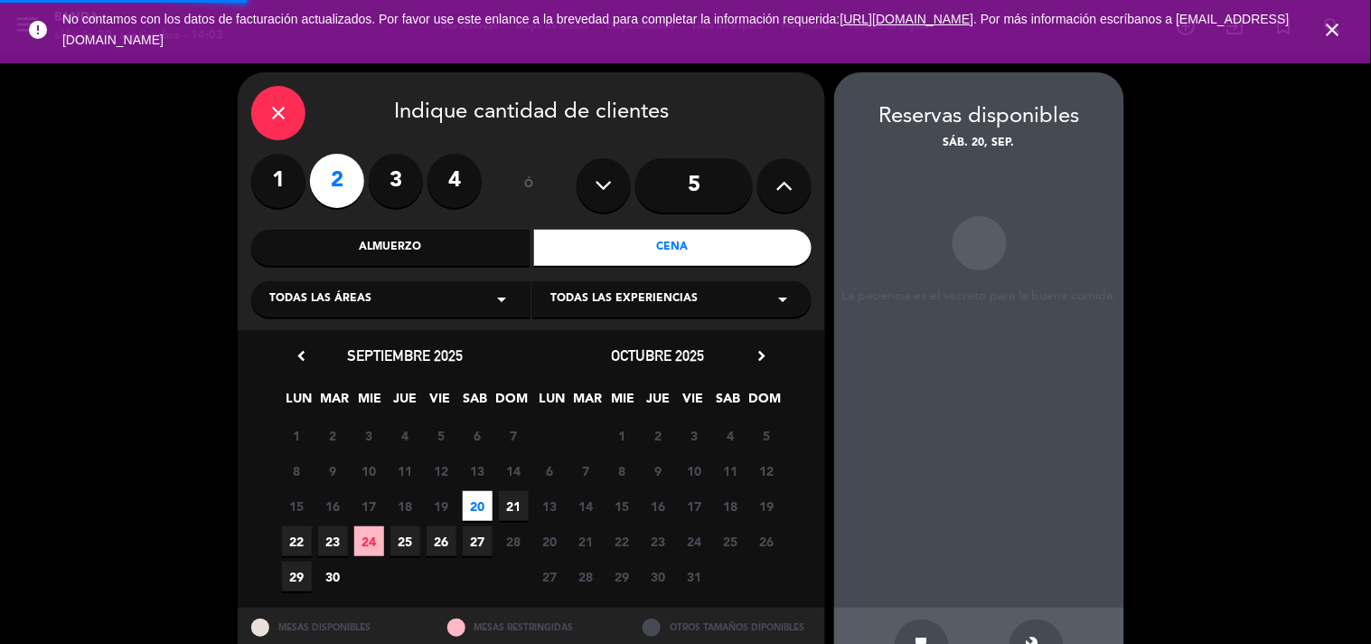
scroll to position [59, 0]
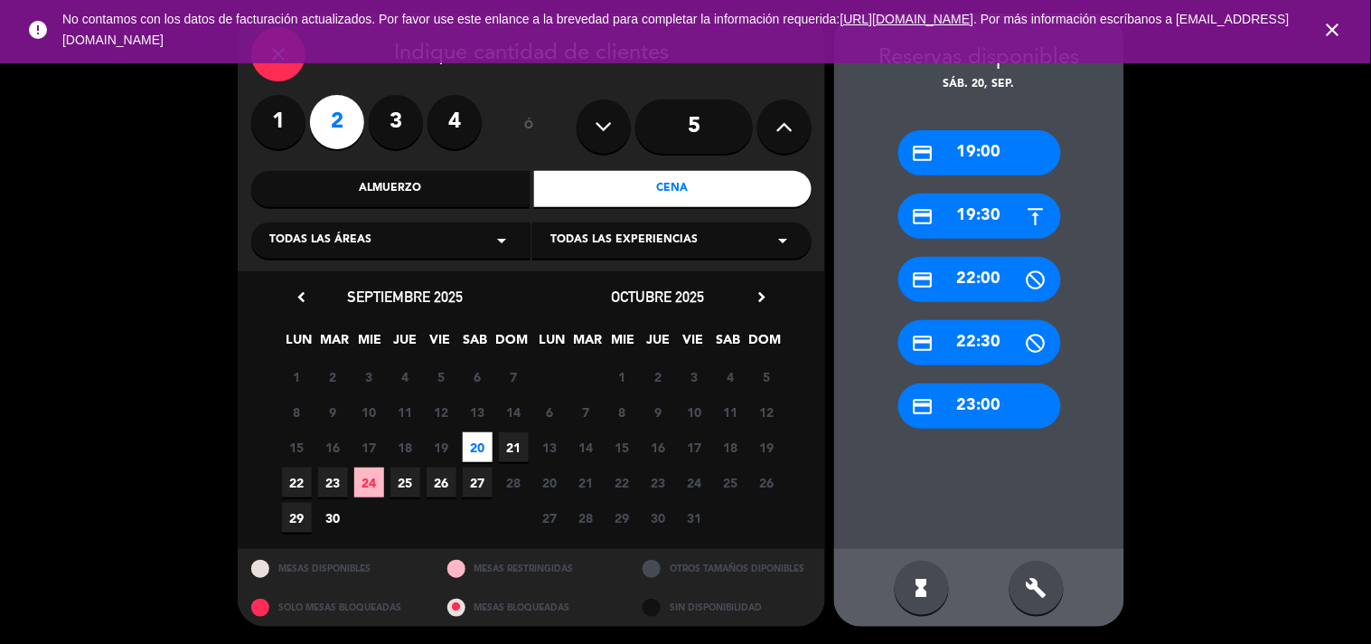
click at [1008, 576] on div "hourglass_full build" at bounding box center [979, 588] width 290 height 78
click at [1027, 580] on icon "build" at bounding box center [1037, 588] width 22 height 22
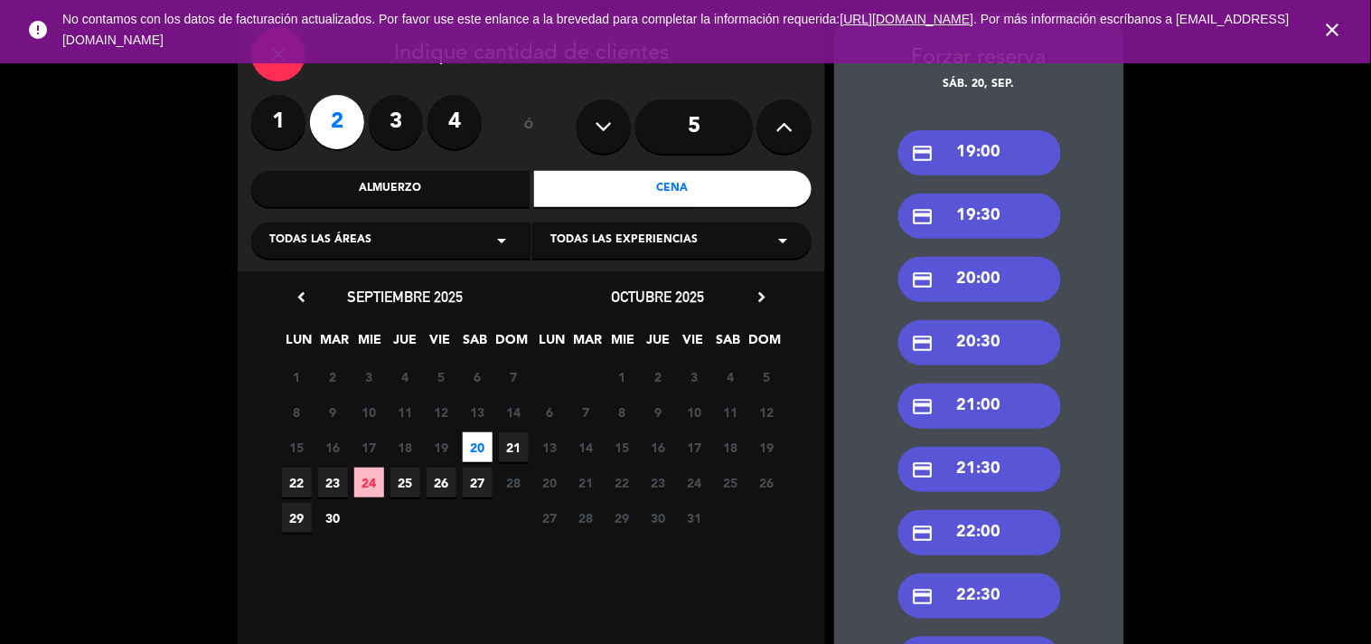
click at [977, 268] on div "credit_card 20:00" at bounding box center [979, 279] width 163 height 45
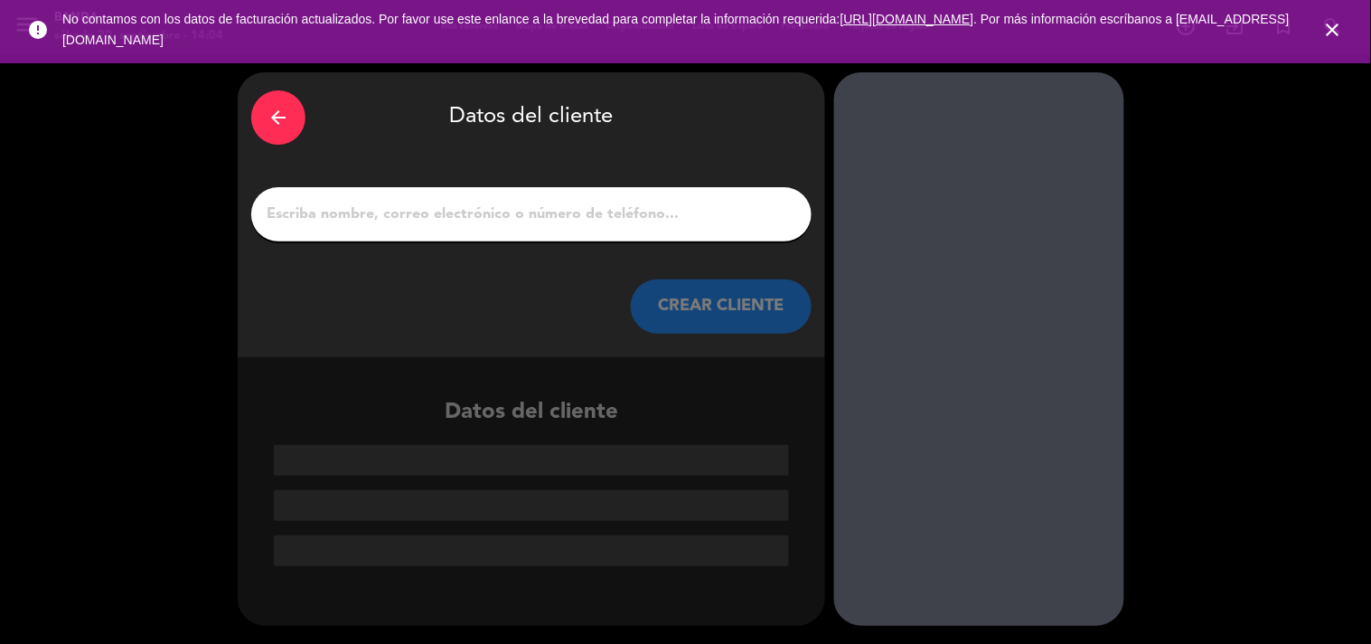
click at [545, 210] on input "1" at bounding box center [531, 214] width 533 height 25
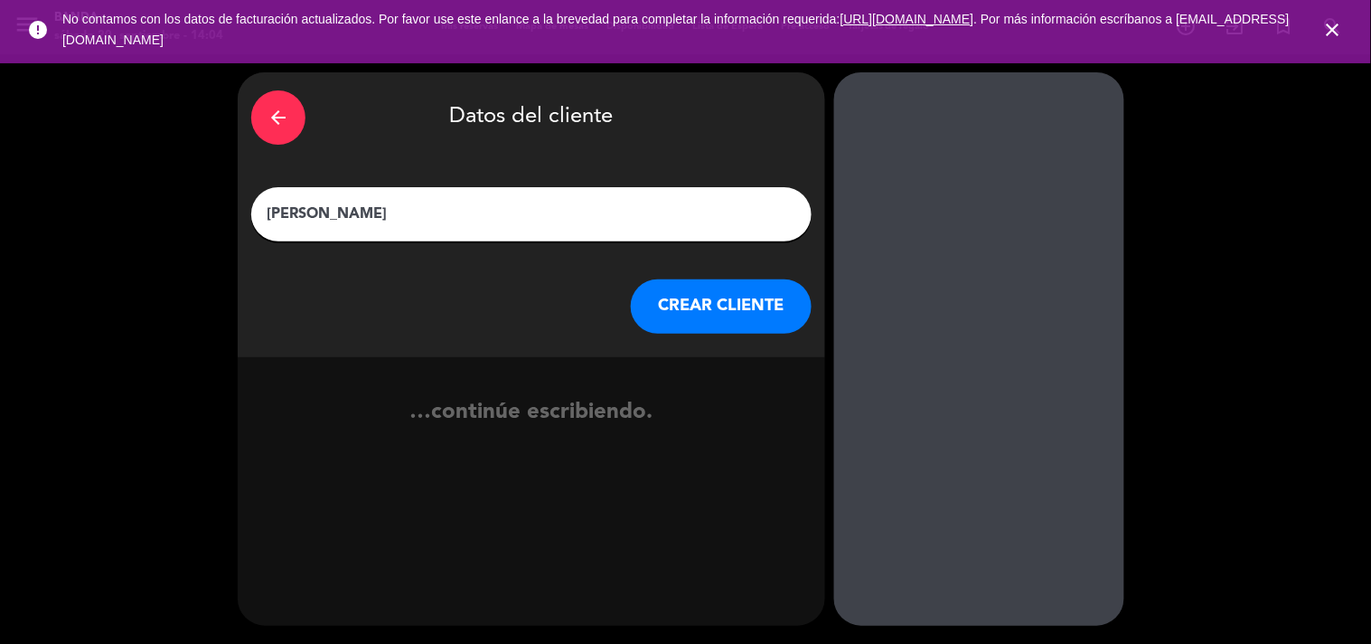
type input "[PERSON_NAME]"
click at [691, 305] on button "CREAR CLIENTE" at bounding box center [721, 306] width 181 height 54
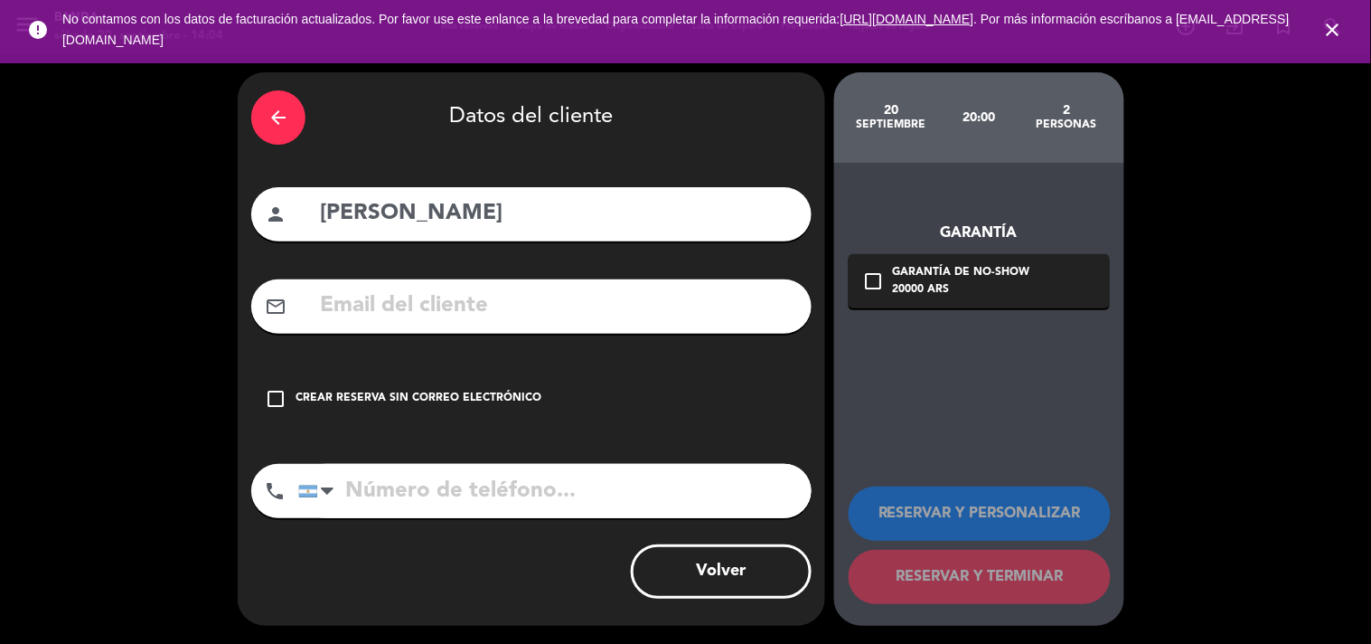
click at [443, 313] on input "text" at bounding box center [558, 305] width 480 height 37
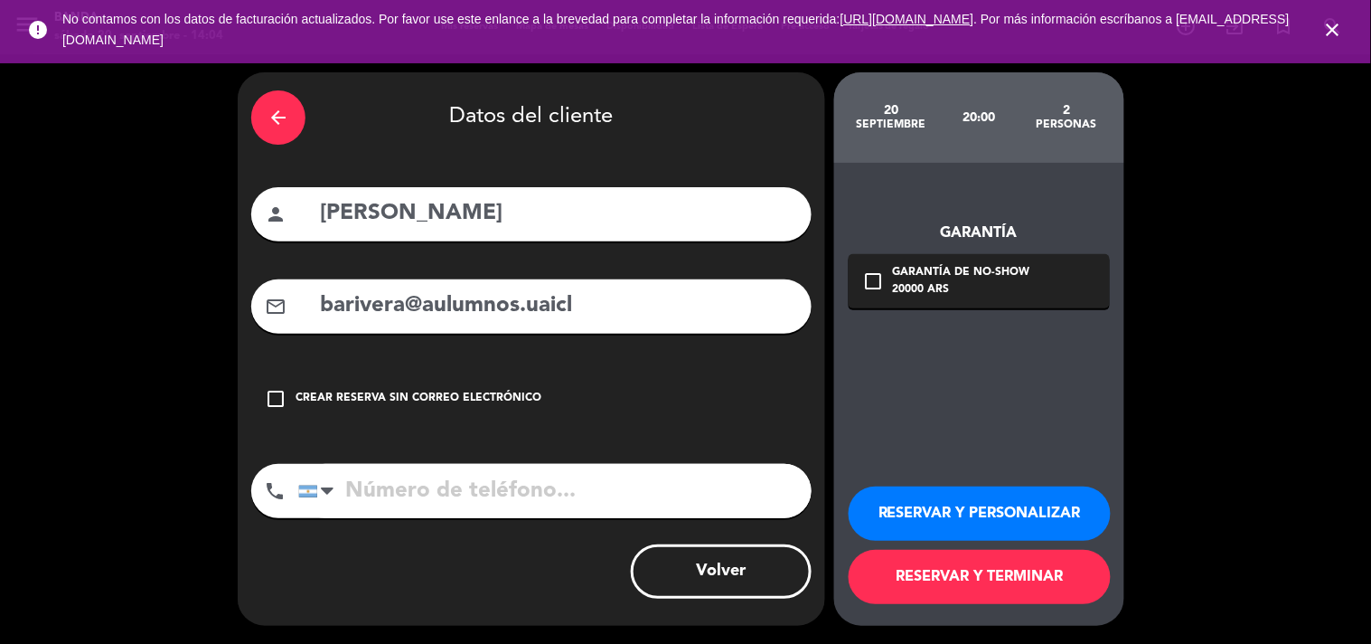
click at [557, 318] on input "barivera@aulumnos.uaicl" at bounding box center [558, 305] width 480 height 37
click at [440, 307] on input "[EMAIL_ADDRESS][DOMAIN_NAME]" at bounding box center [558, 305] width 480 height 37
type input "[EMAIL_ADDRESS][DOMAIN_NAME]"
click at [517, 484] on input "tel" at bounding box center [554, 491] width 513 height 54
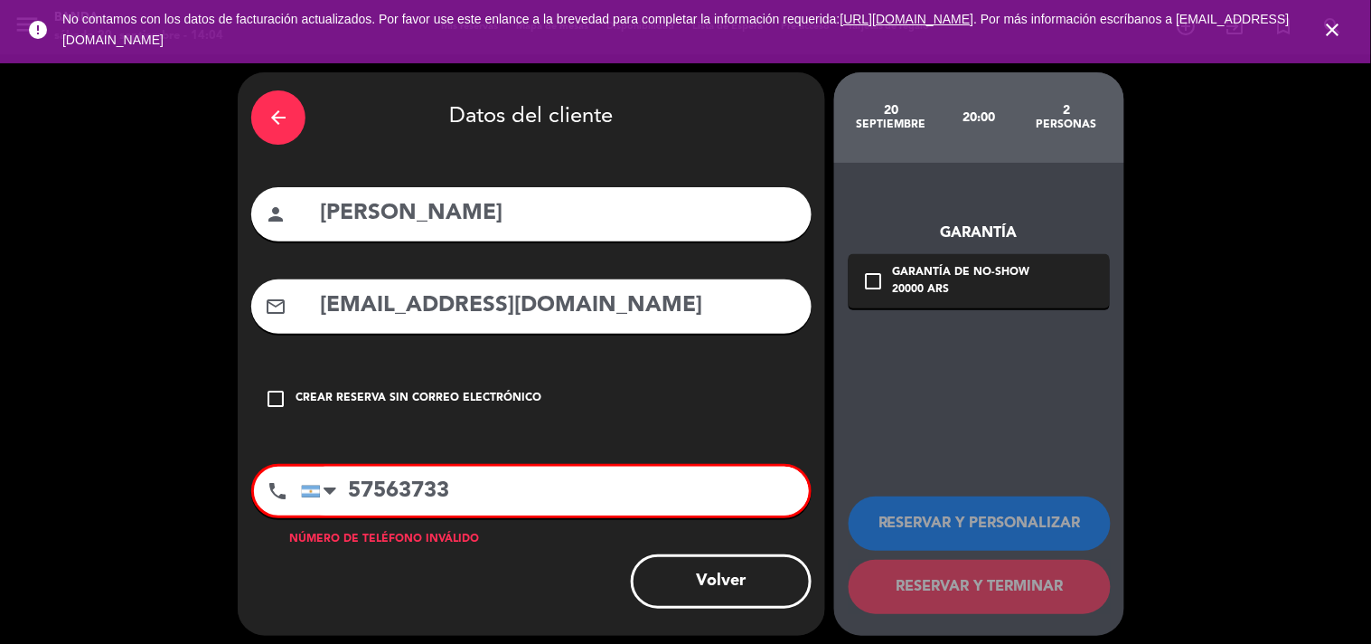
click at [346, 492] on input "57563733" at bounding box center [555, 490] width 508 height 49
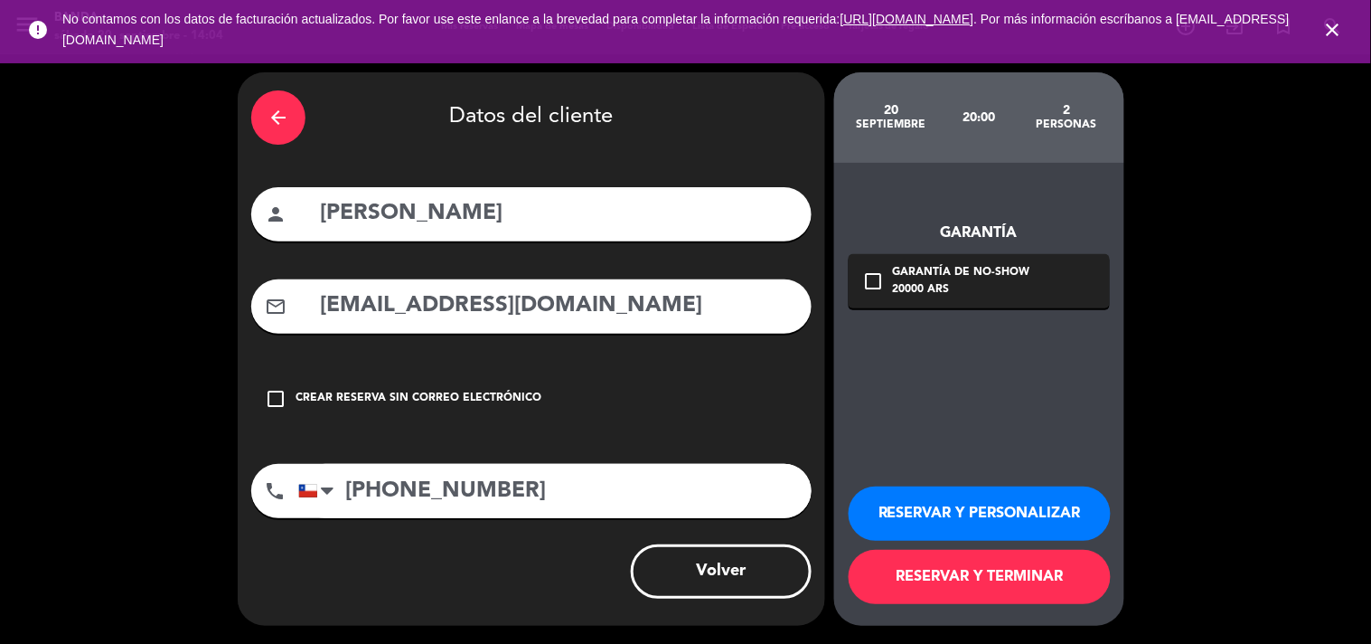
type input "[PHONE_NUMBER]"
click at [1001, 575] on button "RESERVAR Y TERMINAR" at bounding box center [980, 577] width 262 height 54
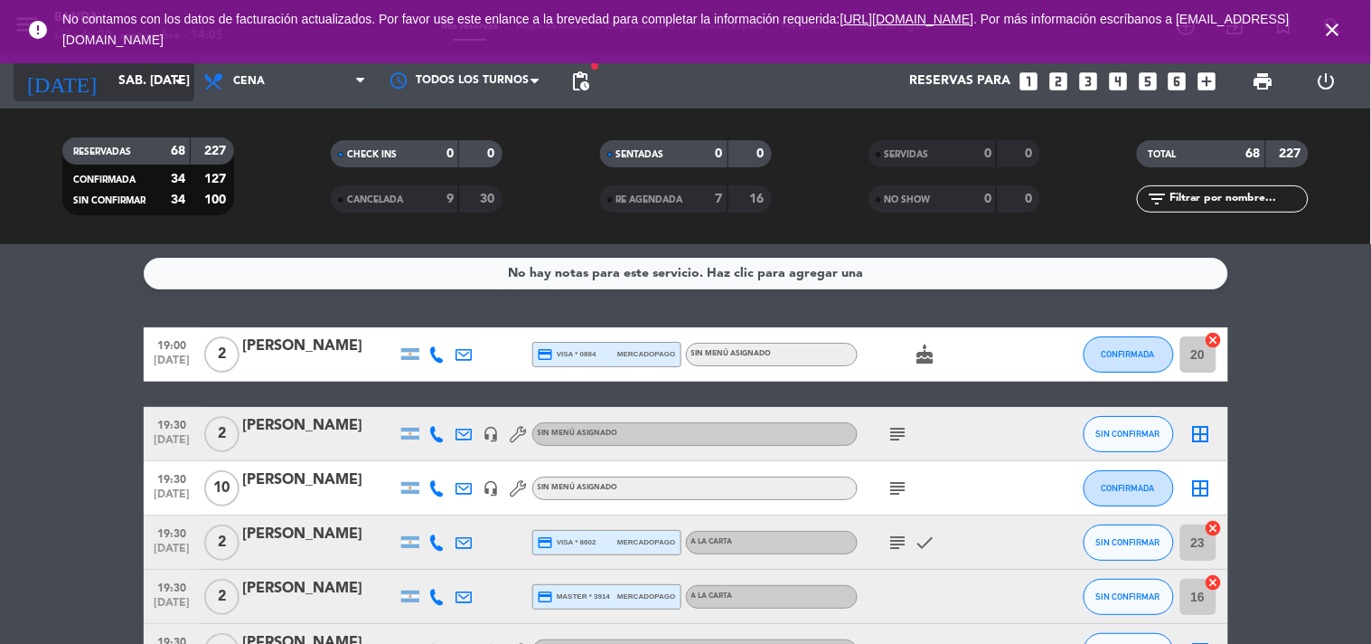
click at [136, 65] on input "sáb. [DATE]" at bounding box center [195, 81] width 172 height 33
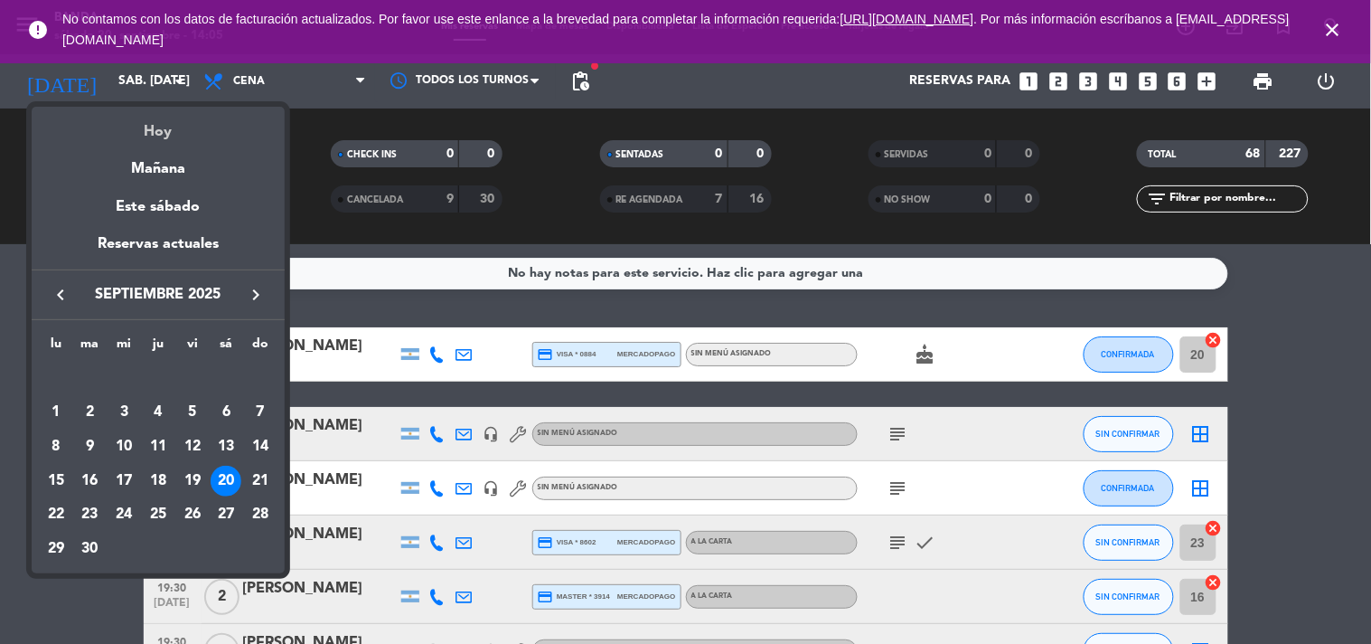
click at [170, 133] on div "Hoy" at bounding box center [158, 125] width 253 height 37
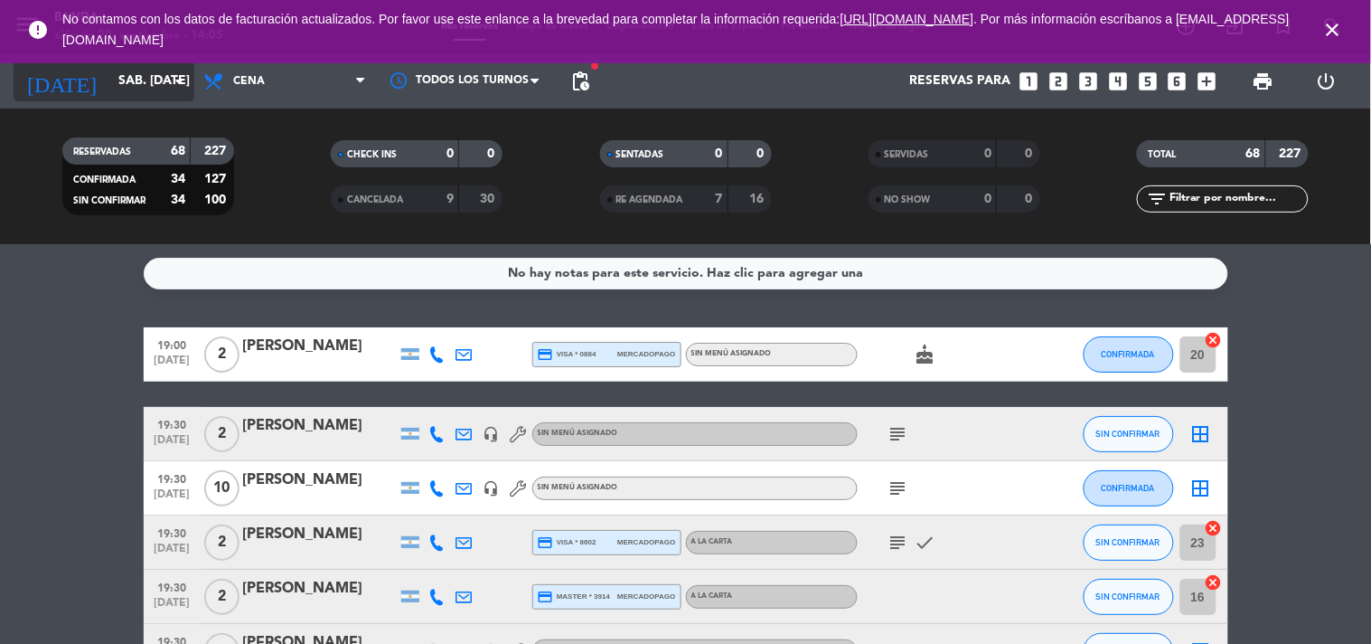
click at [174, 87] on icon "arrow_drop_down" at bounding box center [179, 82] width 22 height 22
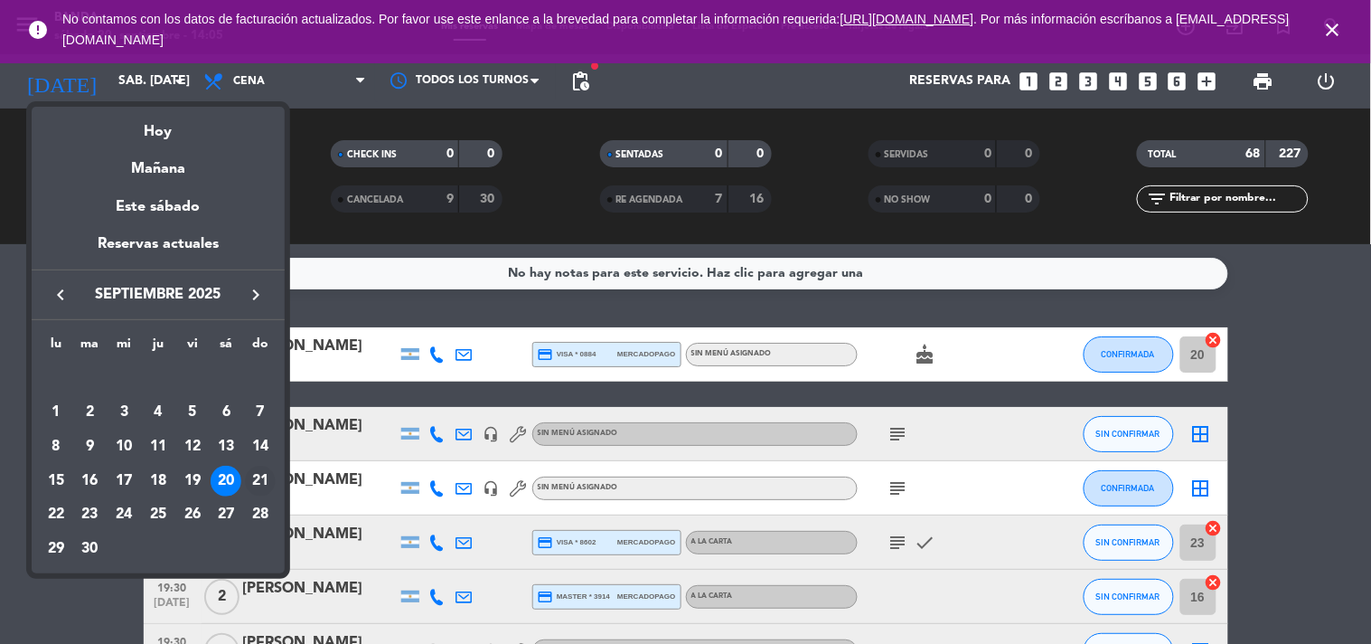
click at [264, 479] on div "21" at bounding box center [260, 481] width 31 height 31
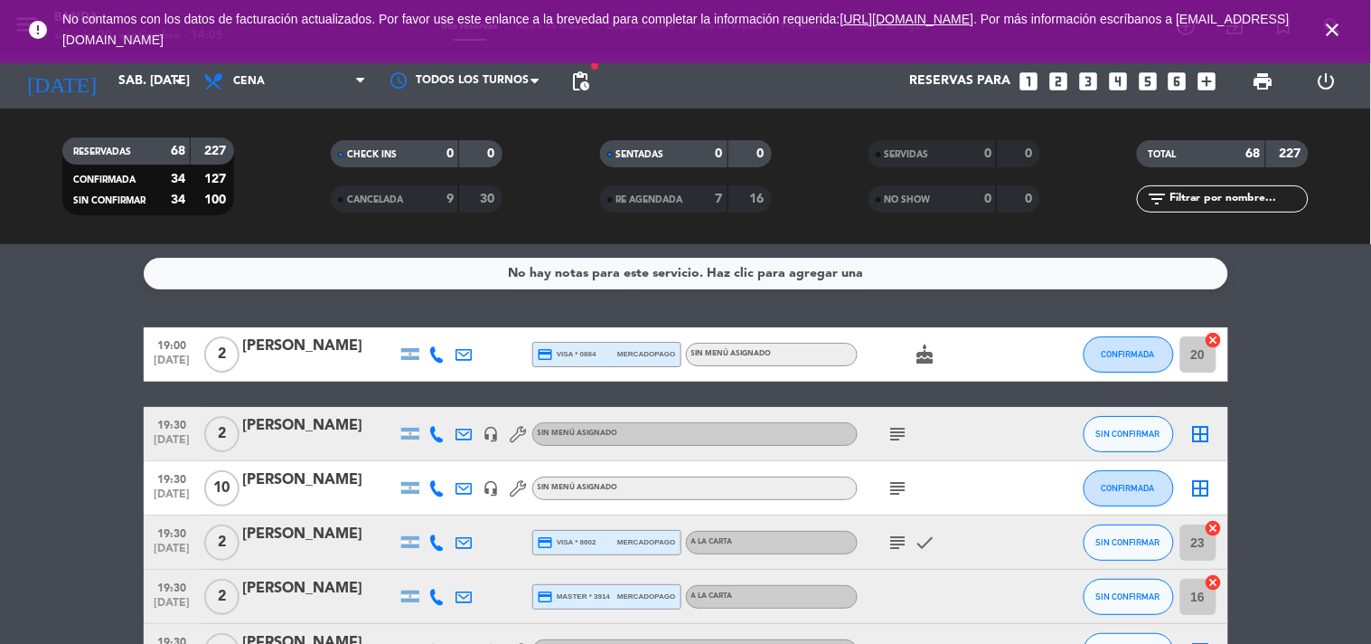
type input "dom. [DATE]"
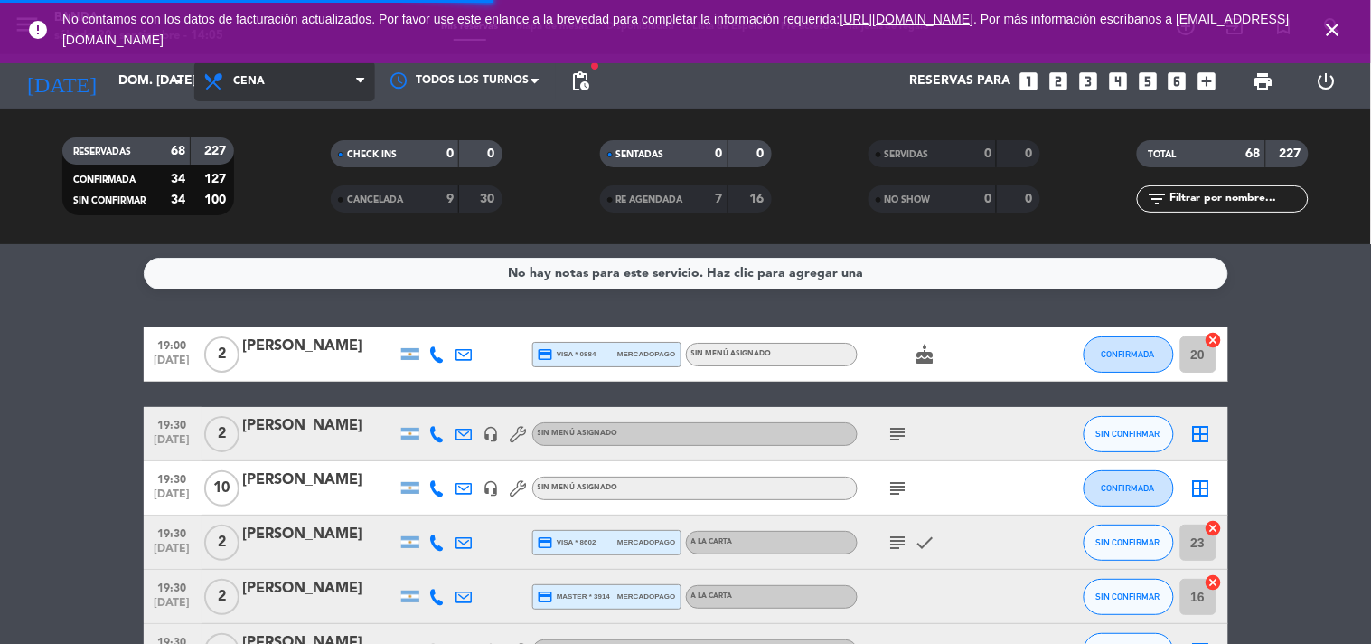
click at [336, 86] on span "Cena" at bounding box center [284, 81] width 181 height 40
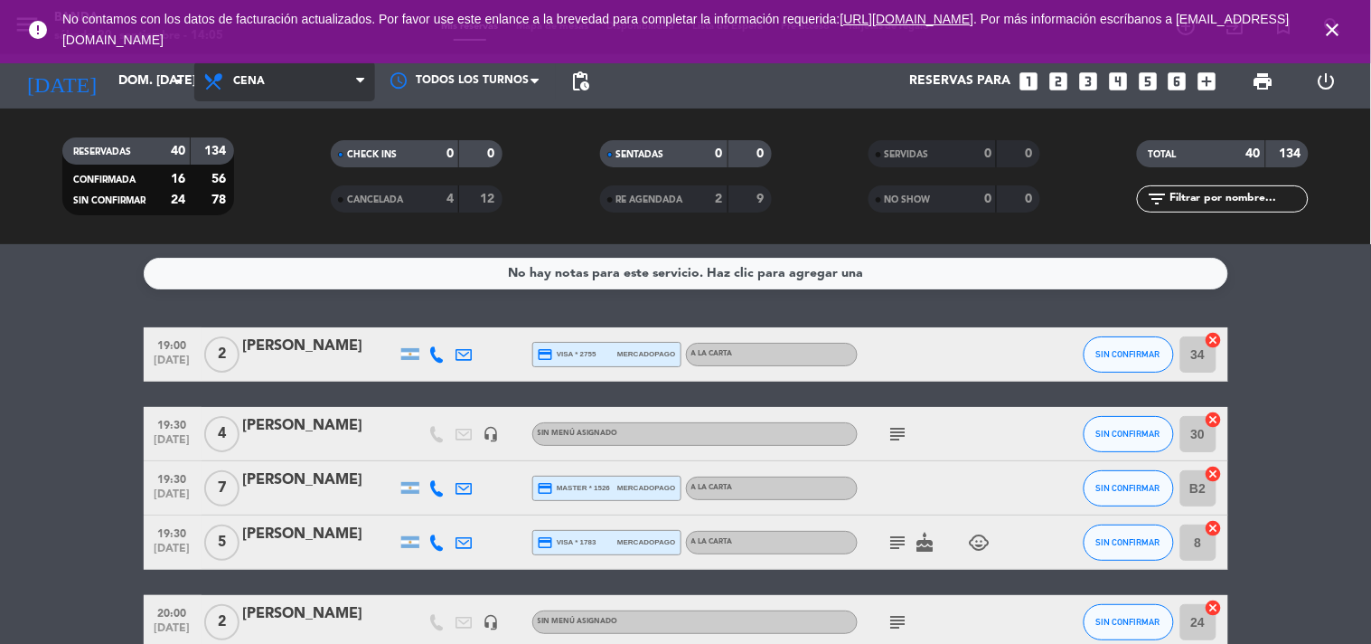
click at [334, 91] on span "Cena" at bounding box center [284, 81] width 181 height 40
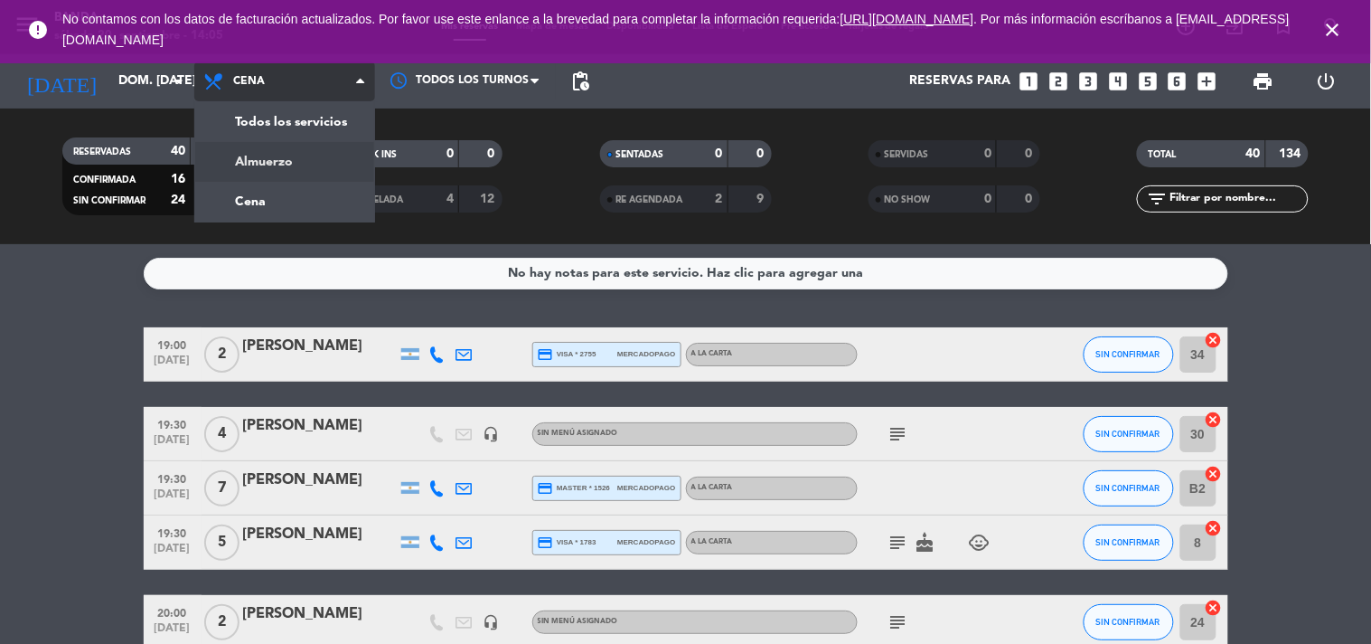
click at [296, 146] on div "menu Banda sábado 20. septiembre - 14:05 Mis reservas Mapa de mesas Disponibili…" at bounding box center [685, 122] width 1371 height 244
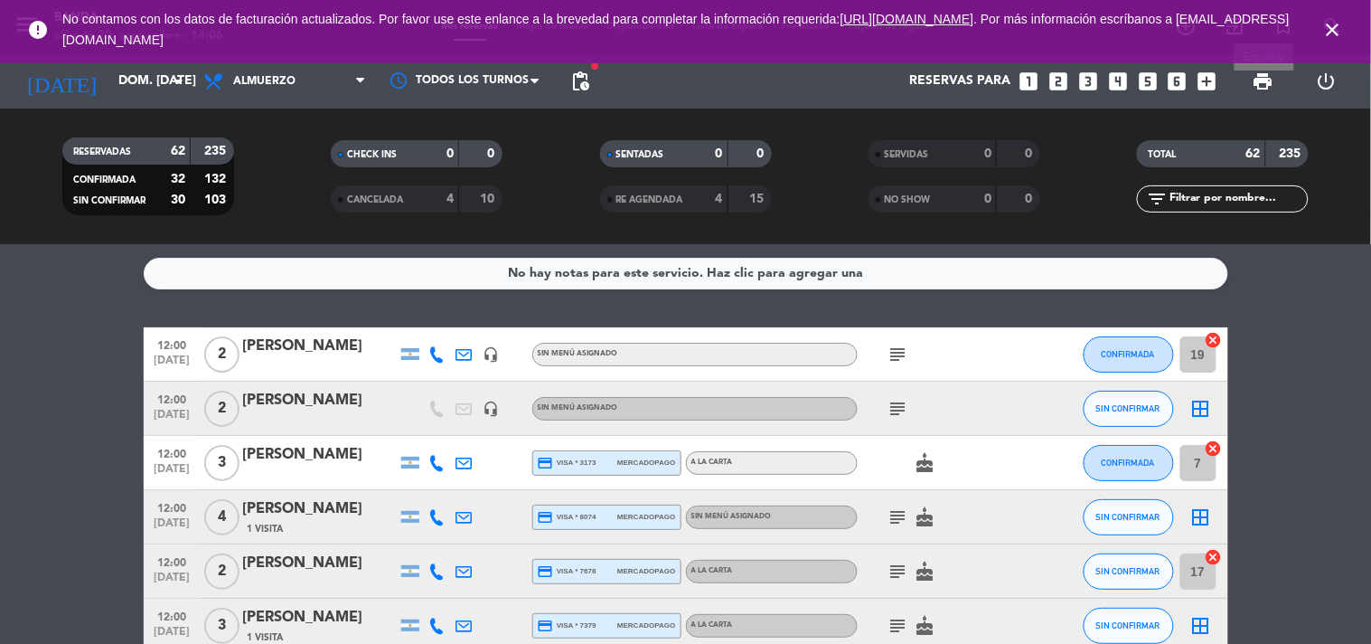
click at [1271, 85] on span "print" at bounding box center [1264, 82] width 22 height 22
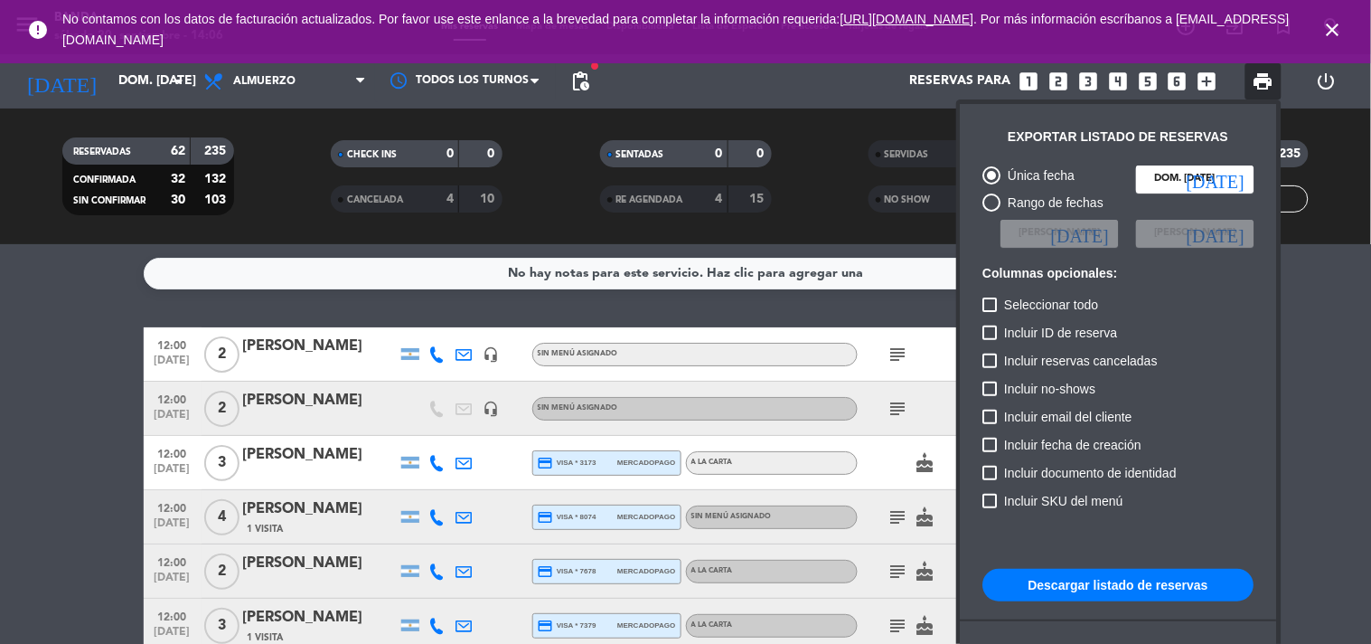
scroll to position [109, 0]
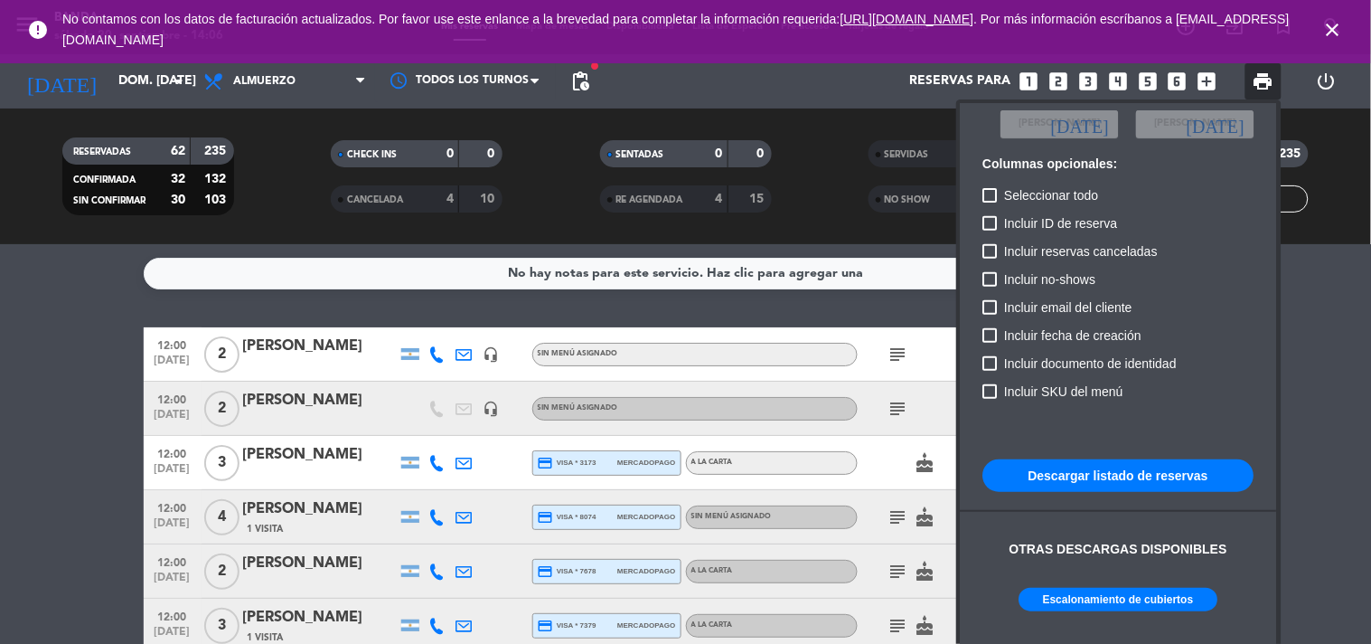
click at [1124, 593] on button "Escalonamiento de cubiertos" at bounding box center [1119, 600] width 199 height 24
click at [1114, 83] on div at bounding box center [685, 322] width 1371 height 644
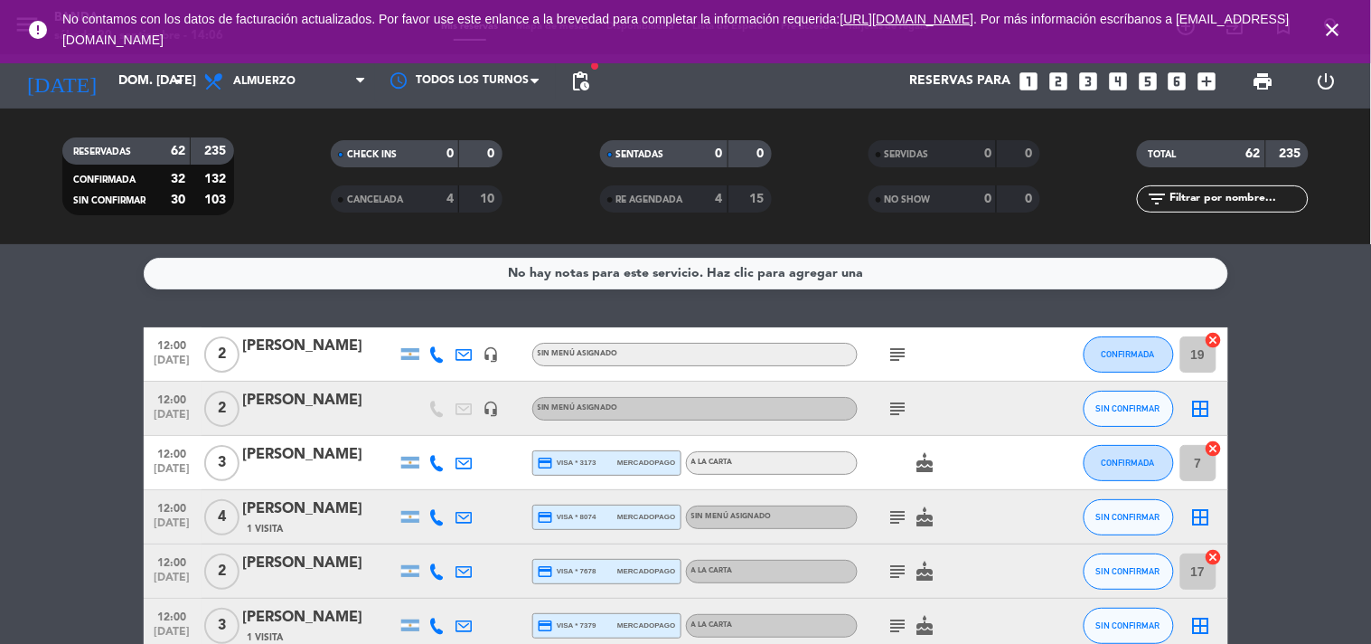
click at [1114, 83] on icon "looks_4" at bounding box center [1118, 82] width 24 height 24
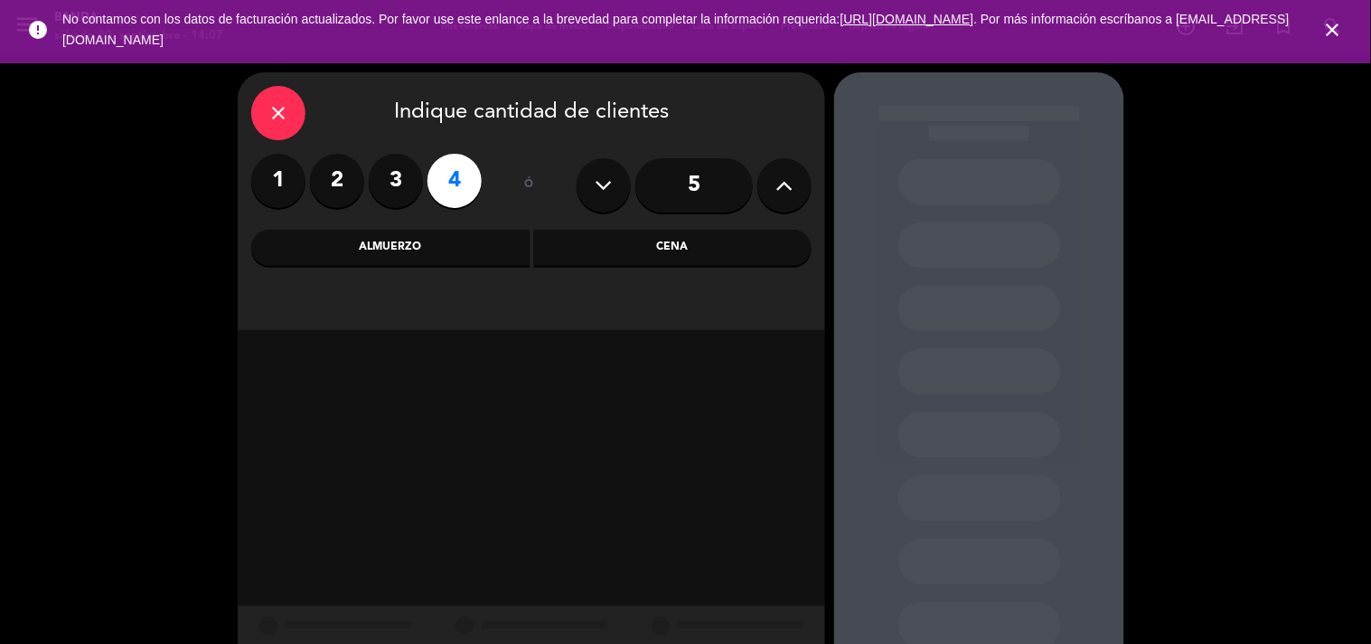
click at [490, 260] on div "Almuerzo" at bounding box center [390, 248] width 278 height 36
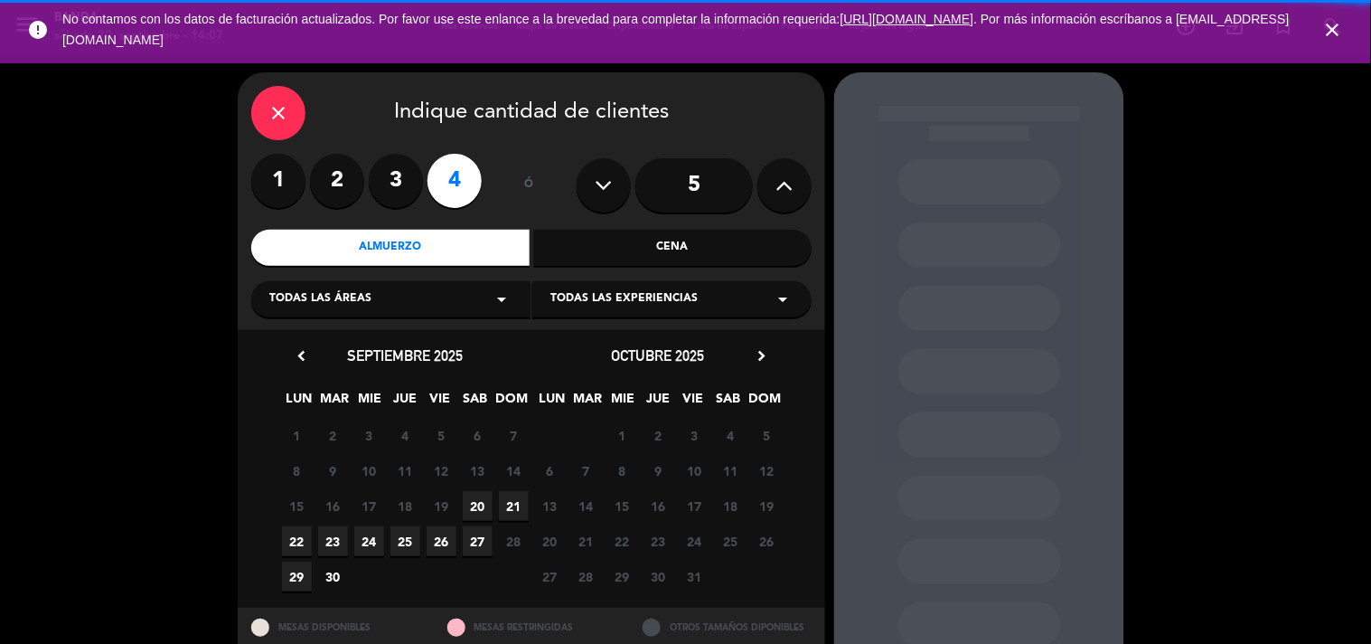
scroll to position [45, 0]
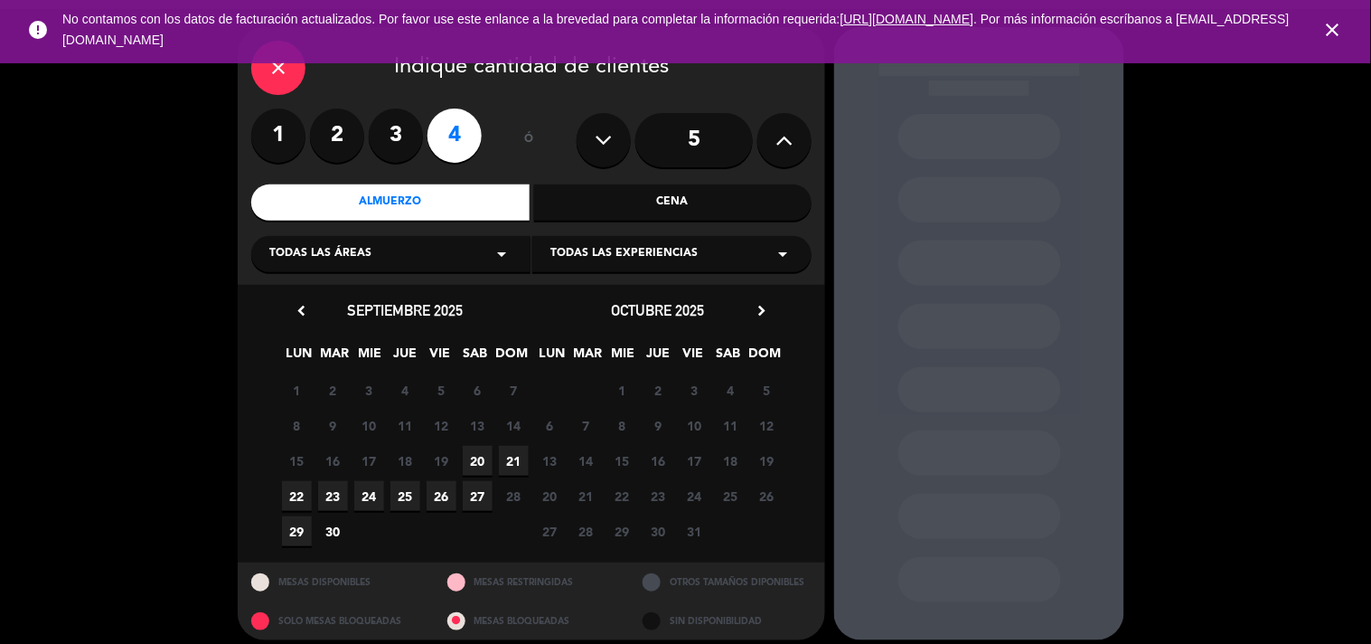
click at [483, 464] on span "20" at bounding box center [478, 461] width 30 height 30
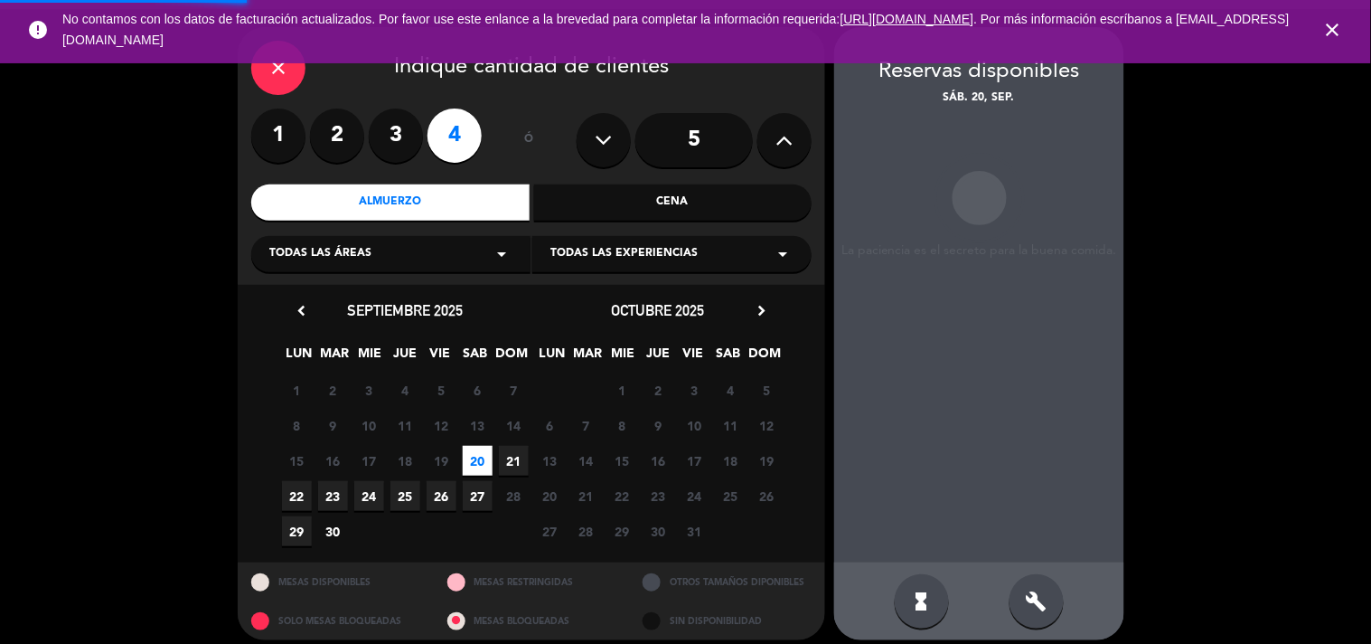
scroll to position [59, 0]
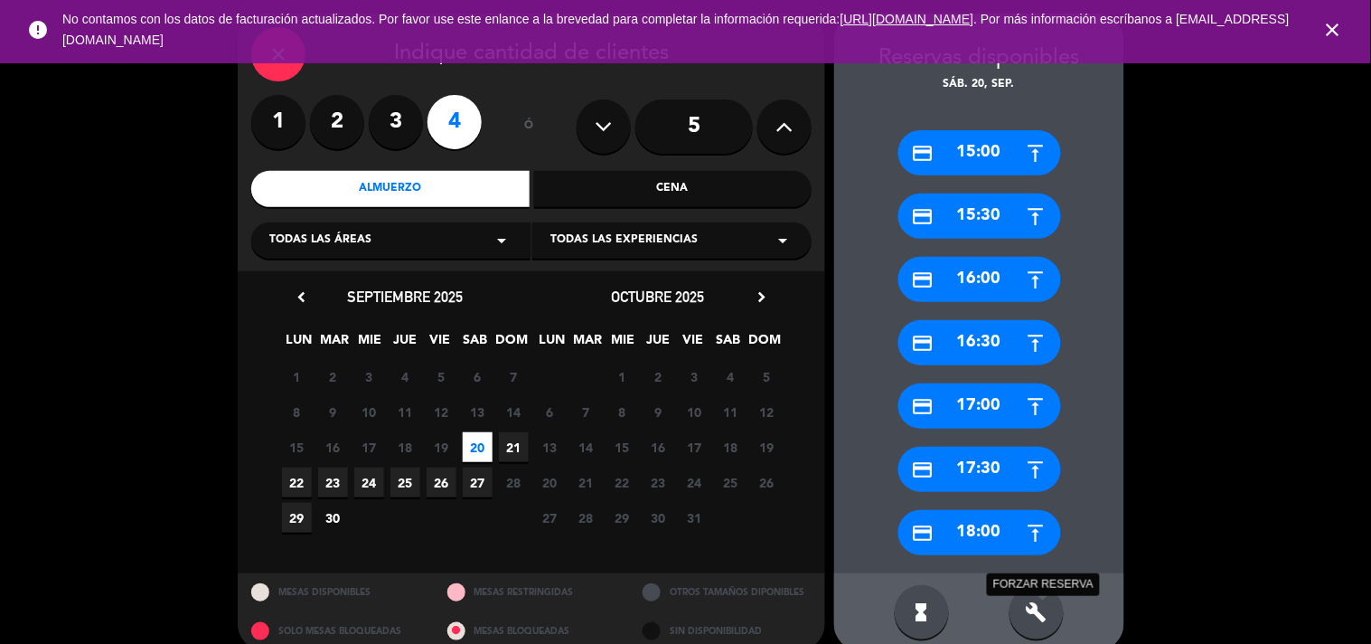
click at [1045, 606] on icon "build" at bounding box center [1037, 612] width 22 height 22
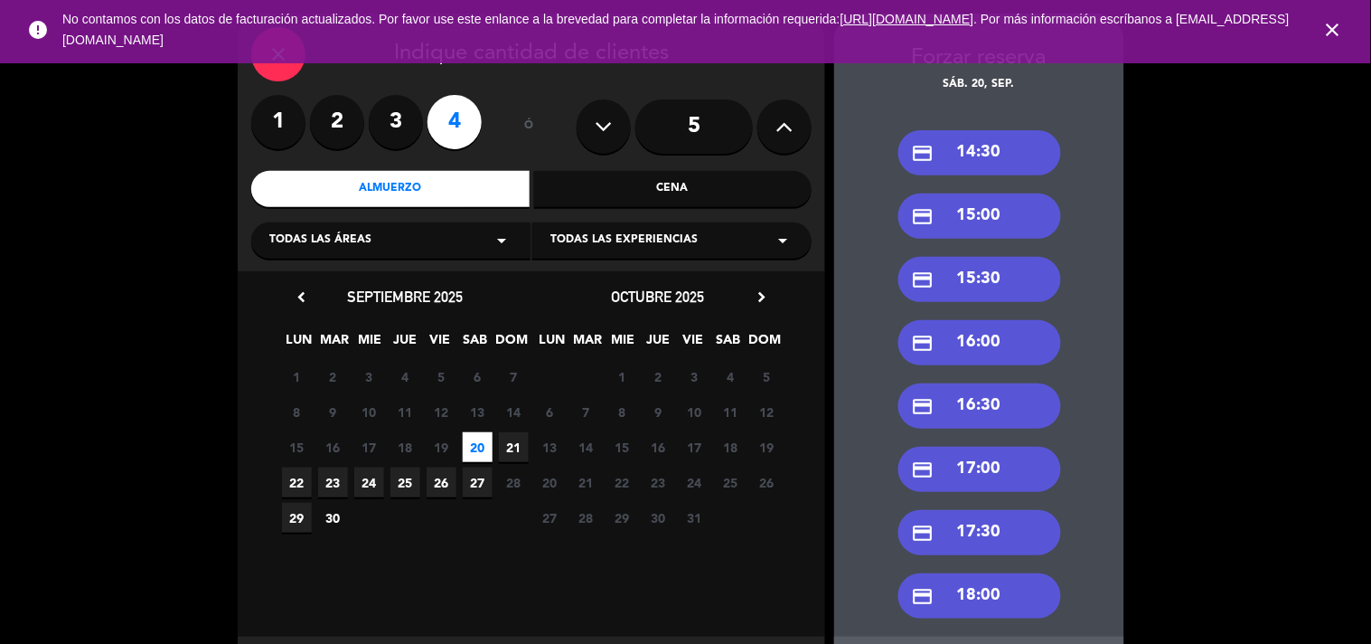
click at [507, 447] on span "21" at bounding box center [514, 447] width 30 height 30
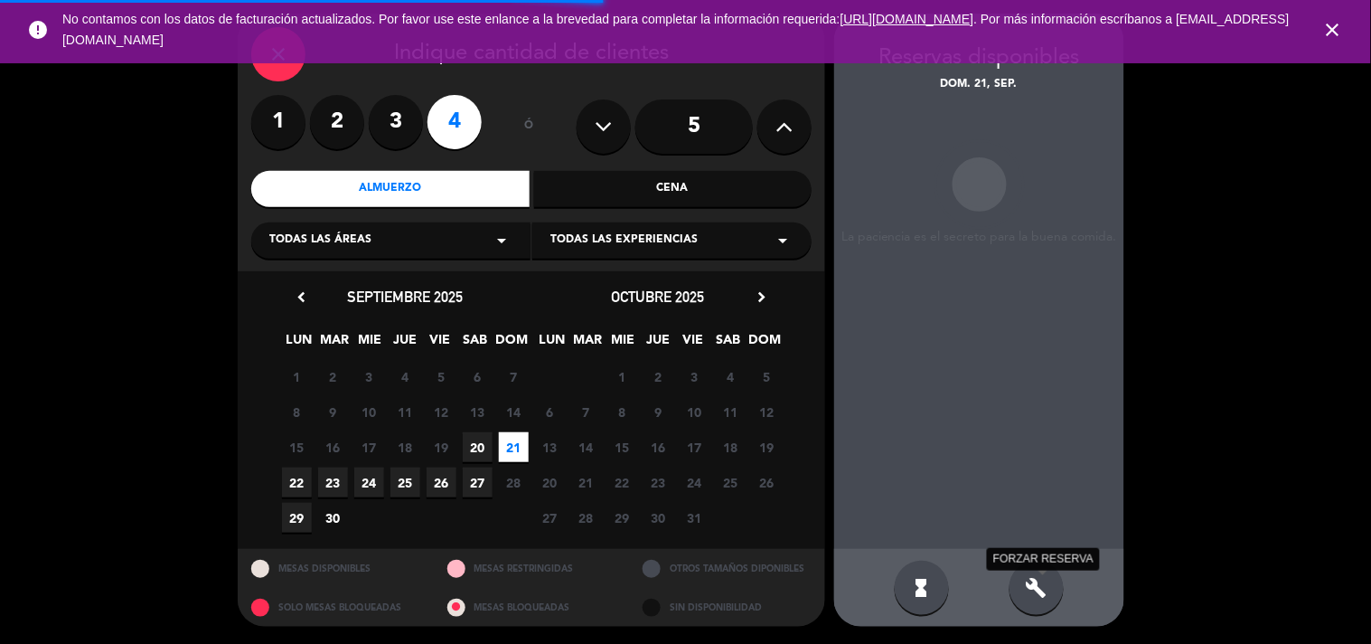
click at [1043, 578] on icon "build" at bounding box center [1037, 588] width 22 height 22
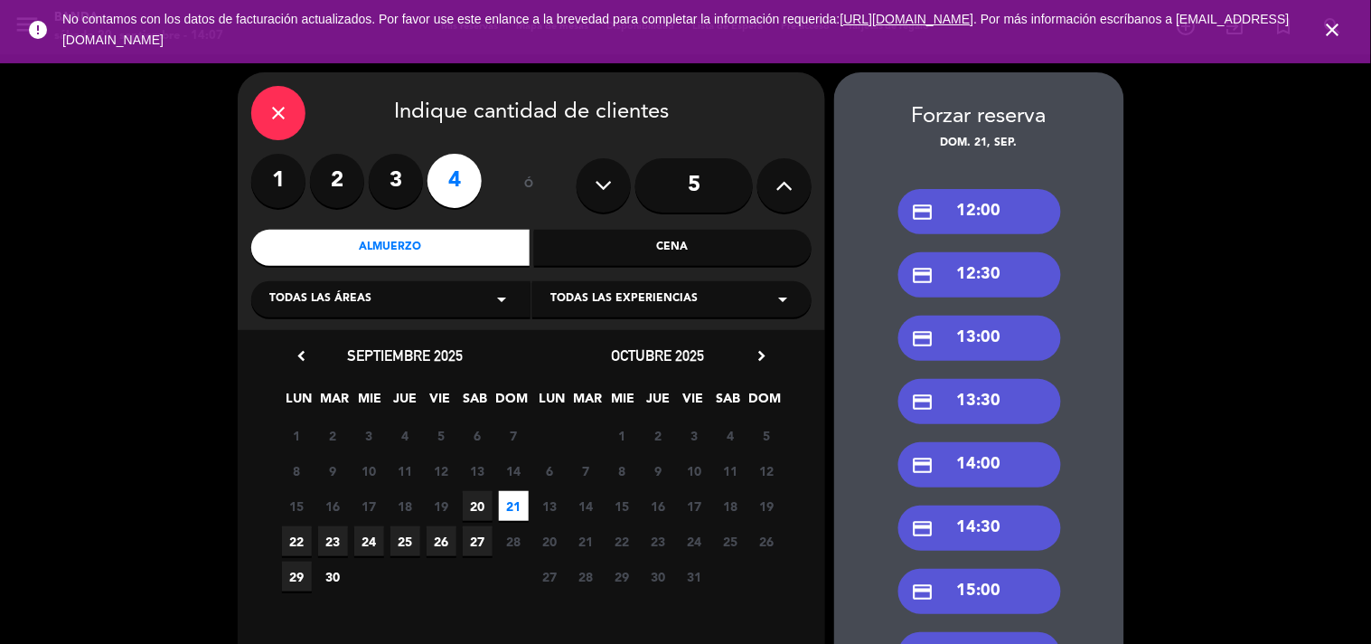
click at [988, 541] on div "credit_card 14:30" at bounding box center [979, 527] width 163 height 45
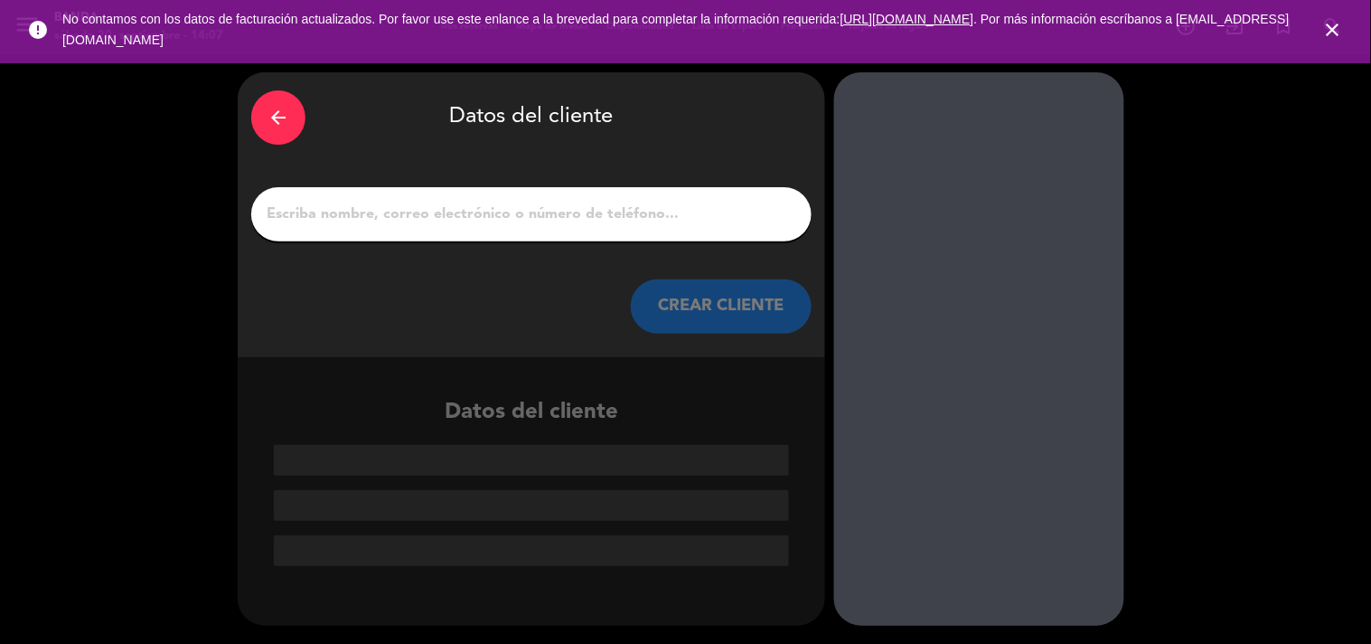
click at [588, 200] on div at bounding box center [531, 214] width 560 height 54
click at [588, 221] on input "1" at bounding box center [531, 214] width 533 height 25
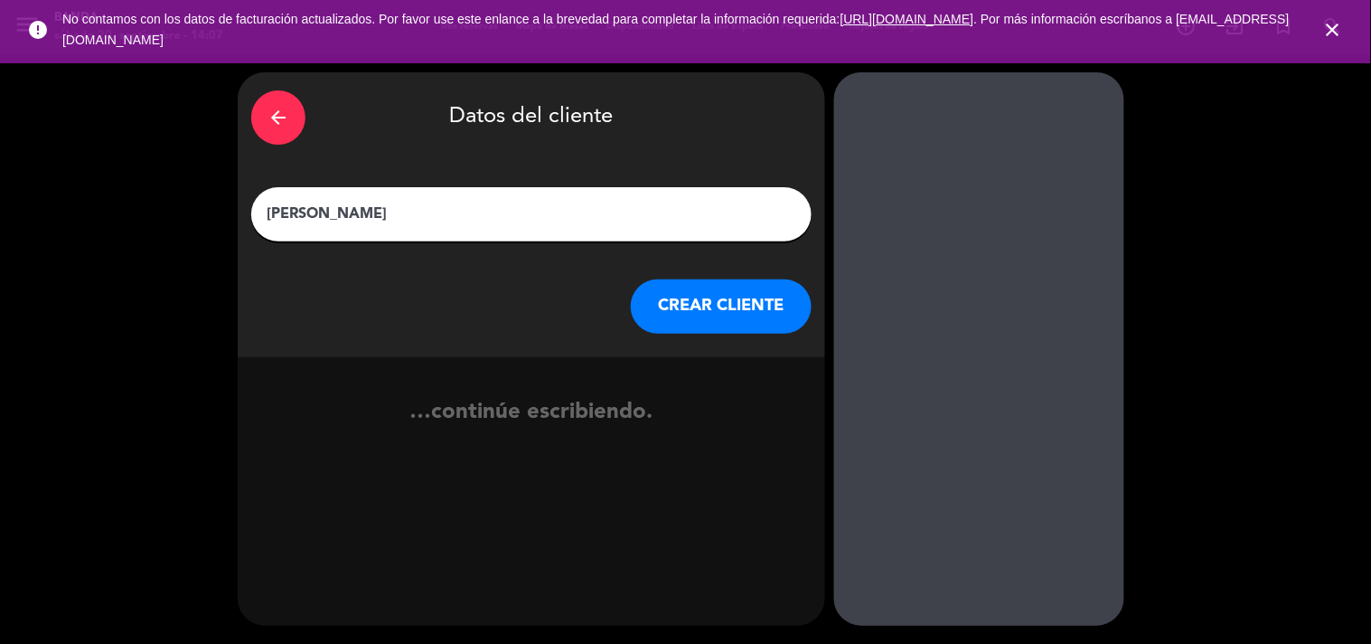
type input "[PERSON_NAME]"
click at [685, 309] on button "CREAR CLIENTE" at bounding box center [721, 306] width 181 height 54
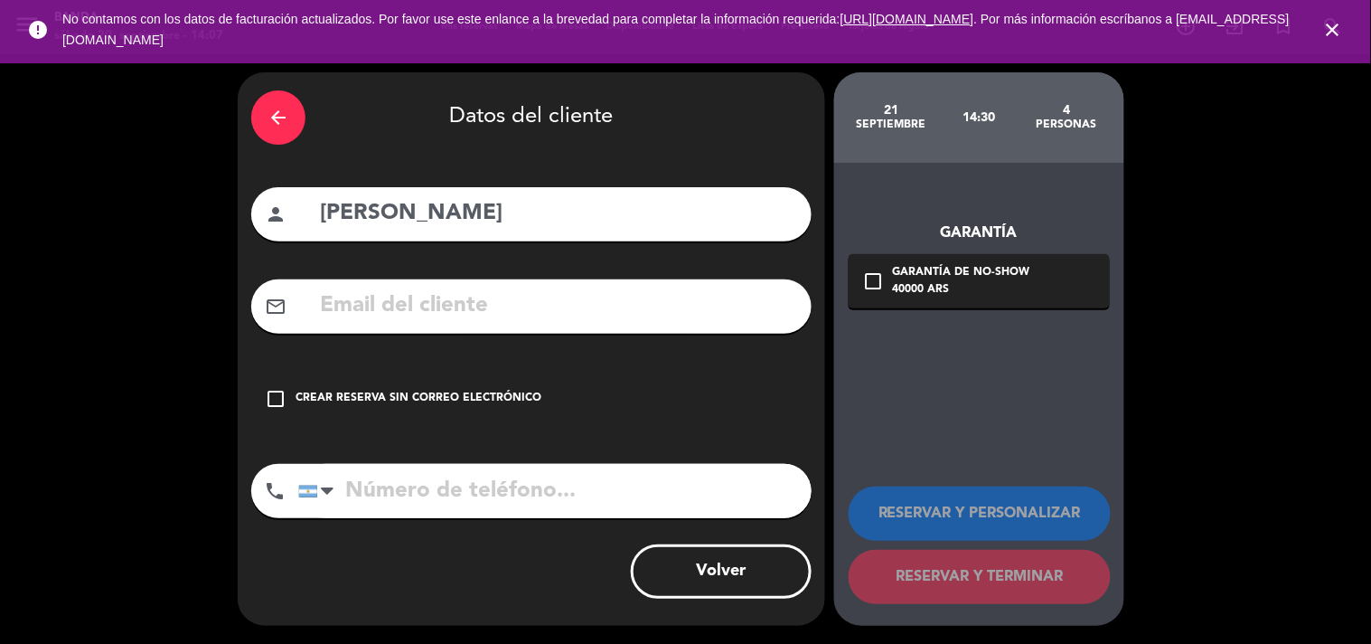
click at [420, 308] on input "text" at bounding box center [558, 305] width 480 height 37
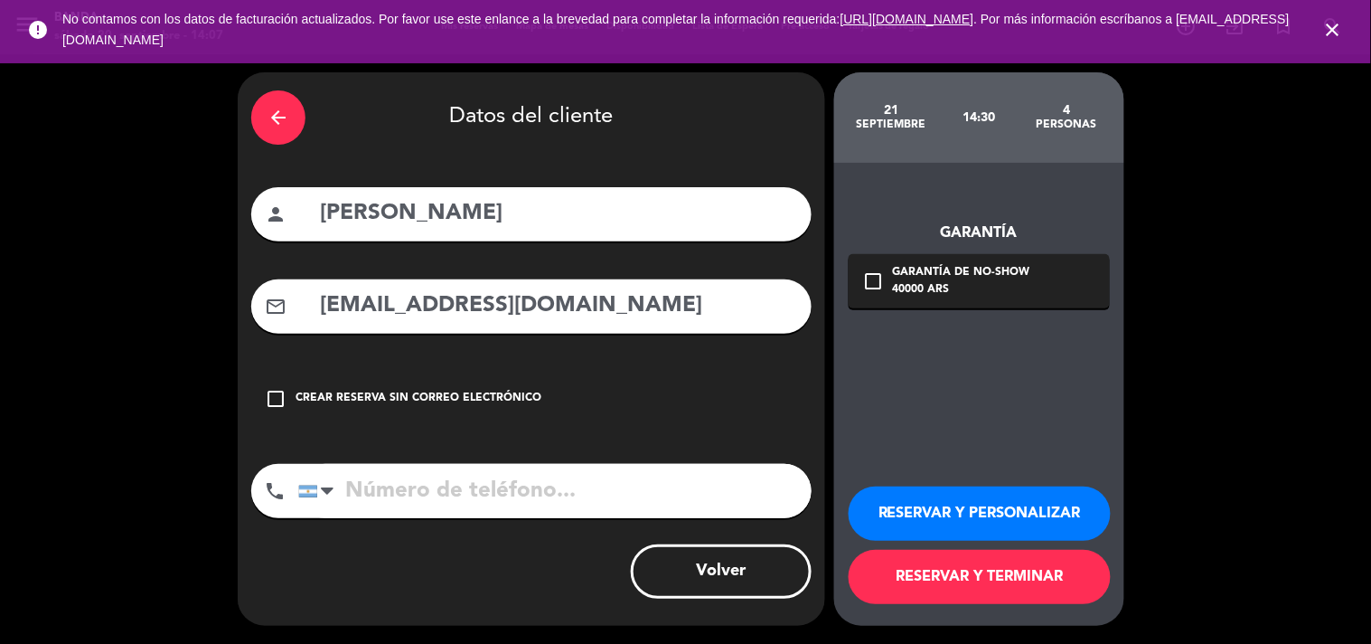
type input "[EMAIL_ADDRESS][DOMAIN_NAME]"
click at [398, 508] on input "tel" at bounding box center [554, 491] width 513 height 54
type input "3777548433"
click at [917, 580] on button "RESERVAR Y TERMINAR" at bounding box center [980, 577] width 262 height 54
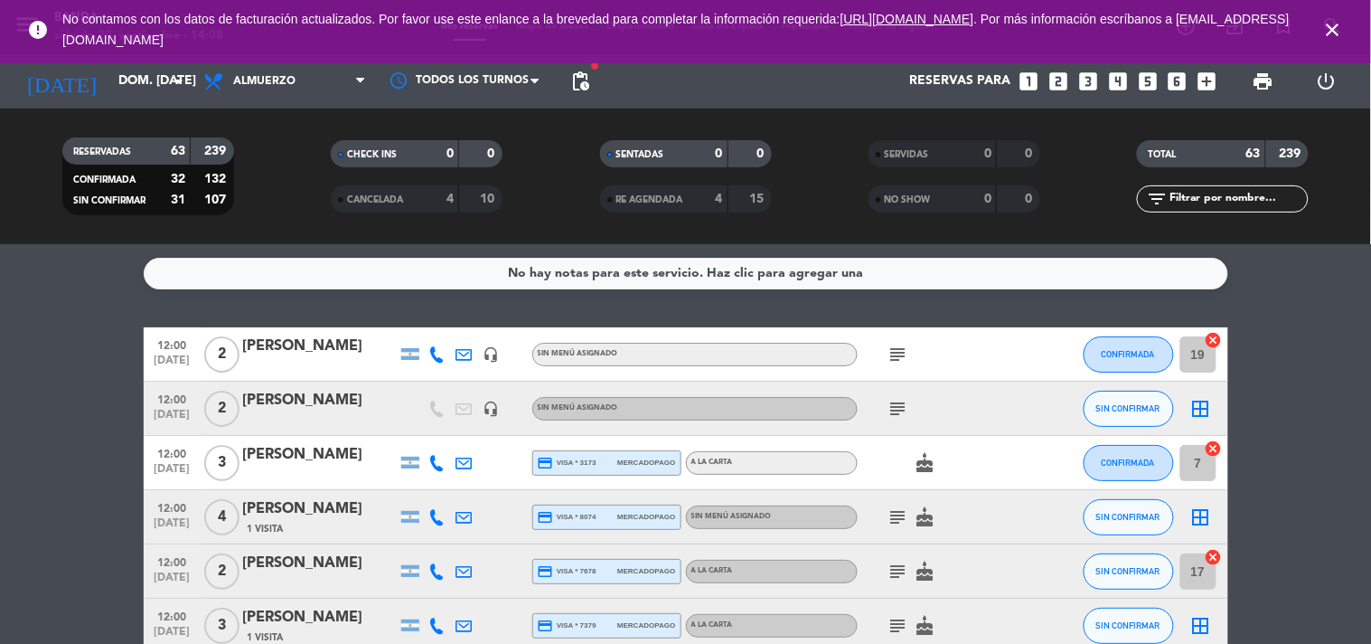
click at [1341, 27] on icon "close" at bounding box center [1333, 30] width 22 height 22
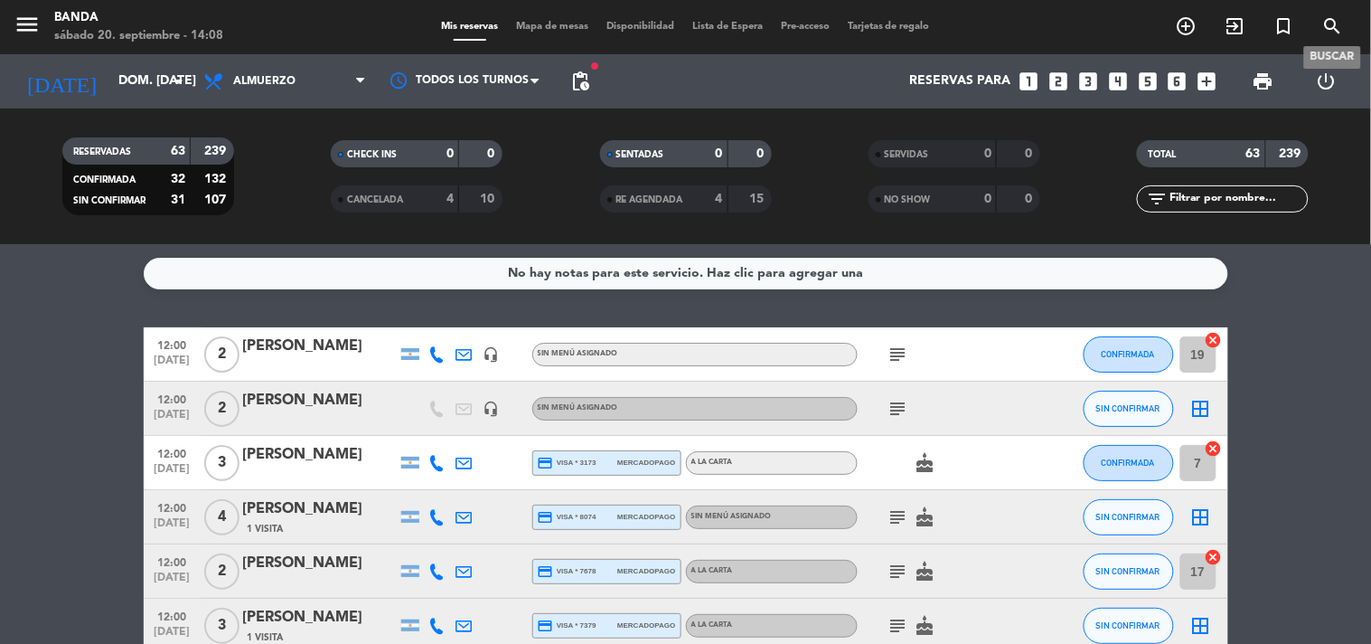
click at [1340, 27] on icon "search" at bounding box center [1333, 26] width 22 height 22
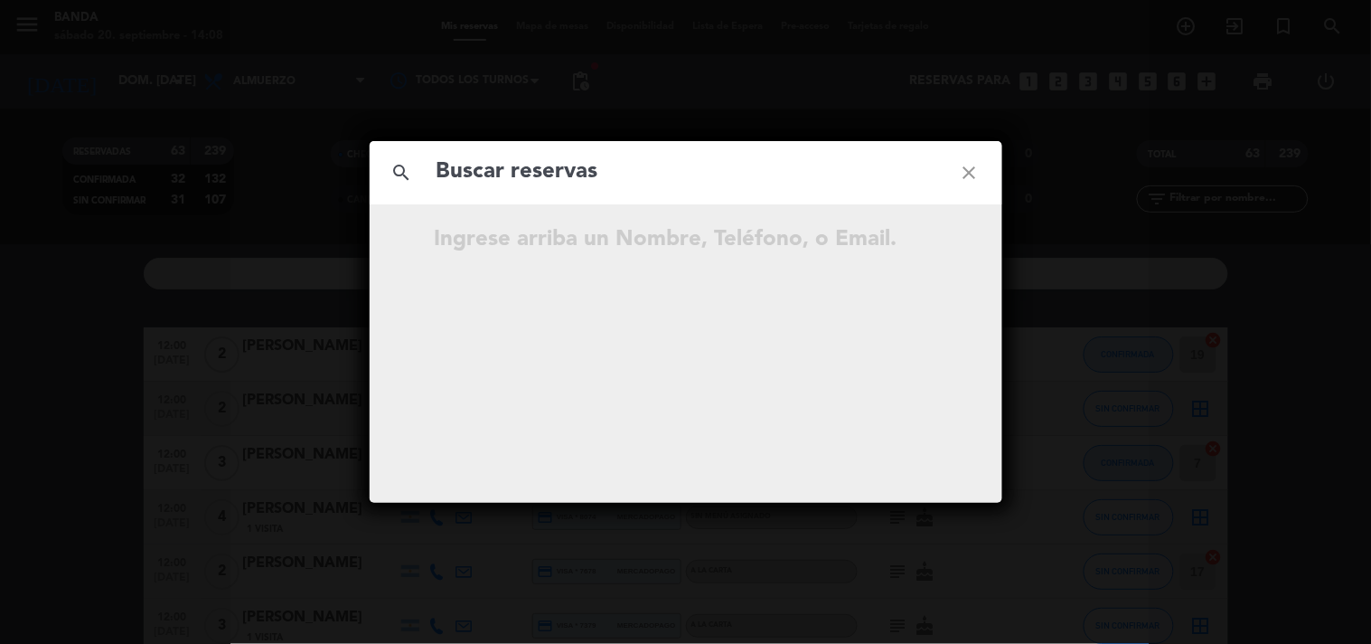
drag, startPoint x: 607, startPoint y: 192, endPoint x: 599, endPoint y: 176, distance: 17.0
click at [599, 176] on div "search close" at bounding box center [686, 172] width 633 height 63
click at [599, 176] on input "text" at bounding box center [686, 172] width 503 height 37
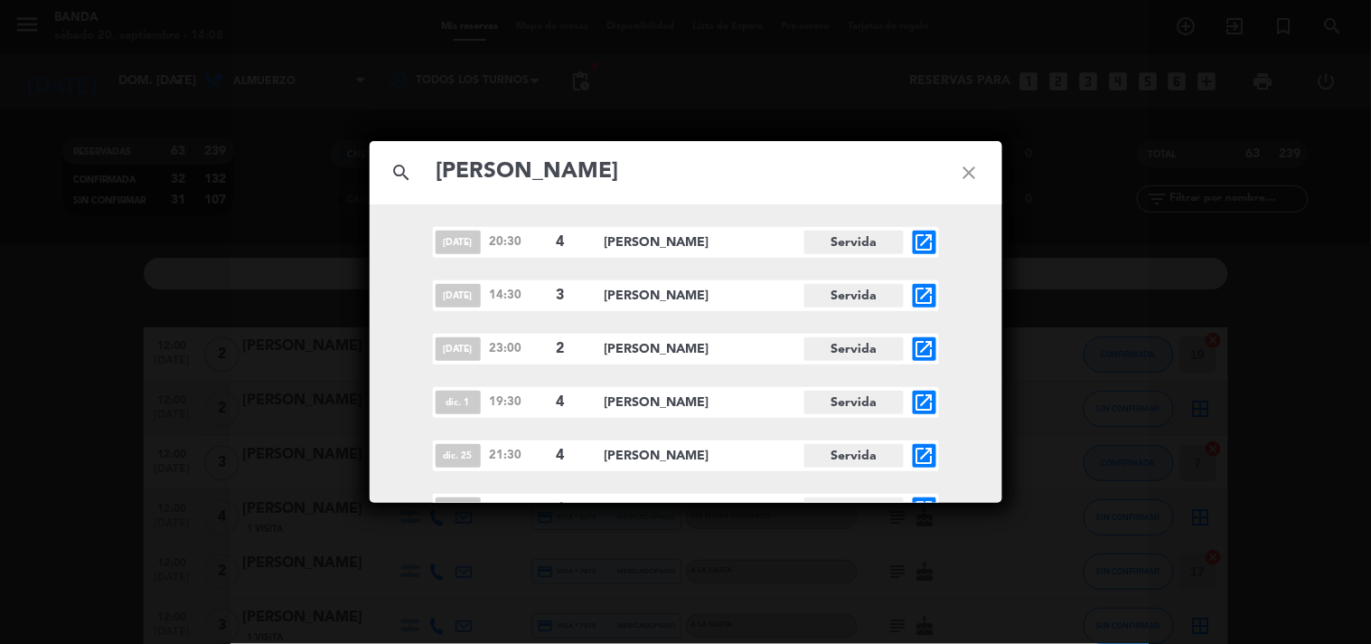
type input "[PERSON_NAME]"
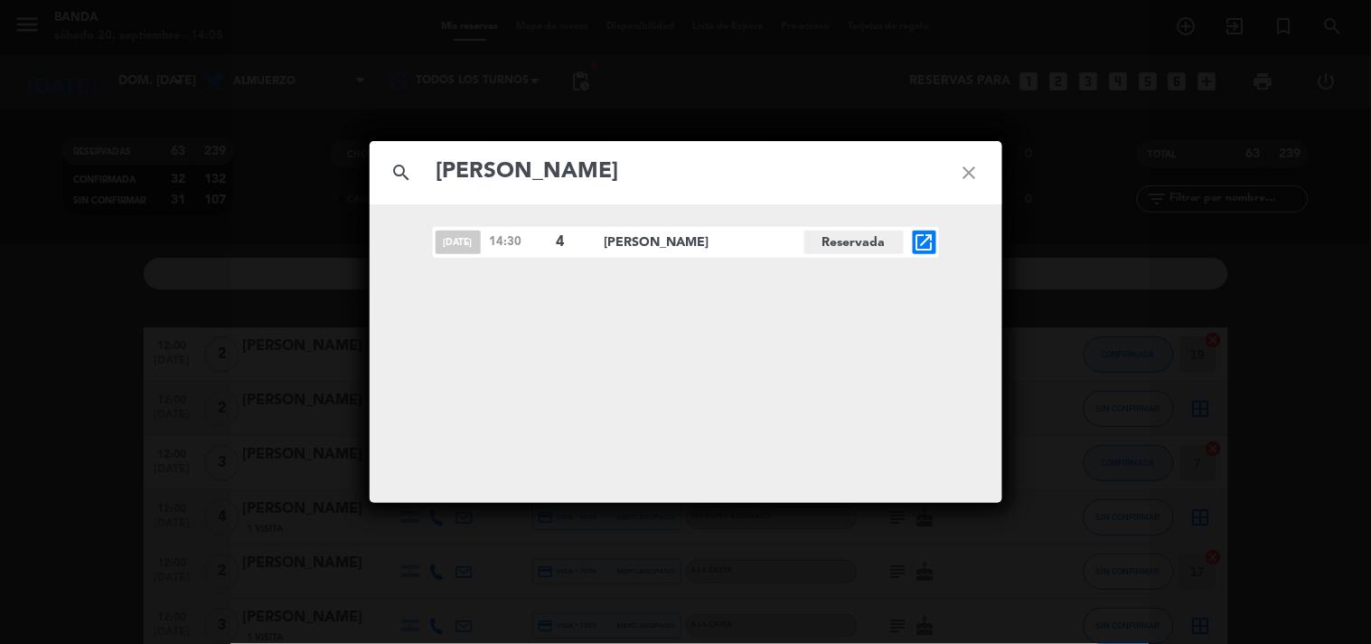
click at [929, 249] on icon "open_in_new" at bounding box center [925, 242] width 22 height 22
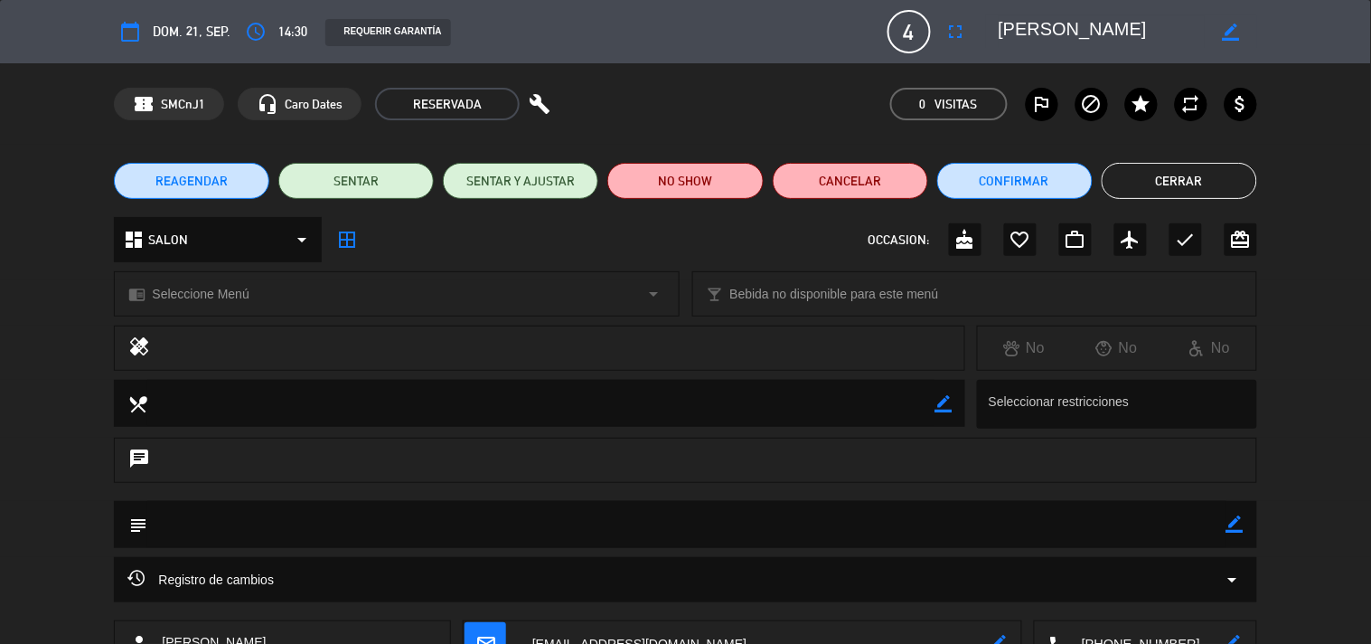
scroll to position [131, 0]
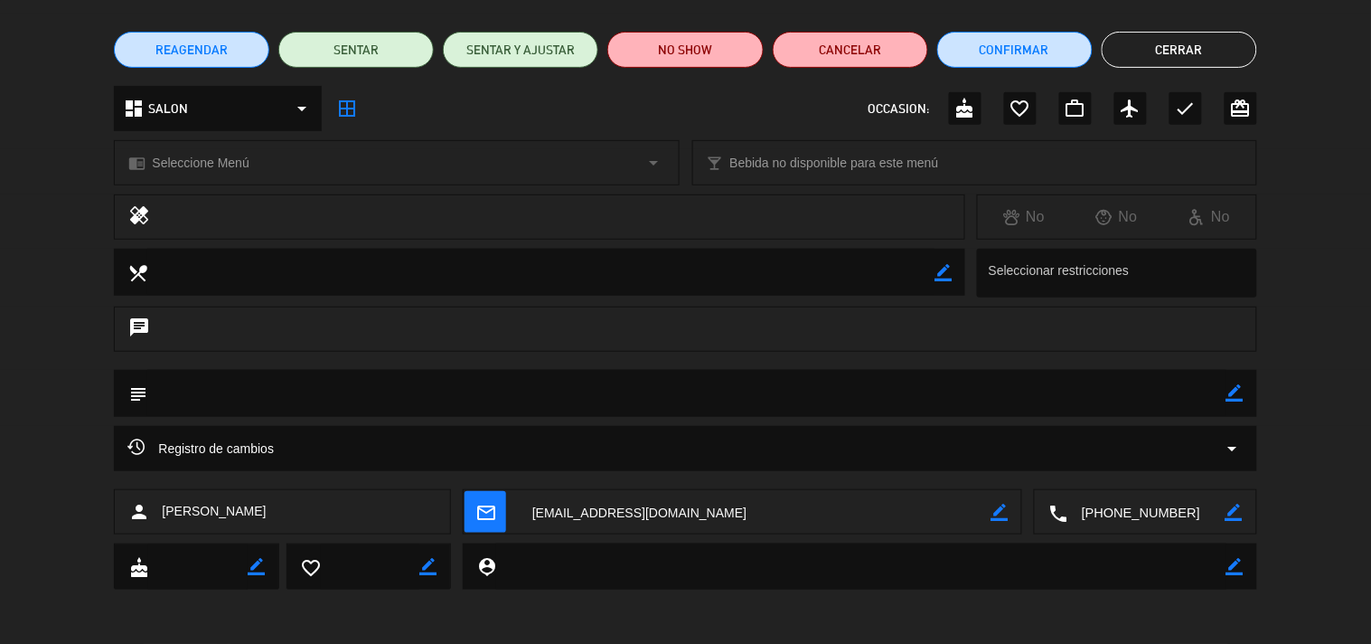
click at [1009, 516] on div "mail_outline border_color" at bounding box center [743, 512] width 558 height 45
click at [996, 511] on icon "border_color" at bounding box center [999, 511] width 17 height 17
click at [842, 512] on textarea at bounding box center [755, 512] width 472 height 45
type textarea "g"
type textarea "[EMAIL_ADDRESS][DOMAIN_NAME]"
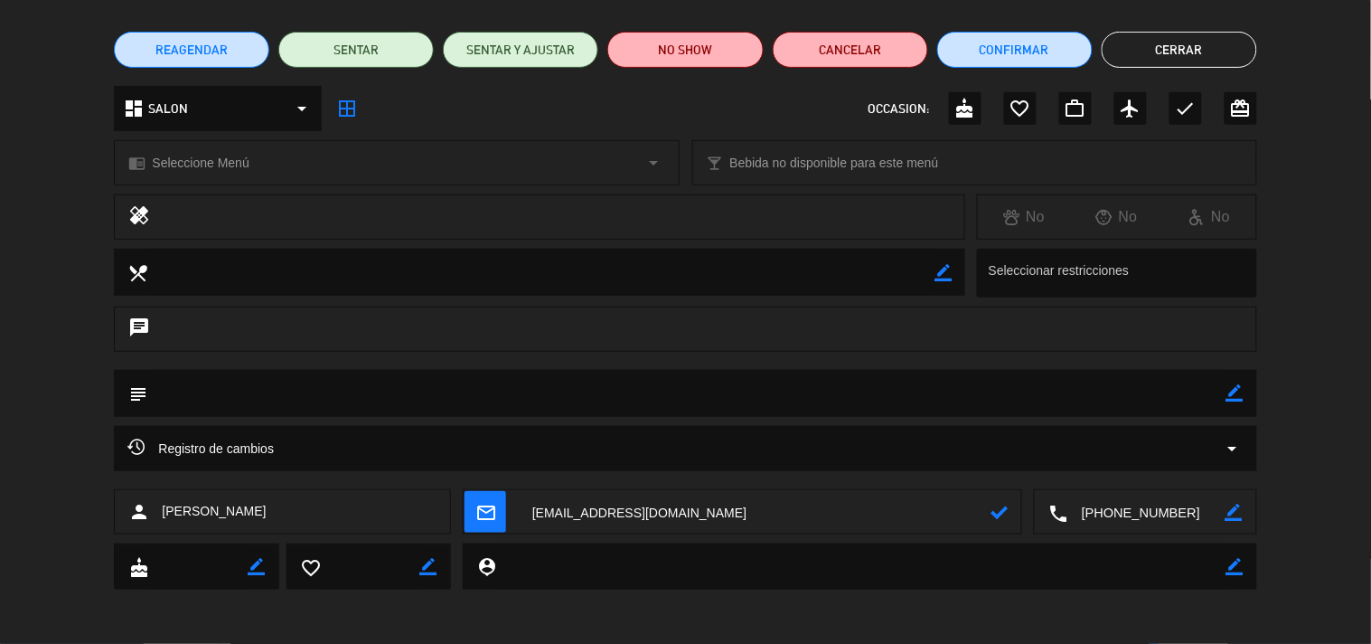
click at [1003, 512] on icon at bounding box center [999, 511] width 17 height 17
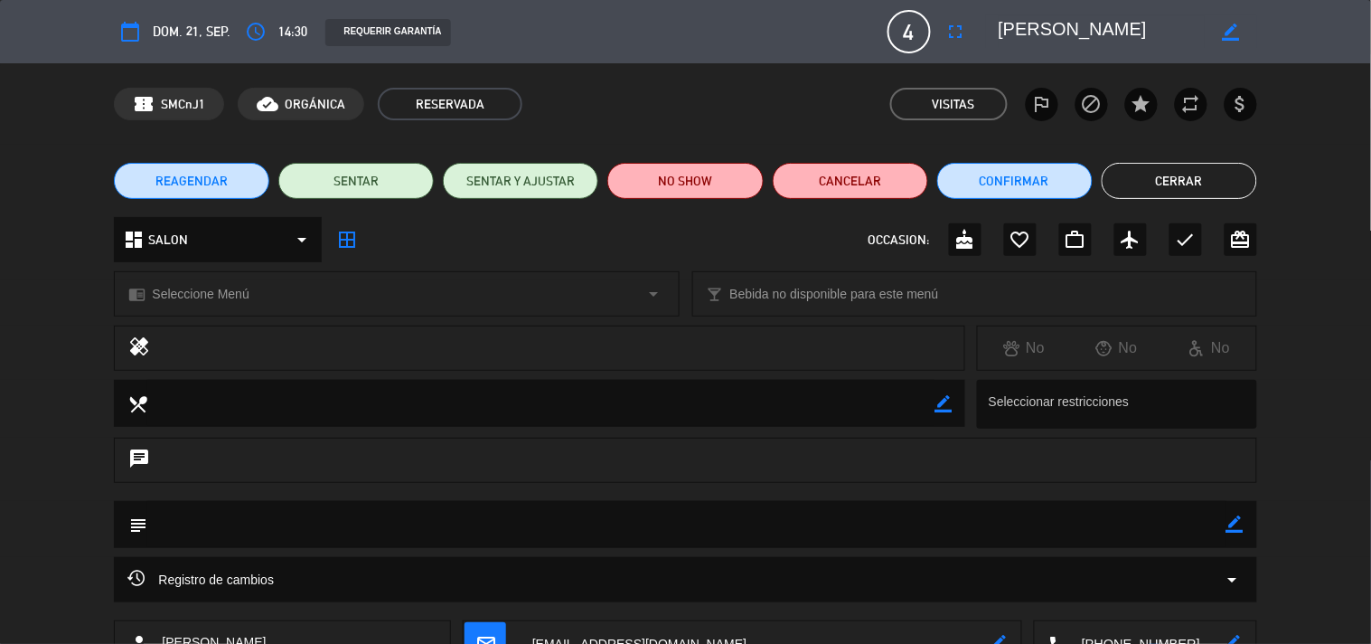
click at [1221, 191] on button "Cerrar" at bounding box center [1179, 181] width 155 height 36
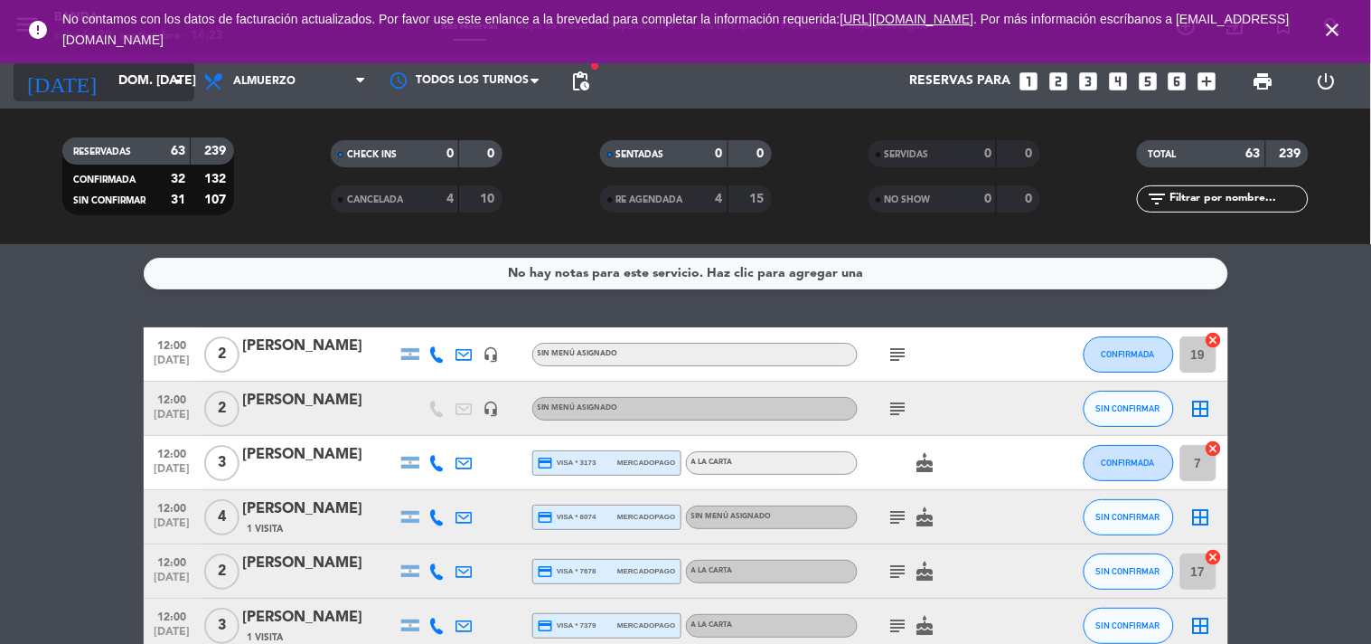
click at [160, 70] on input "dom. [DATE]" at bounding box center [195, 81] width 172 height 33
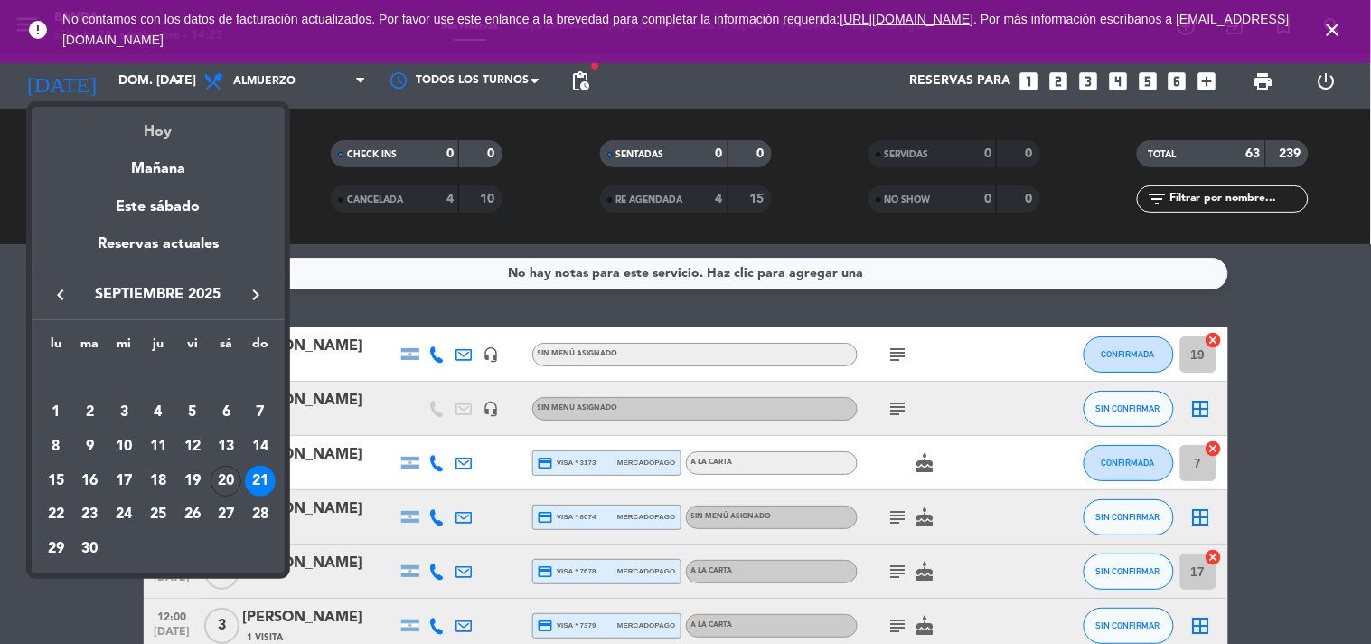
click at [159, 127] on div "Hoy" at bounding box center [158, 125] width 253 height 37
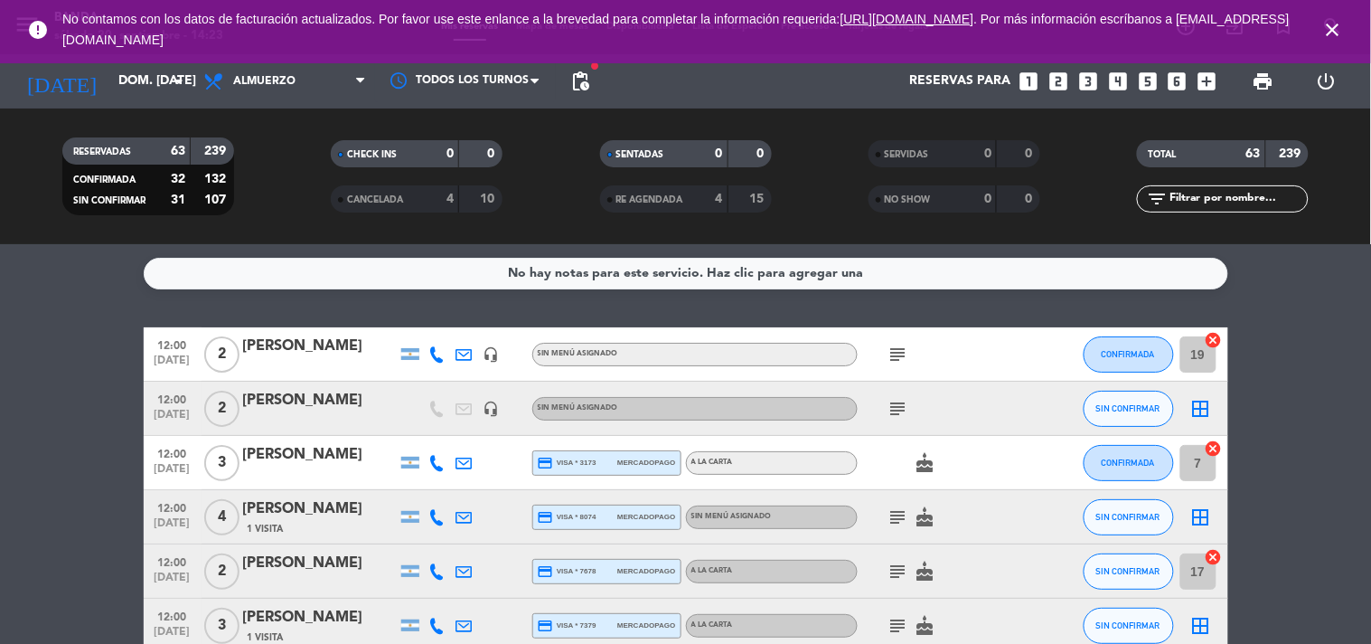
type input "sáb. [DATE]"
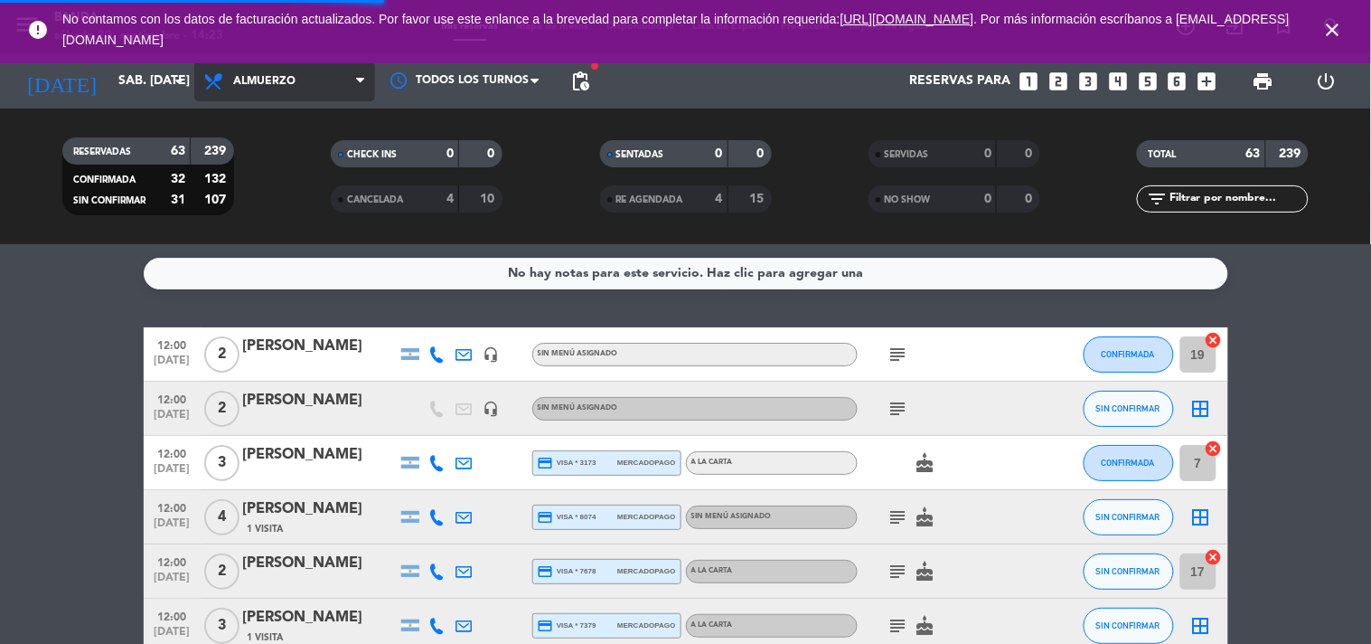
click at [306, 83] on span "Almuerzo" at bounding box center [284, 81] width 181 height 40
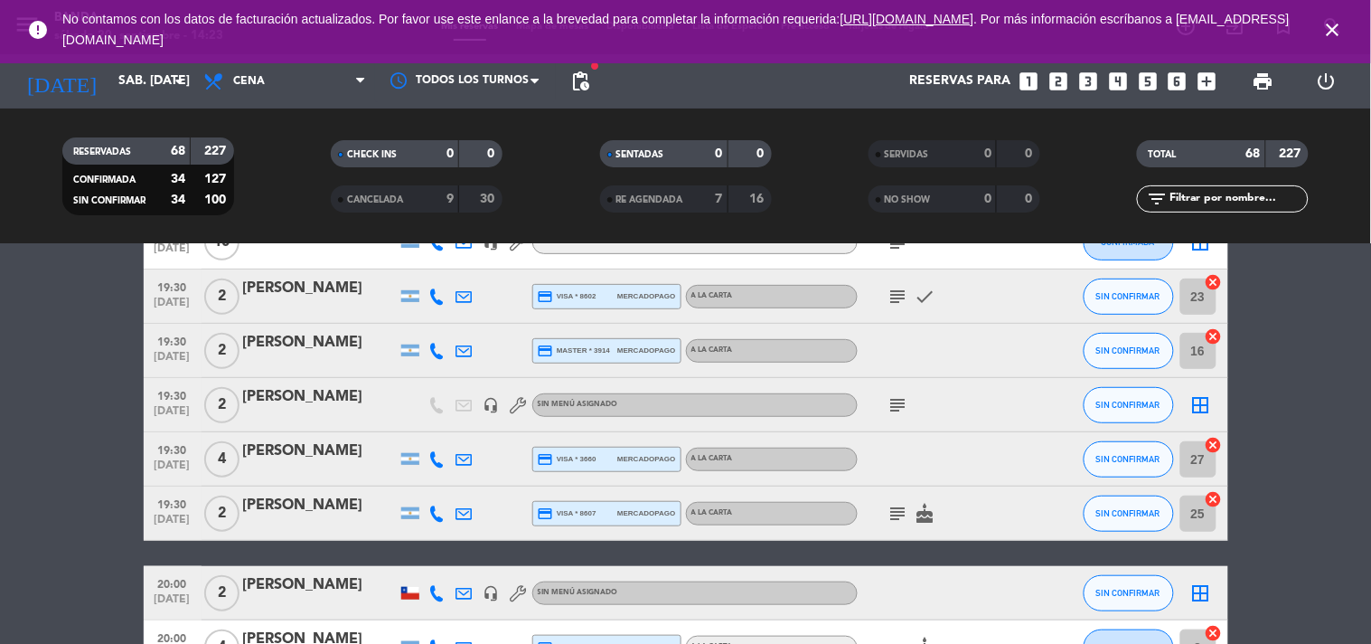
scroll to position [247, 0]
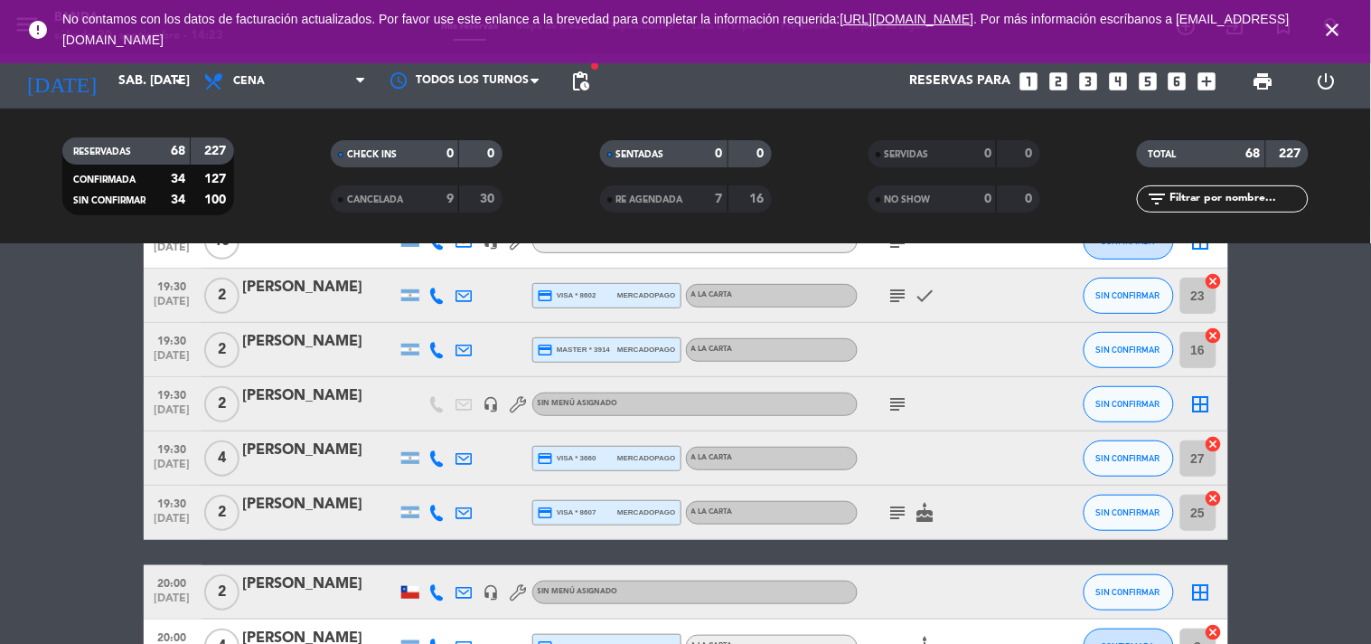
click at [299, 443] on div "[PERSON_NAME]" at bounding box center [320, 450] width 154 height 24
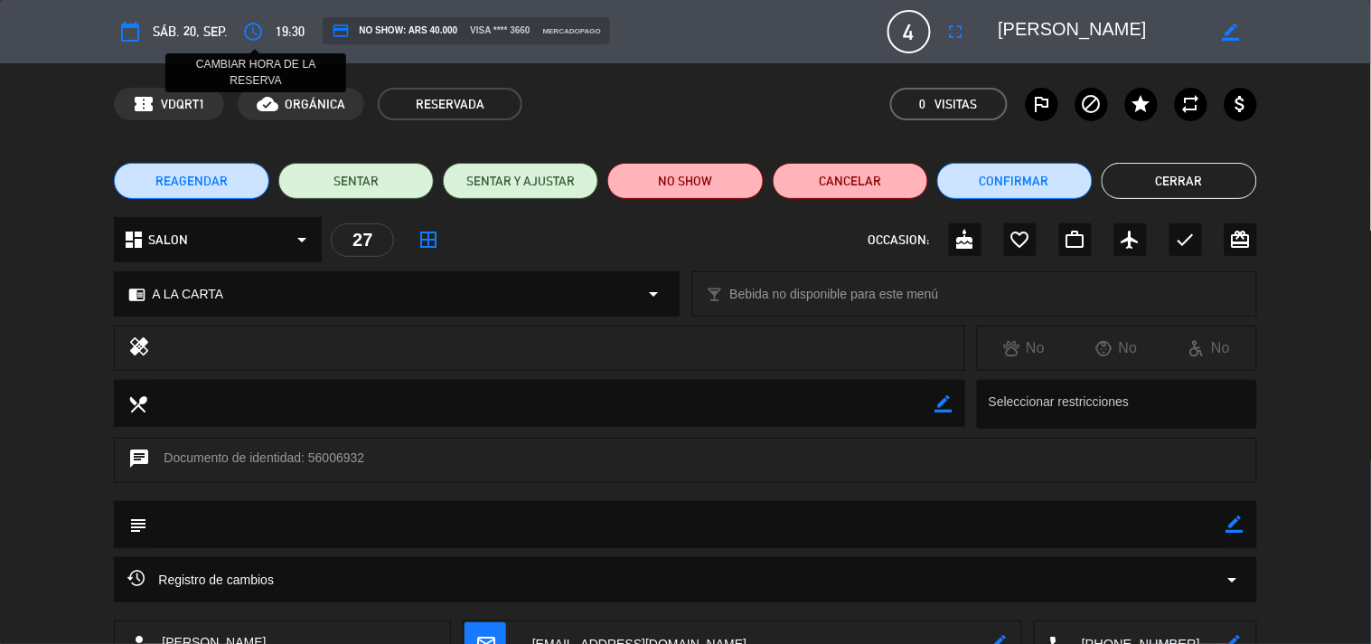
click at [256, 29] on icon "access_time" at bounding box center [253, 32] width 22 height 22
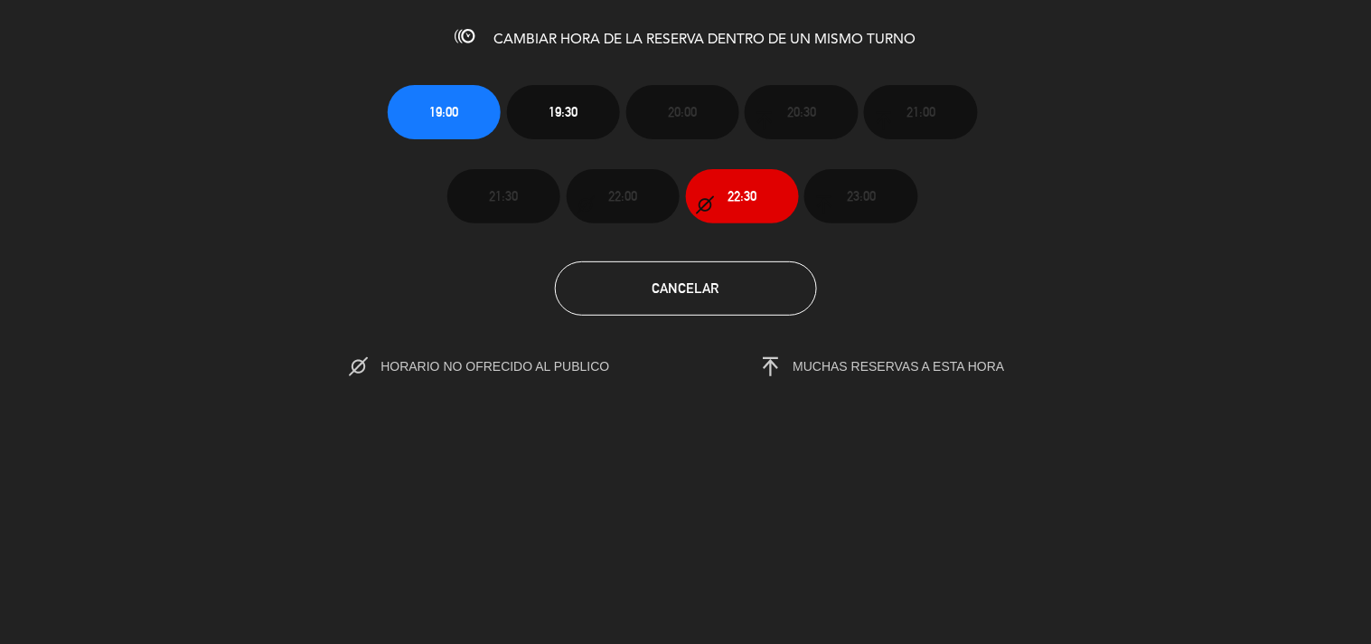
click at [732, 470] on div "CAMBIAR HORA DE LA RESERVA DENTRO DE UN MISMO TURNO 19:00 19:30 20:00 20:30 21:…" at bounding box center [685, 322] width 1371 height 644
click at [696, 268] on button "Cancelar" at bounding box center [686, 288] width 262 height 54
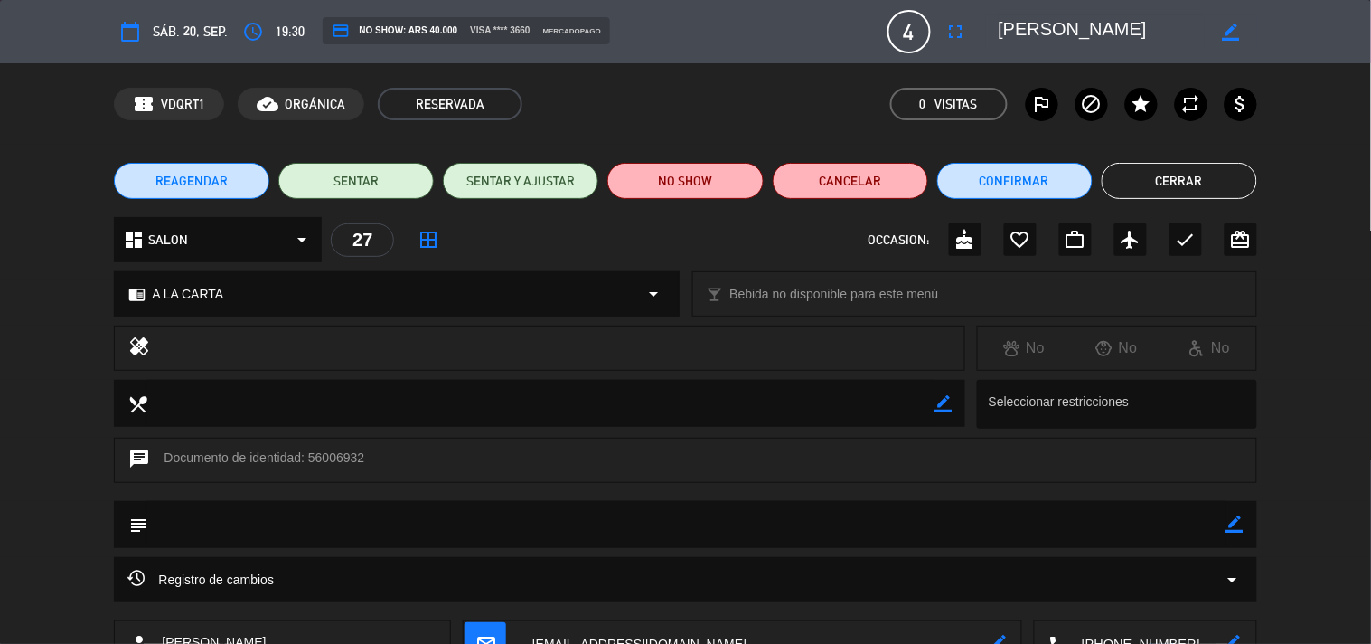
scroll to position [131, 0]
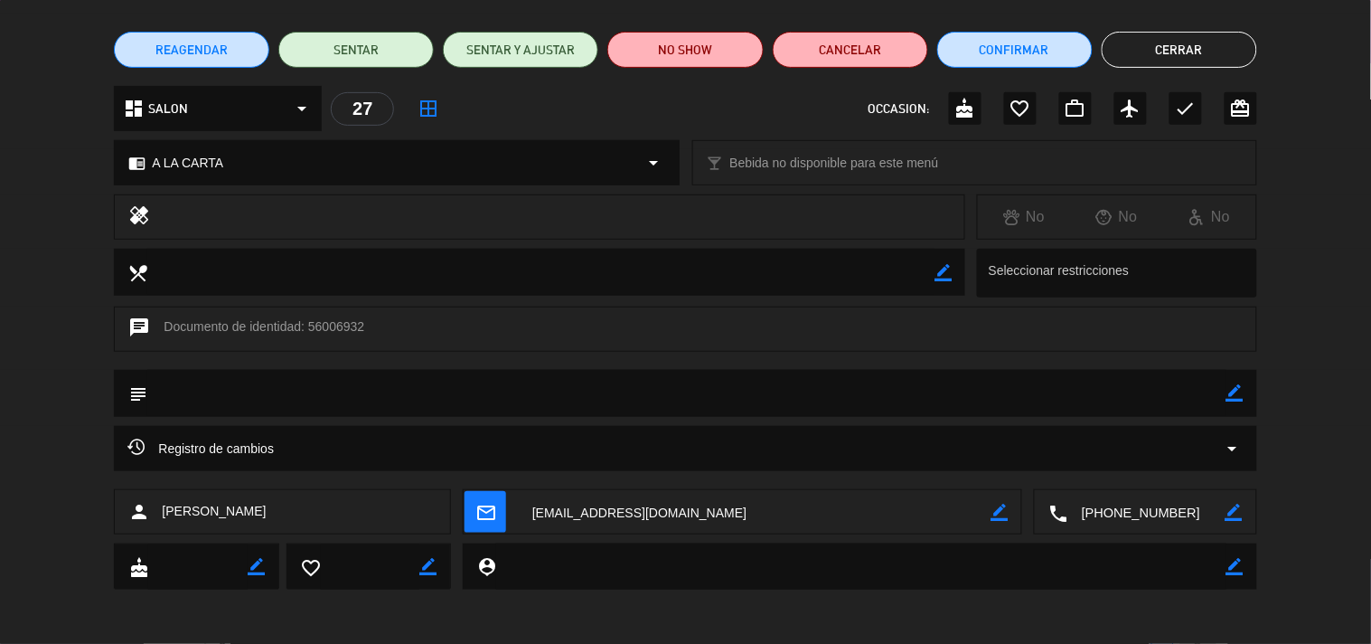
click at [1231, 389] on icon "border_color" at bounding box center [1235, 392] width 17 height 17
click at [846, 399] on textarea at bounding box center [686, 393] width 1078 height 46
type textarea "Cliente avisa que llegara 20hs"
click at [1223, 54] on button "Cerrar" at bounding box center [1179, 50] width 155 height 36
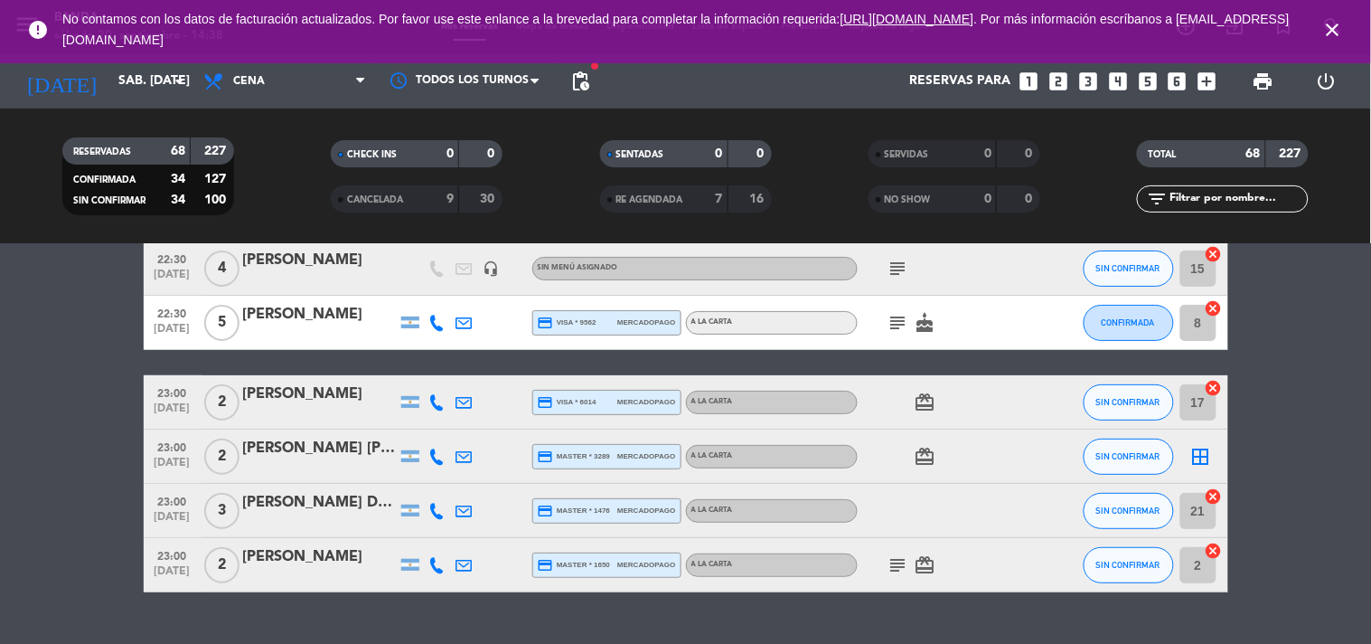
scroll to position [3626, 0]
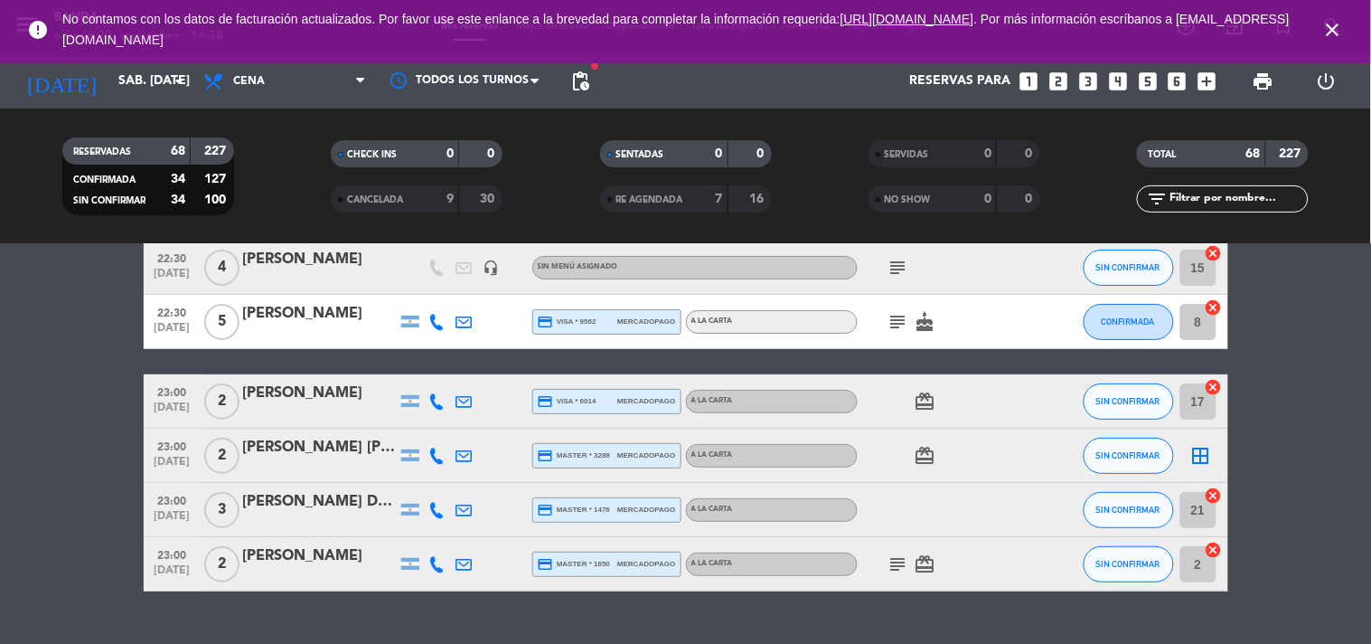
click at [892, 553] on icon "subject" at bounding box center [899, 564] width 22 height 22
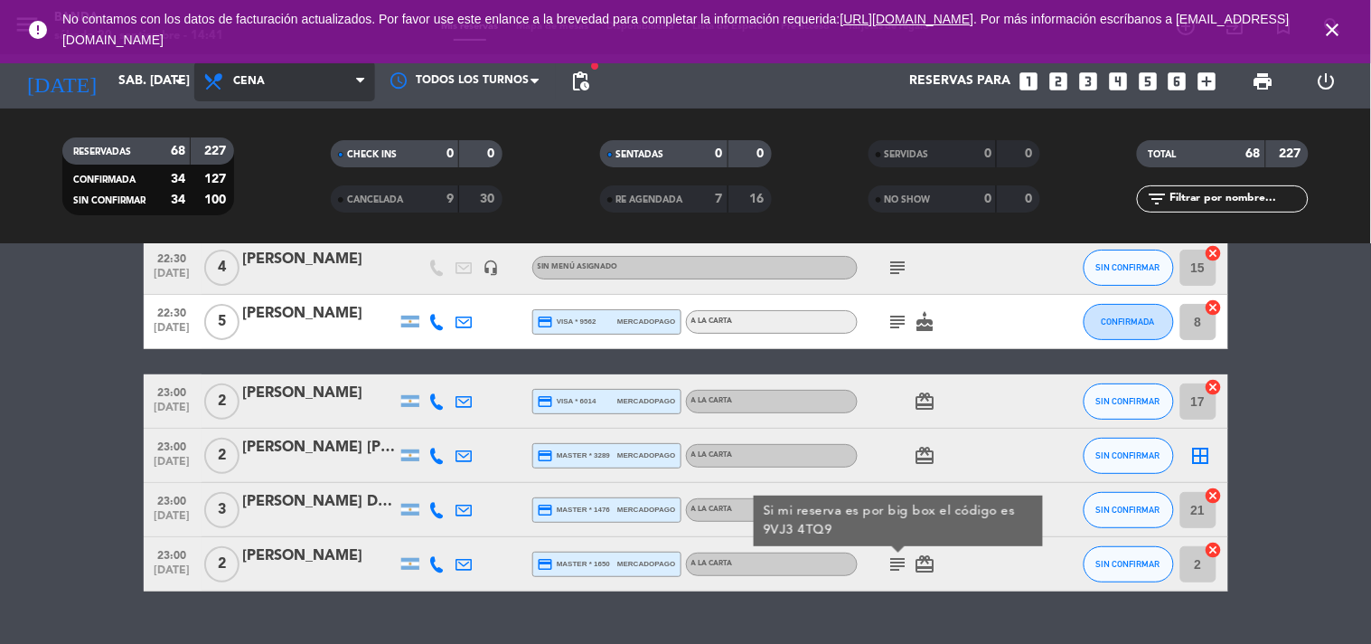
click at [327, 84] on span "Cena" at bounding box center [284, 81] width 181 height 40
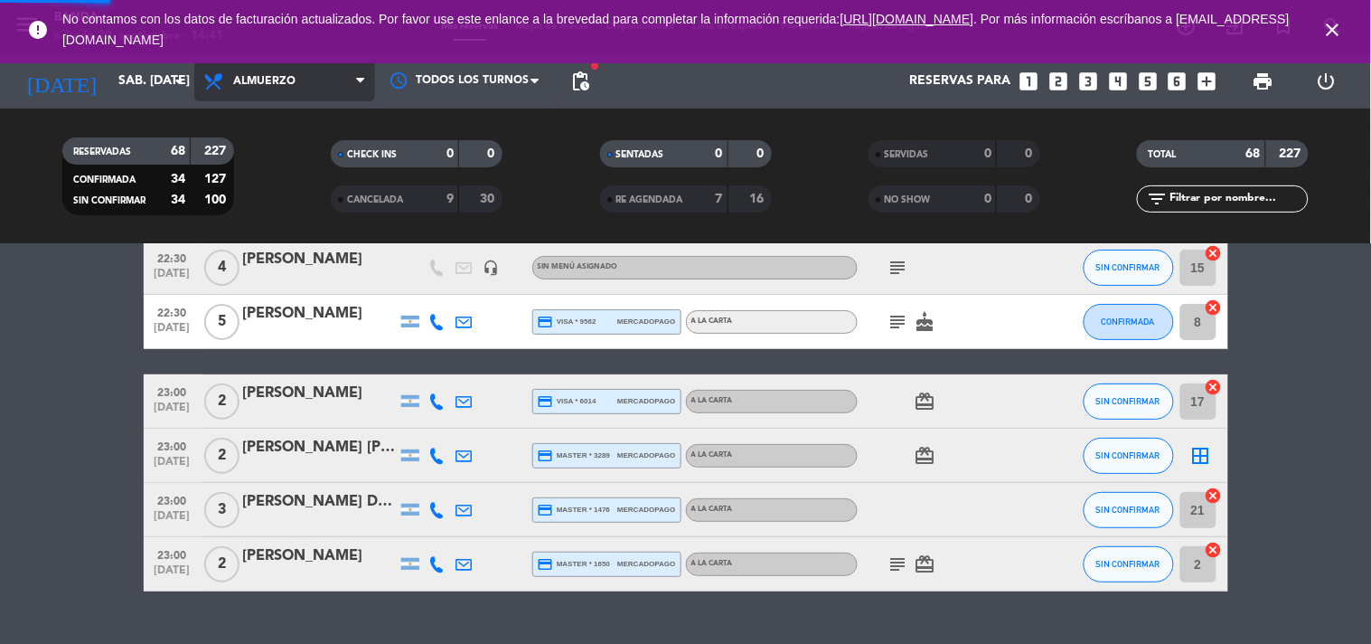
click at [281, 146] on div "menu Banda sábado 20. septiembre - 14:41 Mis reservas Mapa de mesas Disponibili…" at bounding box center [685, 122] width 1371 height 244
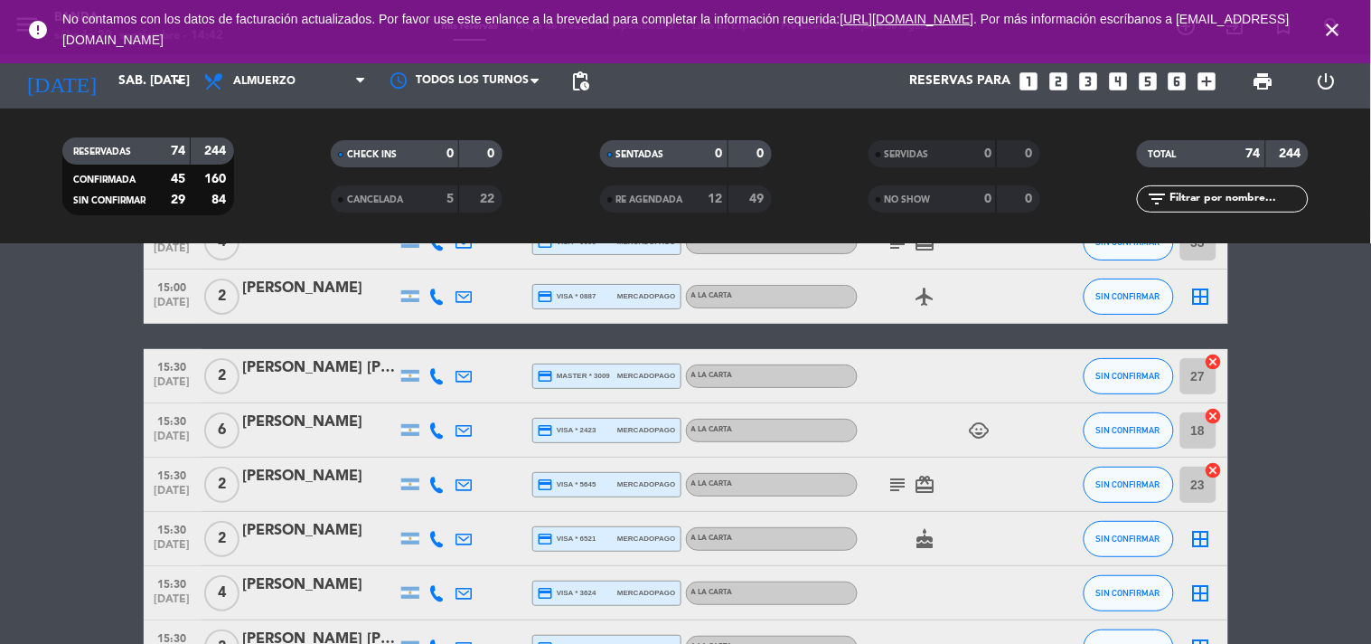
scroll to position [3598, 0]
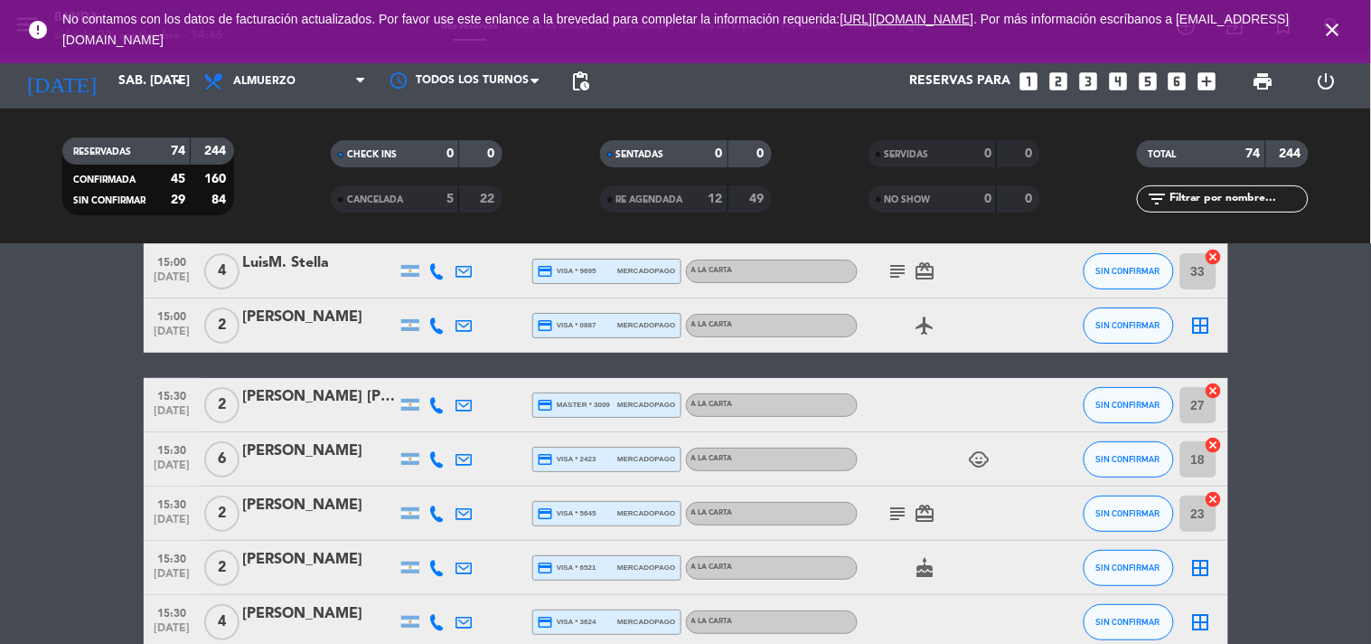
click at [1173, 74] on icon "looks_6" at bounding box center [1178, 82] width 24 height 24
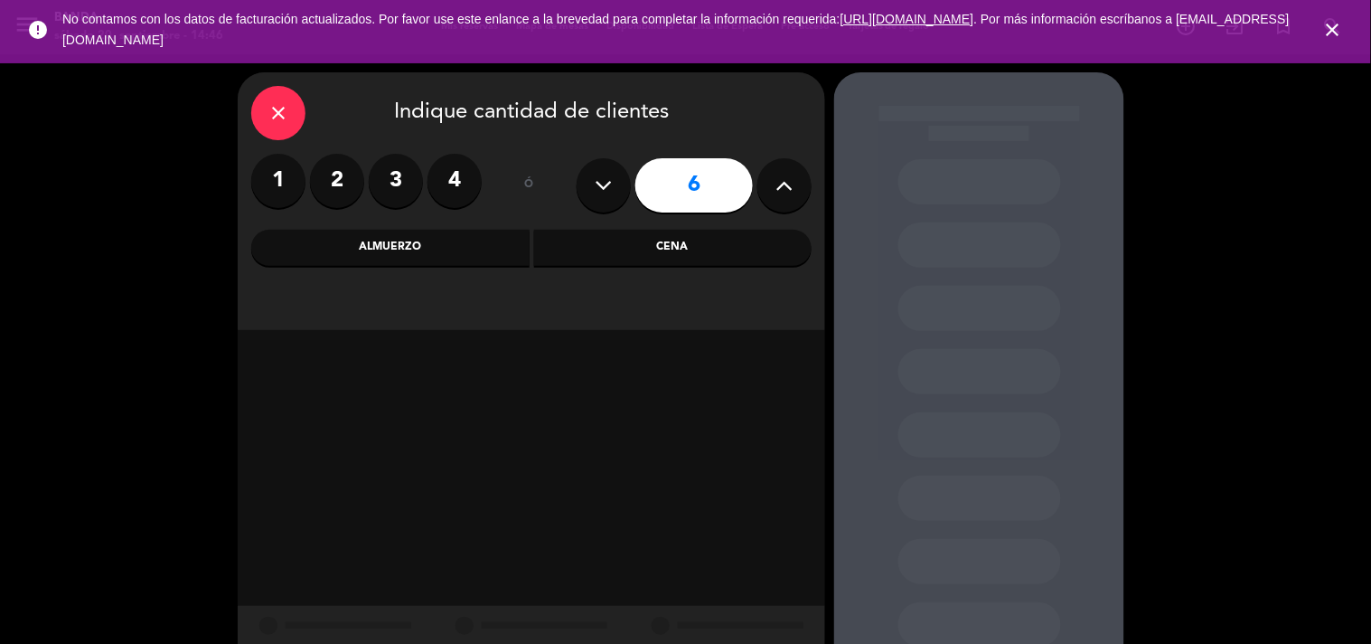
click at [428, 255] on div "Almuerzo" at bounding box center [390, 248] width 278 height 36
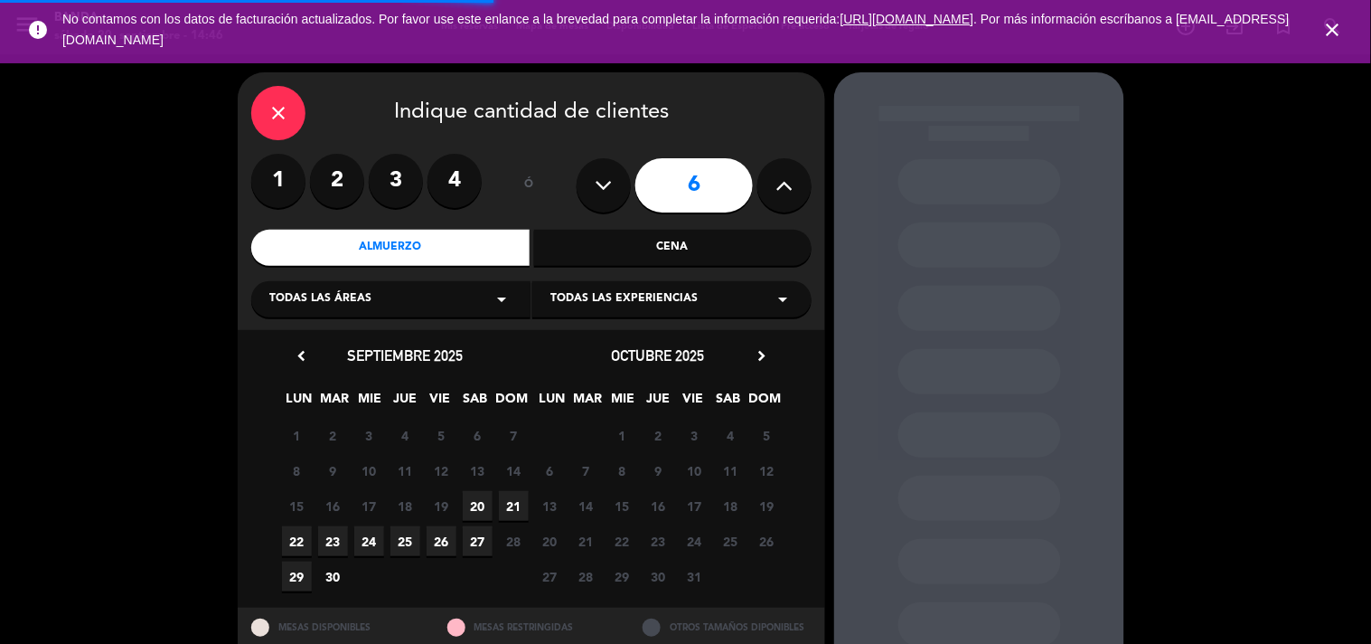
scroll to position [57, 0]
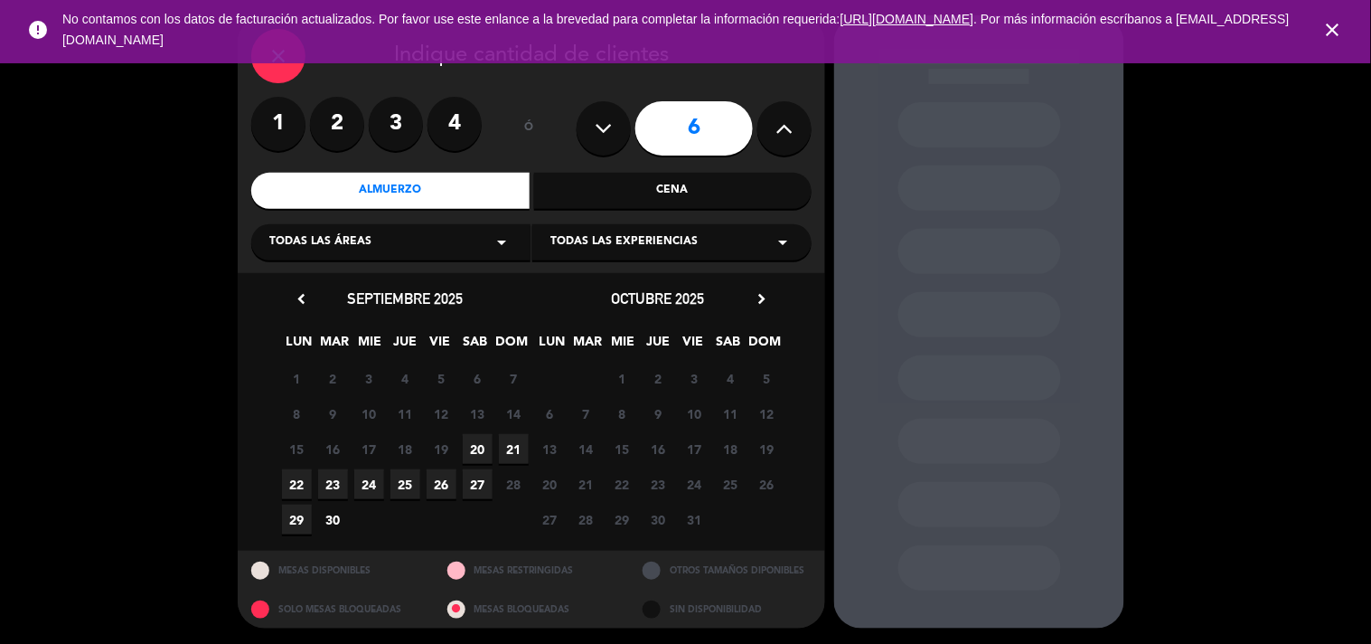
click at [475, 450] on span "20" at bounding box center [478, 449] width 30 height 30
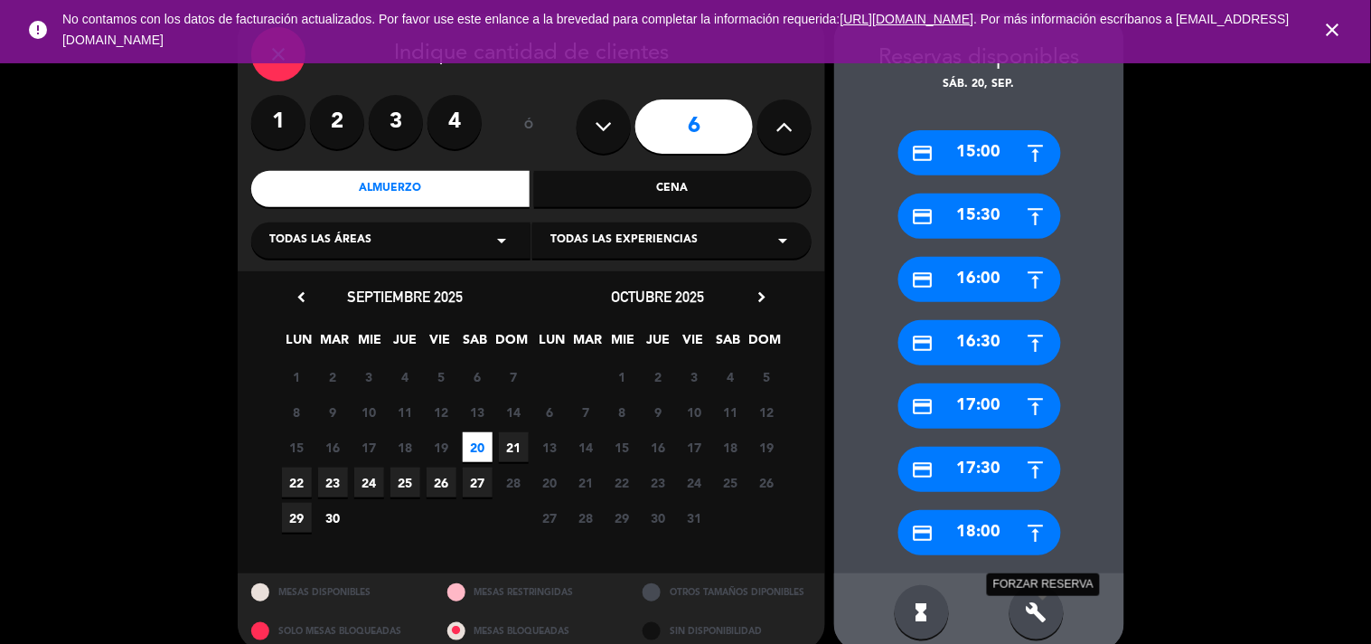
click at [1046, 617] on icon "build" at bounding box center [1037, 612] width 22 height 22
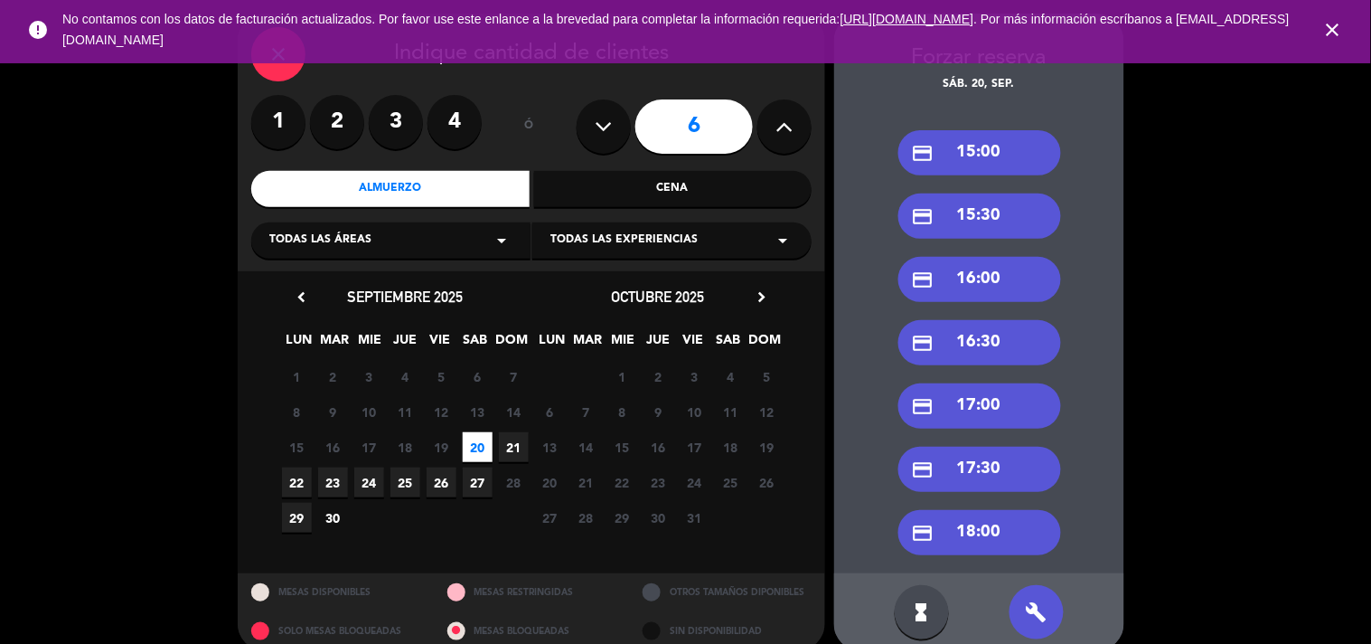
click at [995, 229] on div "credit_card 15:30" at bounding box center [979, 215] width 163 height 45
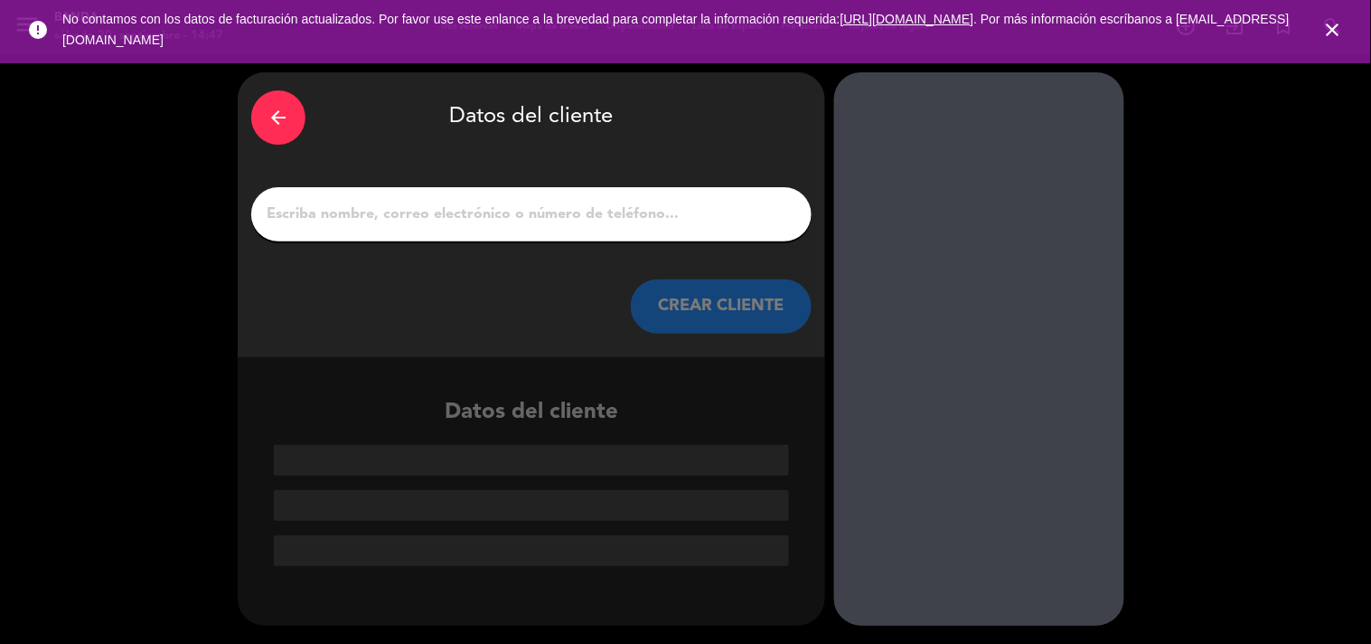
scroll to position [0, 0]
click at [521, 205] on input "1" at bounding box center [531, 214] width 533 height 25
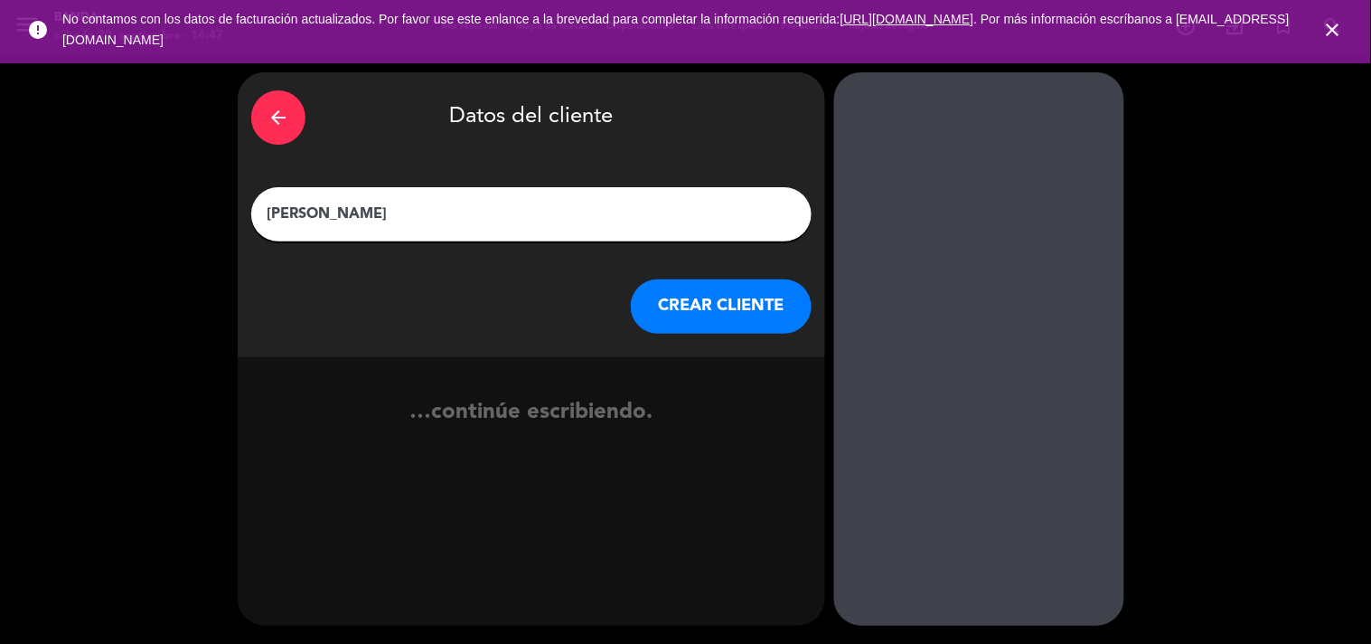
type input "[PERSON_NAME]"
click at [671, 304] on button "CREAR CLIENTE" at bounding box center [721, 306] width 181 height 54
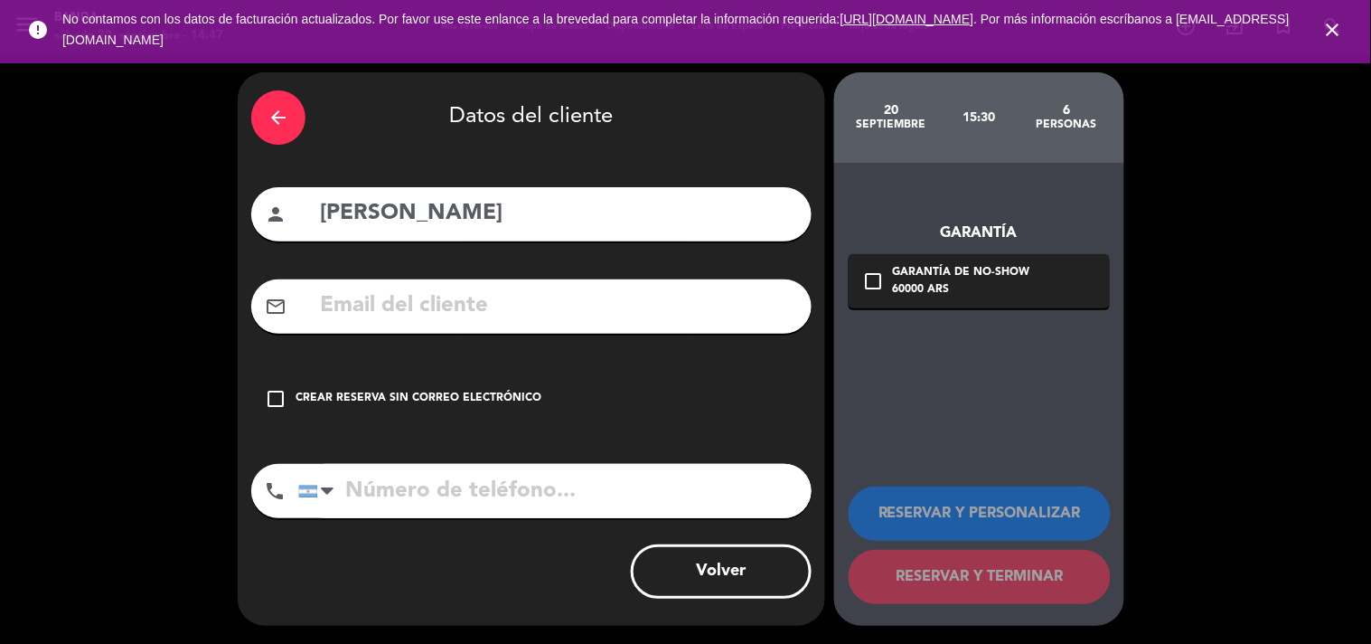
click at [416, 485] on input "tel" at bounding box center [554, 491] width 513 height 54
type input "1131020628"
click at [283, 400] on icon "check_box_outline_blank" at bounding box center [276, 399] width 22 height 22
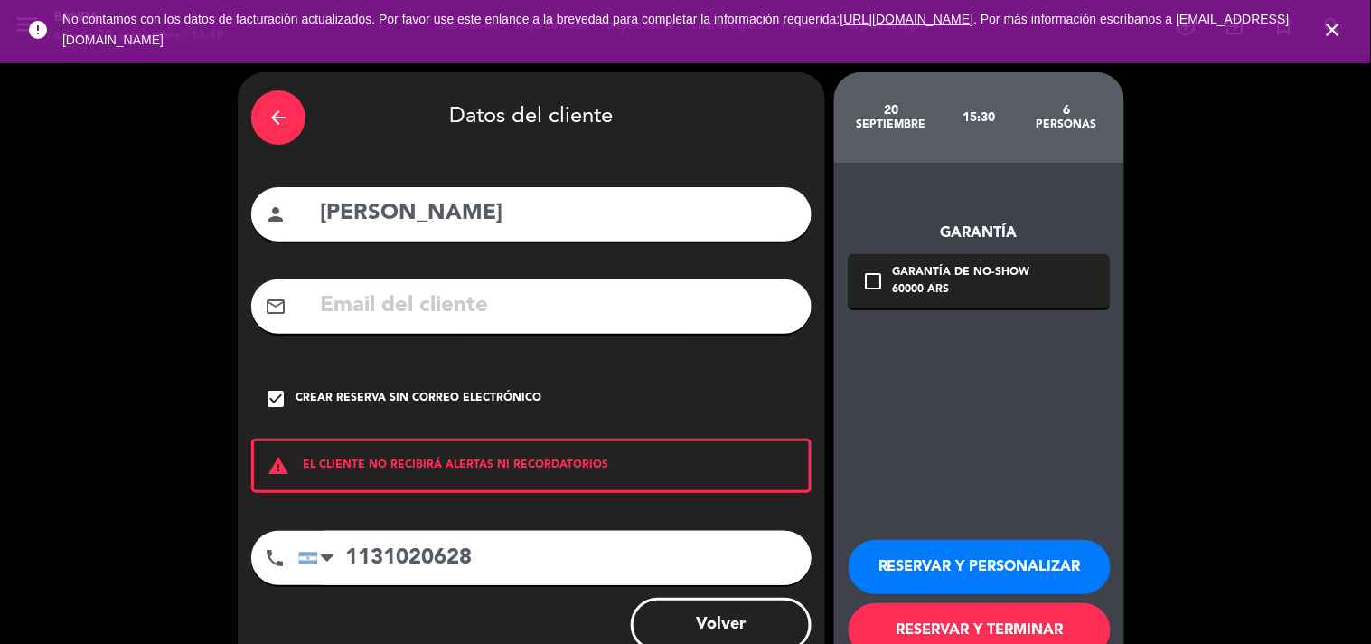
scroll to position [52, 0]
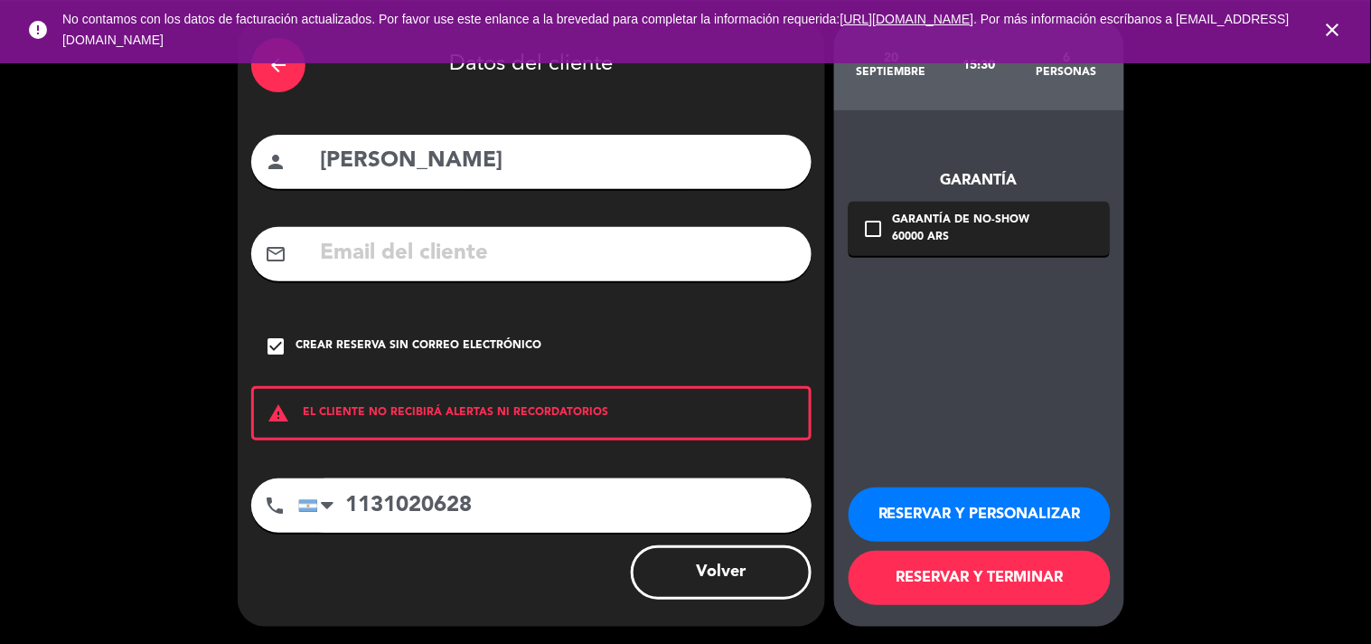
click at [1003, 573] on button "RESERVAR Y TERMINAR" at bounding box center [980, 577] width 262 height 54
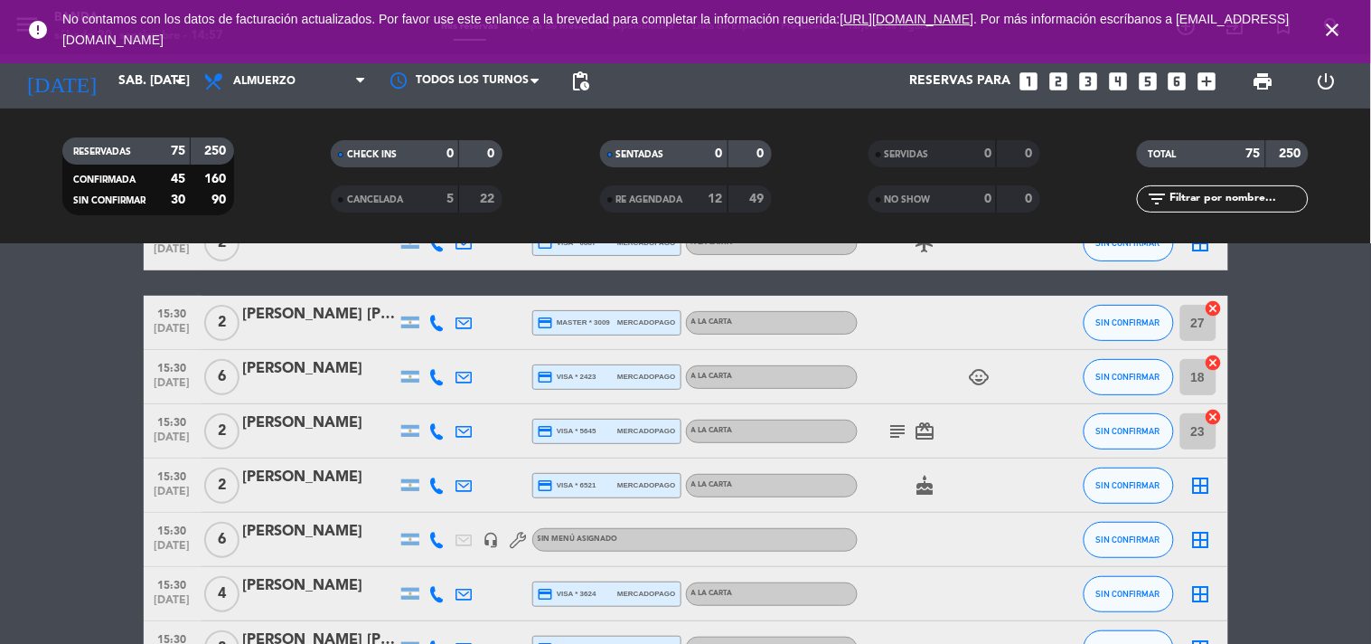
scroll to position [3681, 0]
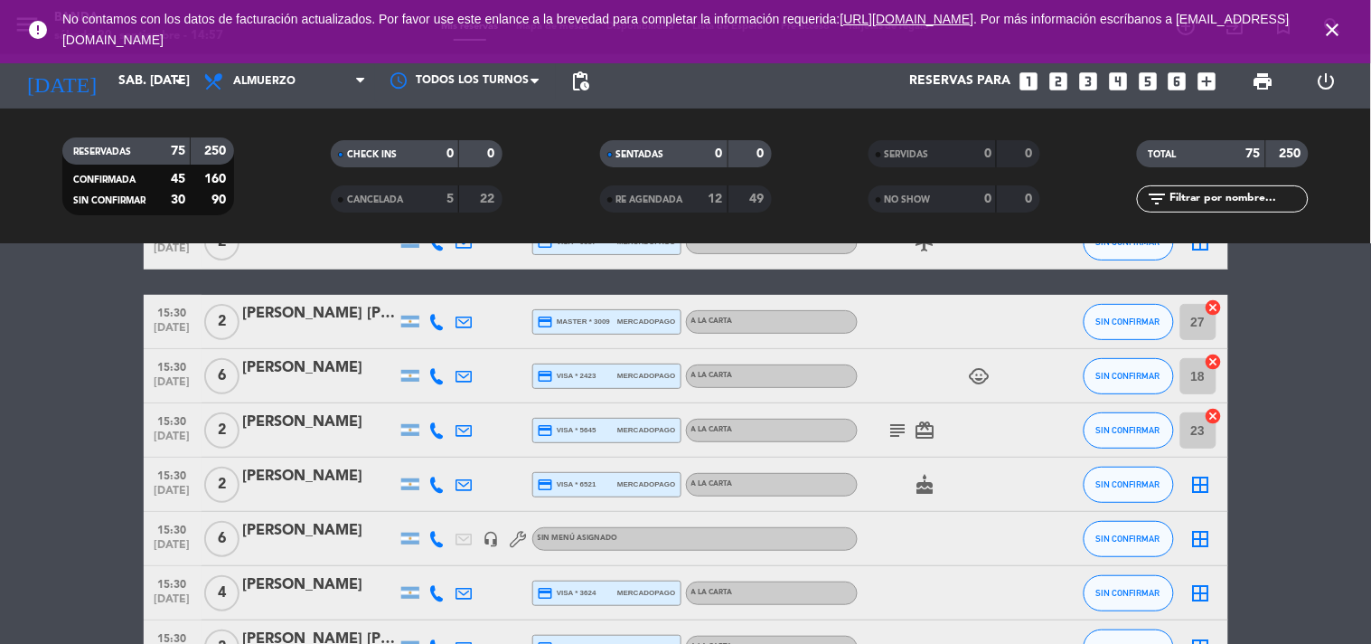
click at [1340, 24] on icon "close" at bounding box center [1333, 30] width 22 height 22
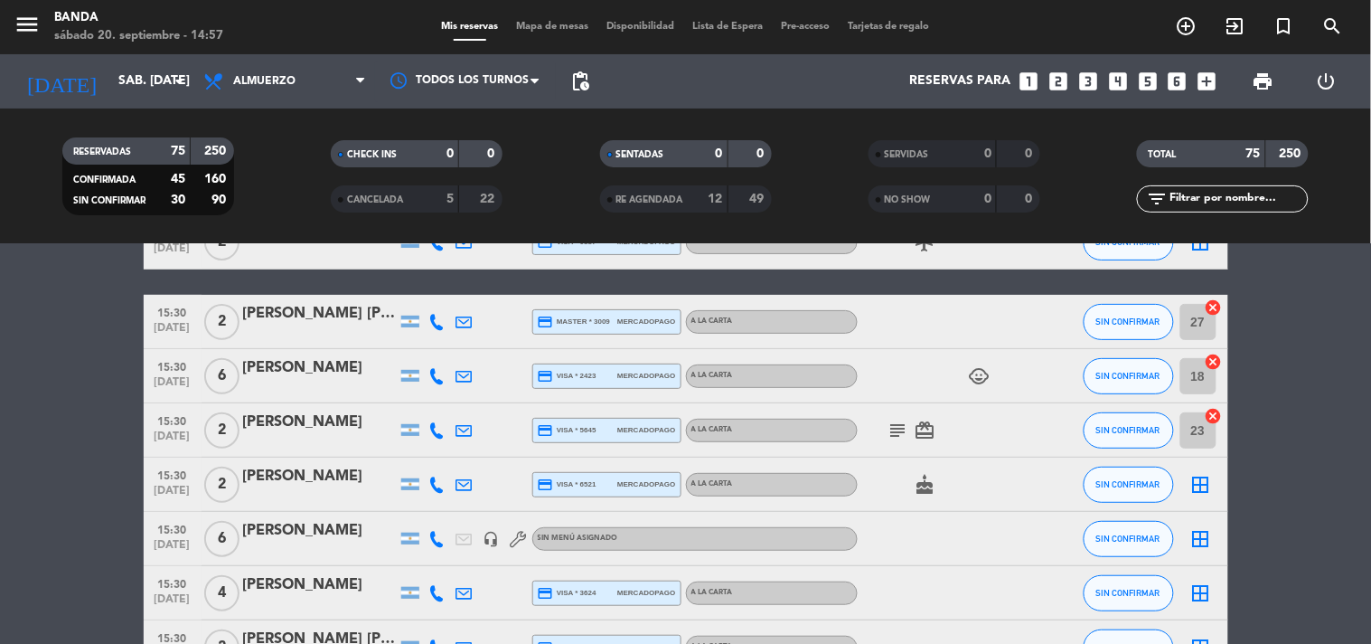
click at [898, 19] on div "Mis reservas Mapa de mesas Disponibilidad Lista de Espera Pre-acceso Tarjetas d…" at bounding box center [685, 27] width 507 height 16
click at [899, 22] on span "Tarjetas de regalo" at bounding box center [889, 27] width 100 height 10
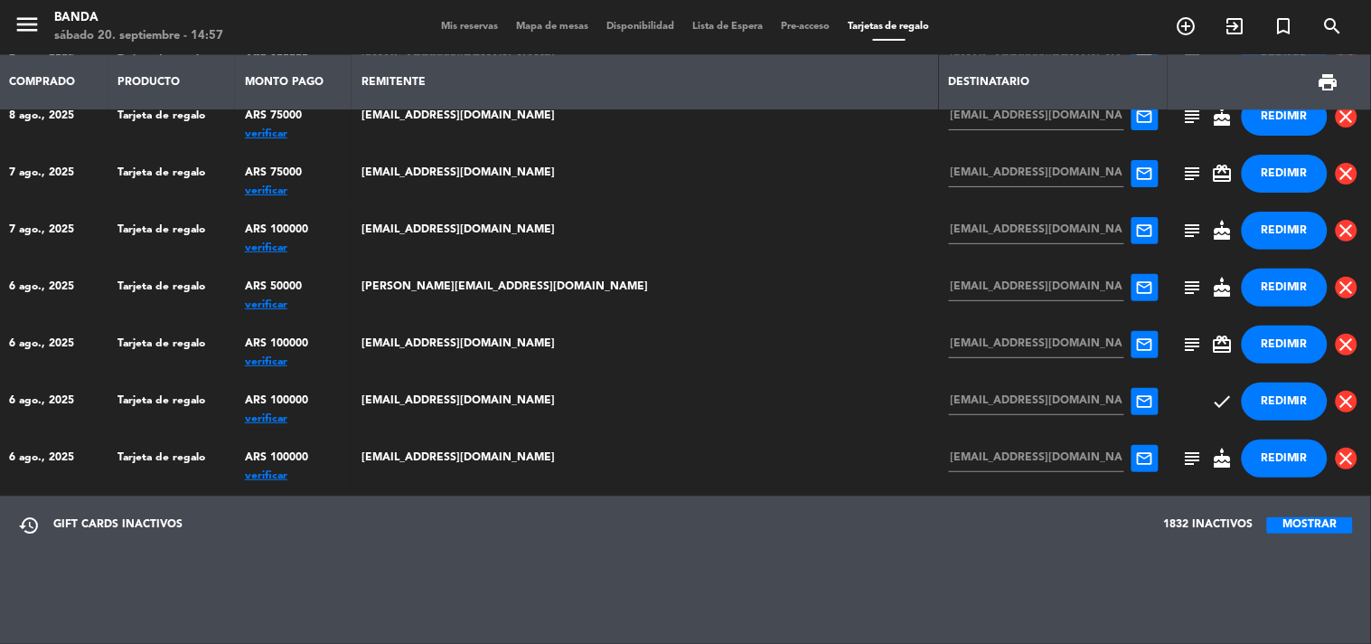
scroll to position [4806, 0]
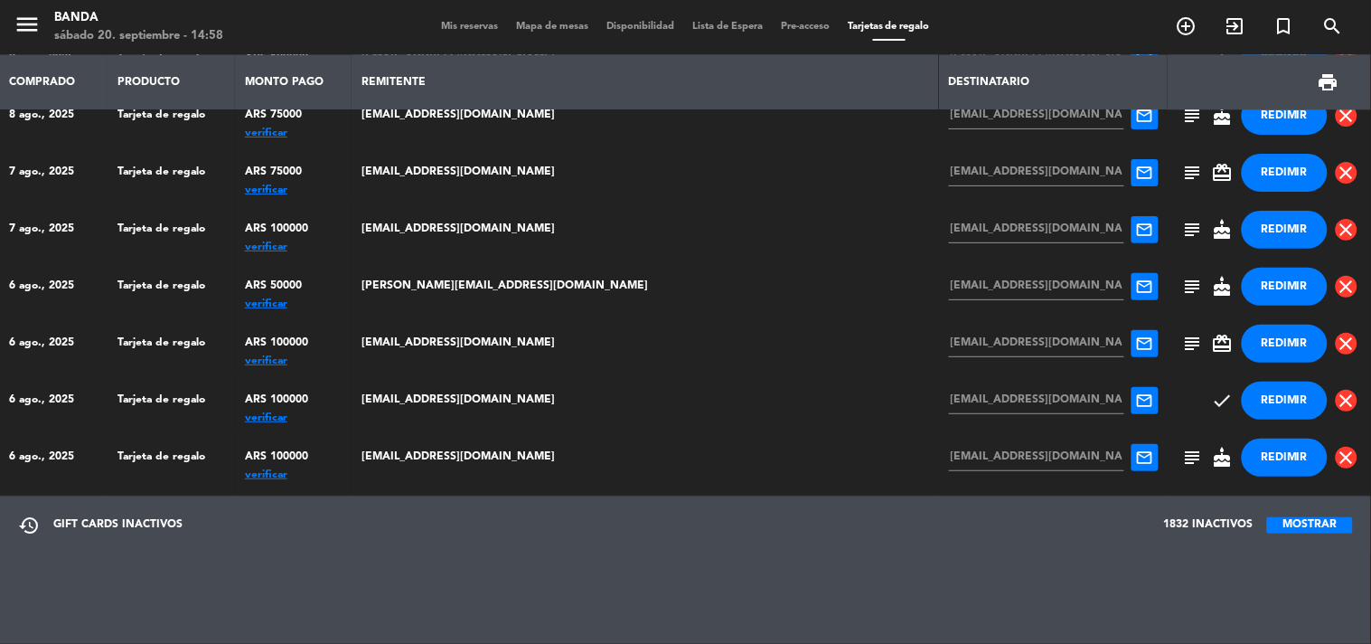
click at [343, 418] on div "verificar" at bounding box center [294, 418] width 98 height 0
click at [1242, 396] on button "REDIMIR" at bounding box center [1285, 400] width 86 height 38
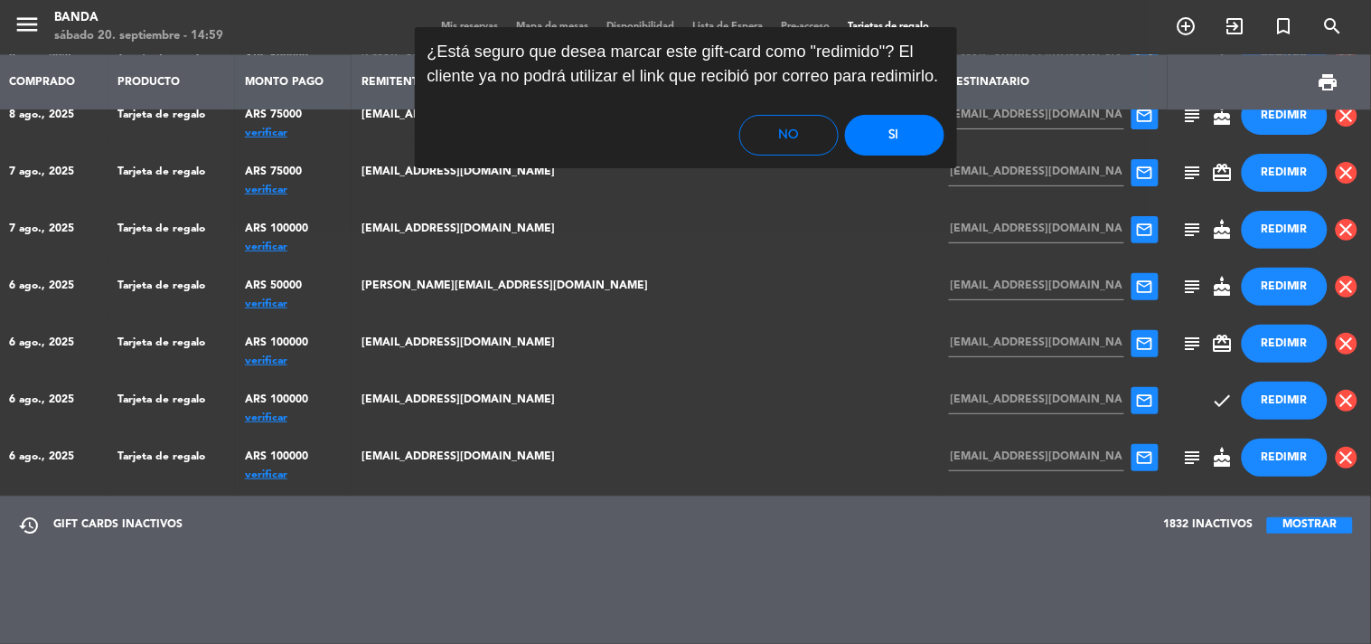
click at [883, 125] on button "Si" at bounding box center [894, 135] width 99 height 41
click at [884, 137] on button "Si" at bounding box center [894, 135] width 99 height 41
